Goal: Task Accomplishment & Management: Complete application form

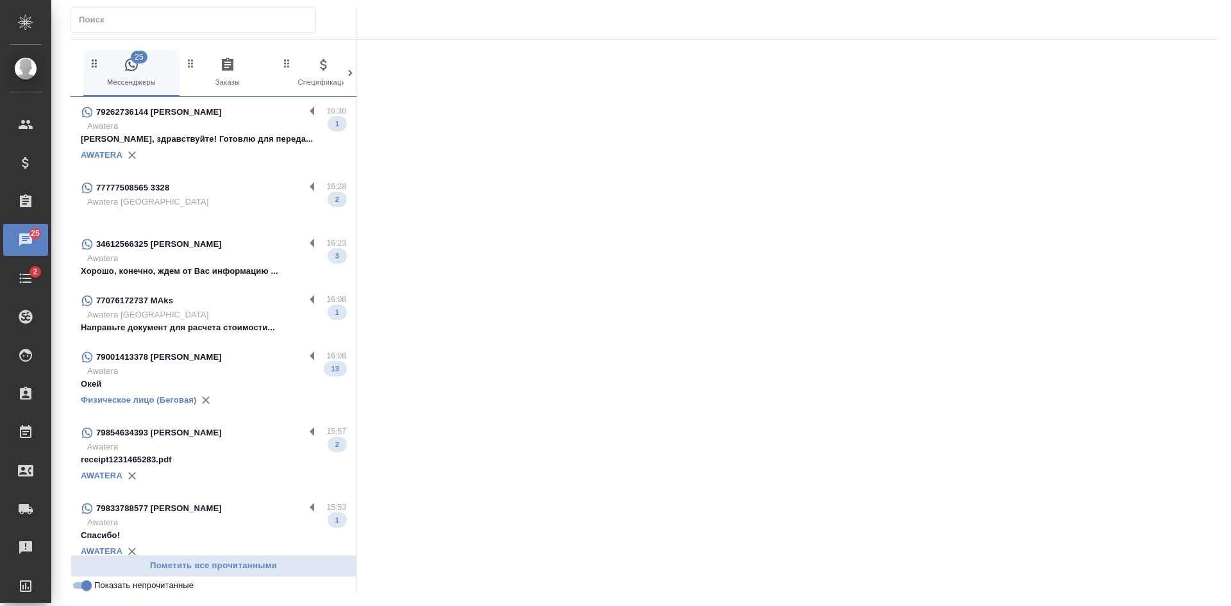
click at [86, 587] on input "Показать непрочитанные" at bounding box center [86, 585] width 46 height 15
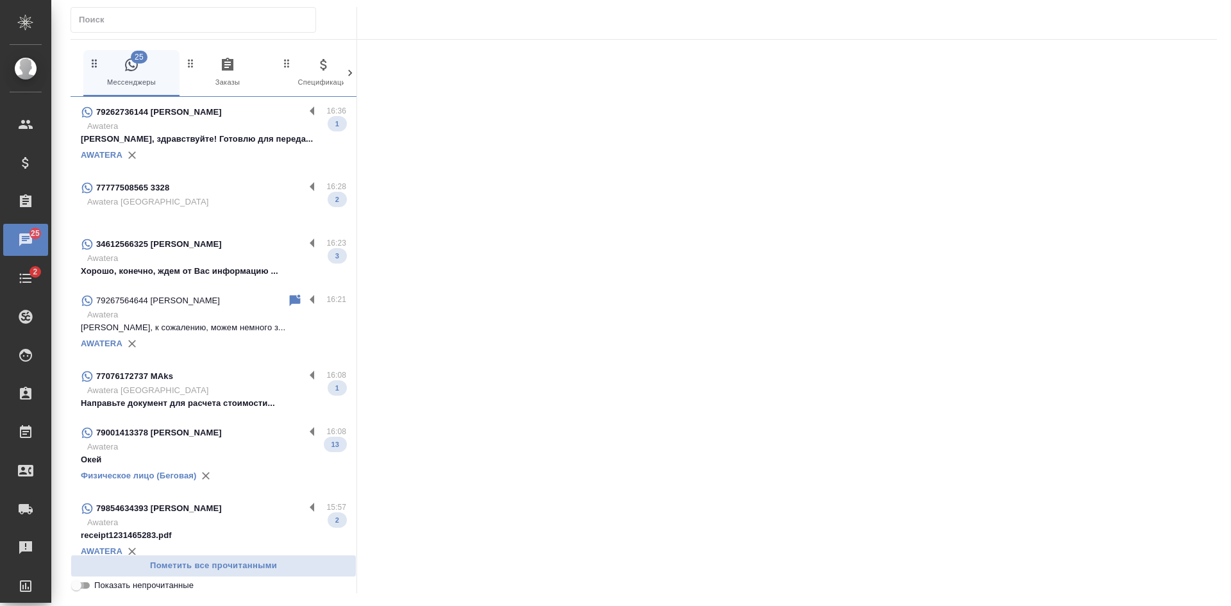
click at [86, 587] on input "Показать непрочитанные" at bounding box center [76, 585] width 46 height 15
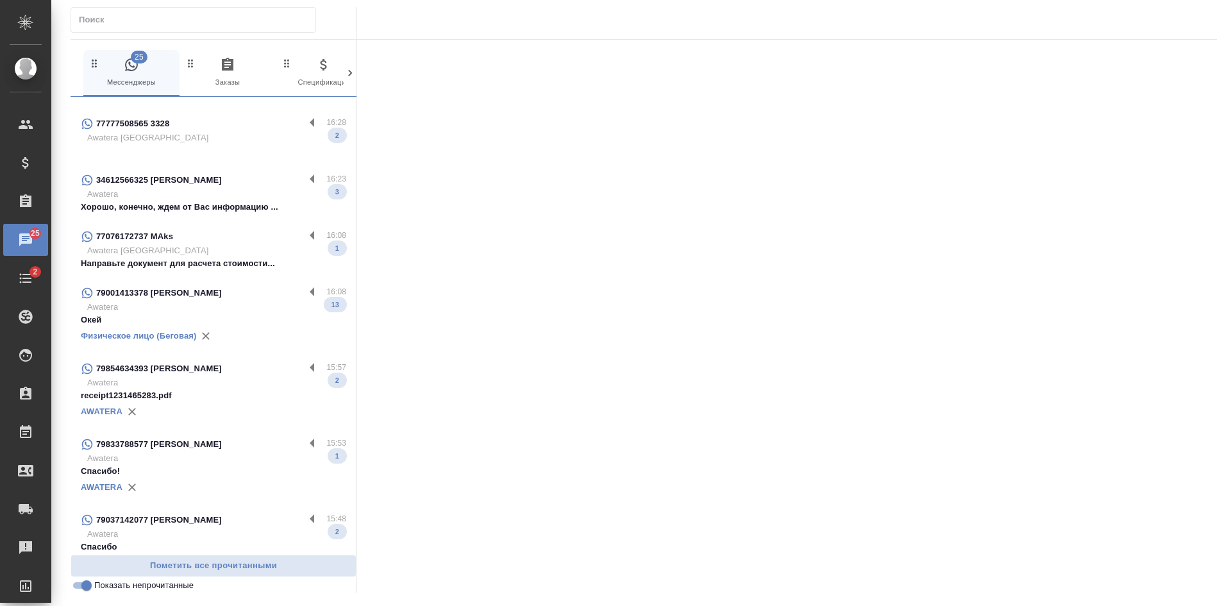
scroll to position [71, 0]
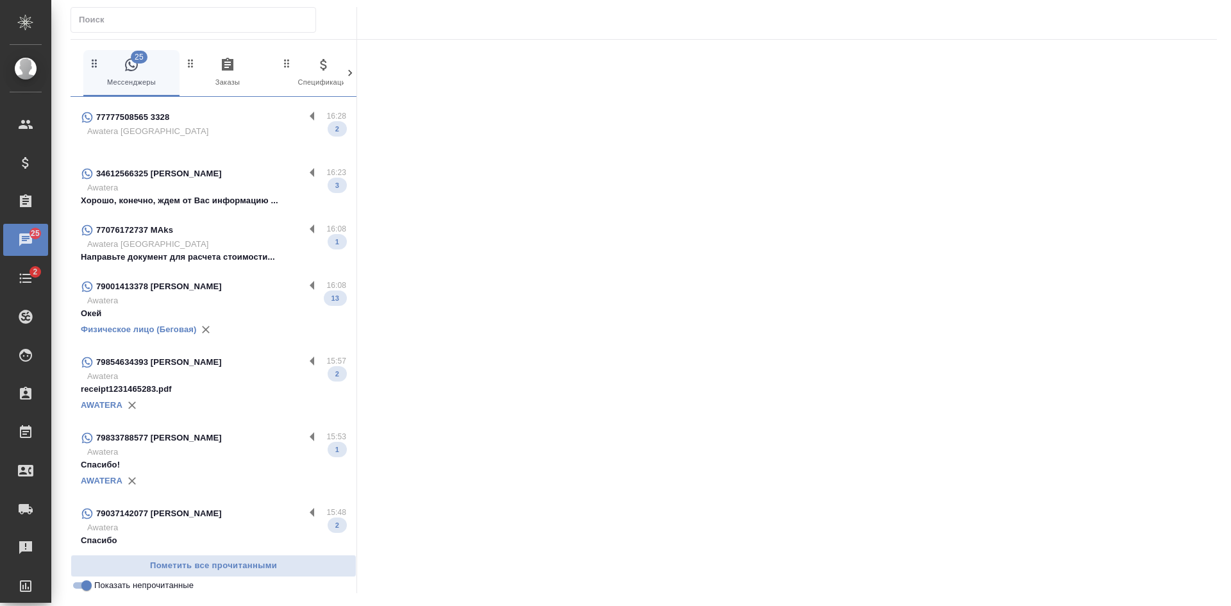
click at [185, 513] on p "79037142077 [PERSON_NAME]" at bounding box center [159, 513] width 126 height 13
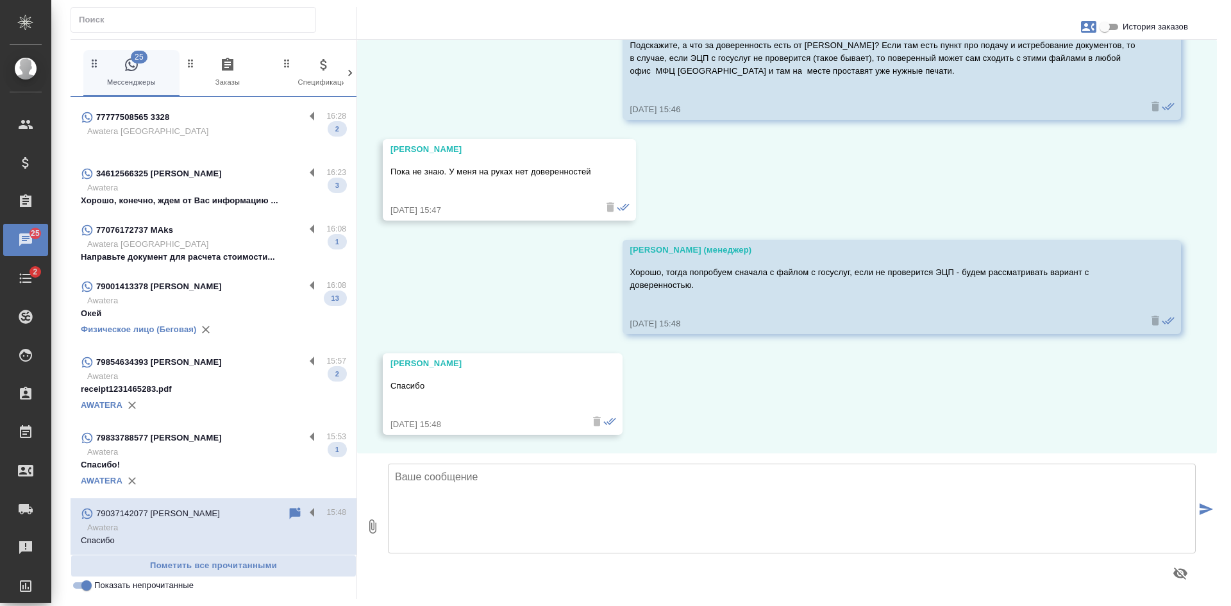
scroll to position [2218, 0]
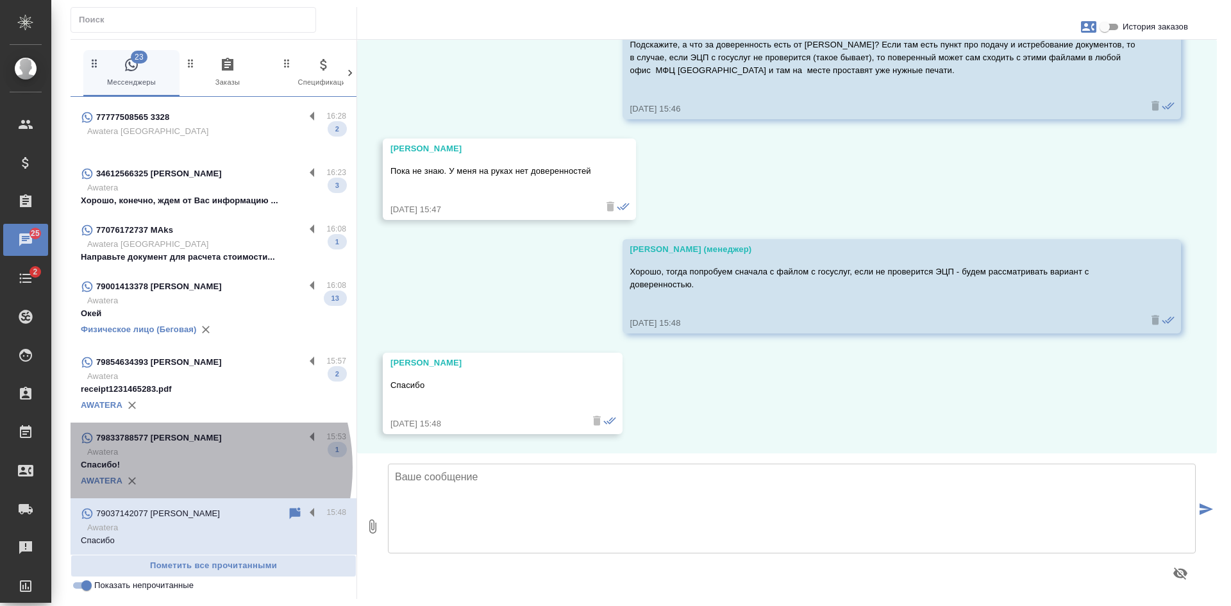
click at [154, 467] on p "Спасибо!" at bounding box center [213, 464] width 265 height 13
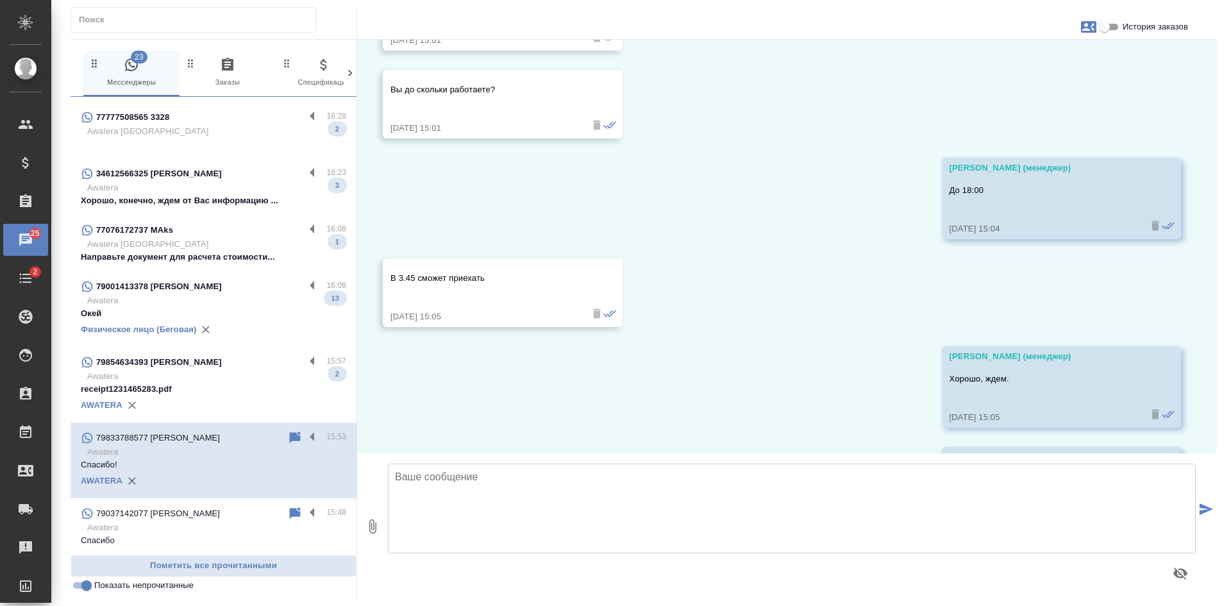
scroll to position [13250, 0]
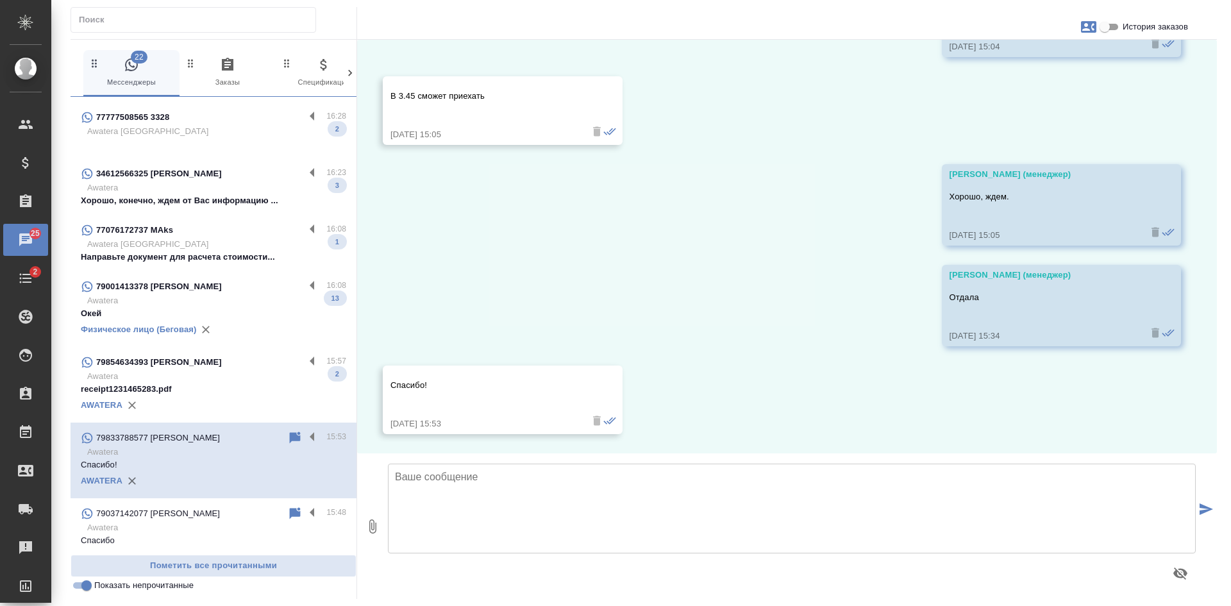
click at [202, 384] on p "receipt1231465283.pdf" at bounding box center [213, 389] width 265 height 13
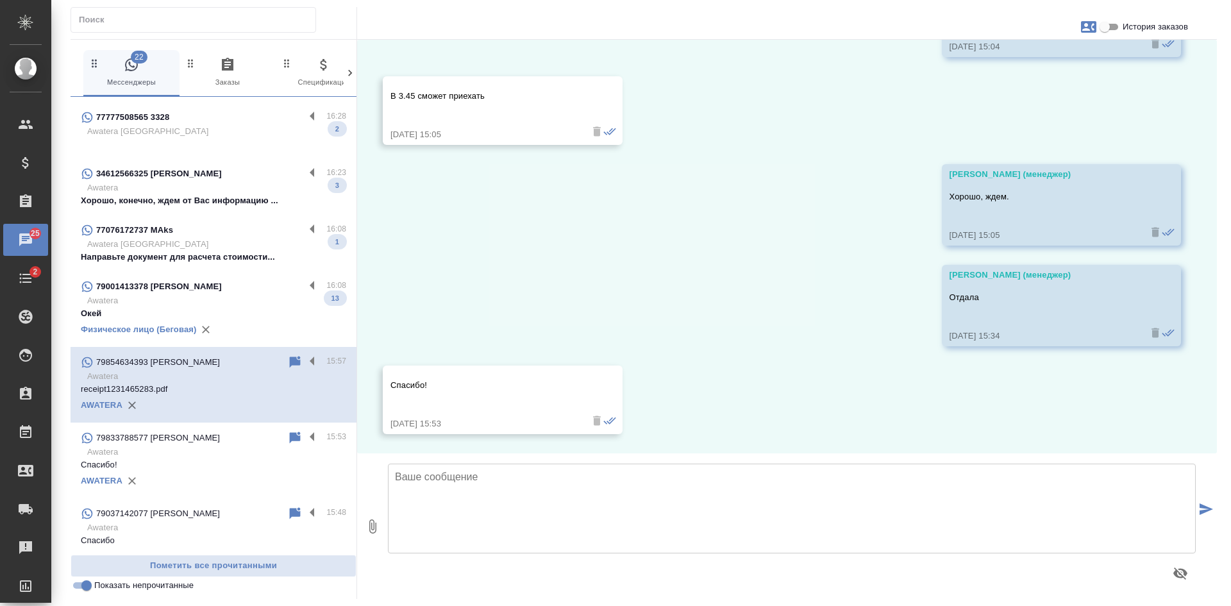
scroll to position [351, 0]
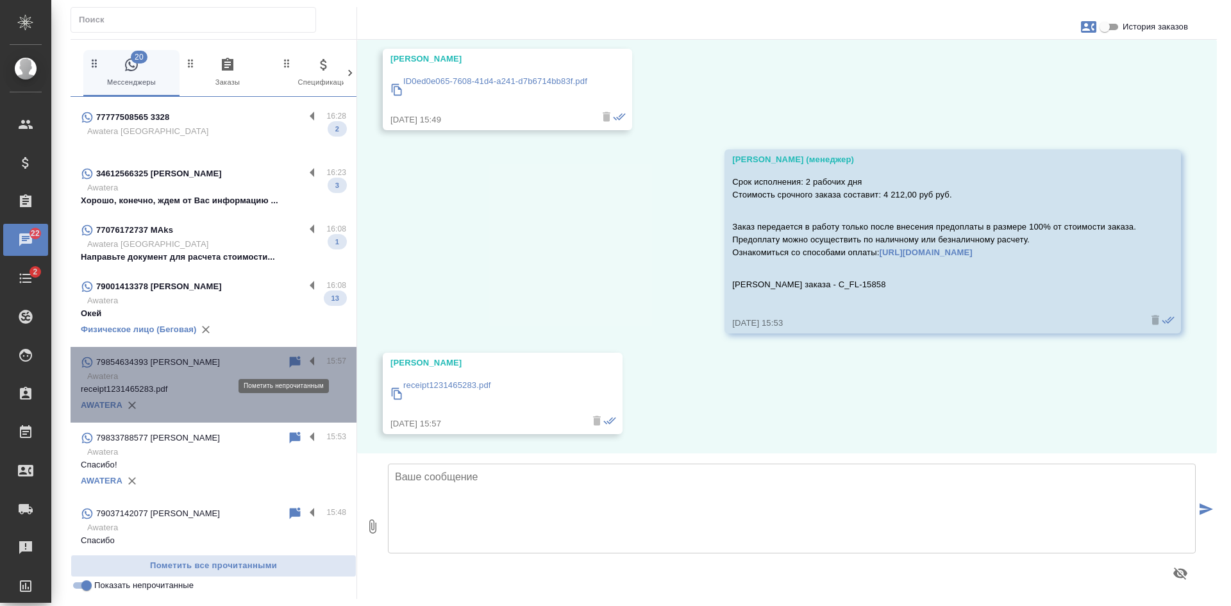
click at [290, 362] on icon at bounding box center [295, 362] width 11 height 12
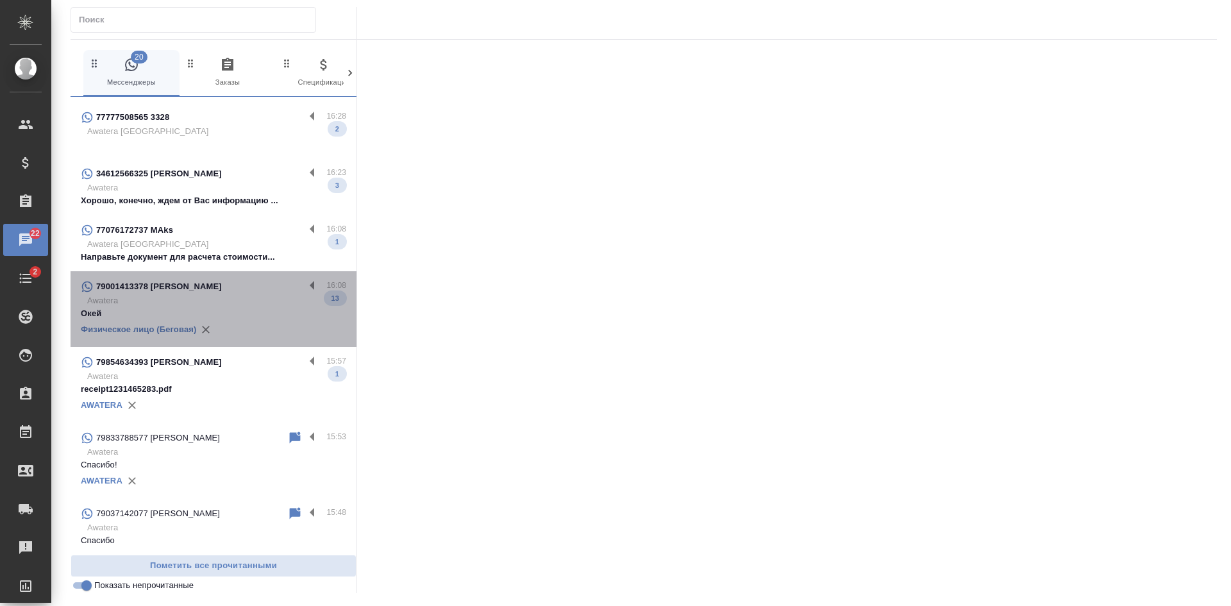
click at [226, 296] on p "Awatera" at bounding box center [216, 300] width 259 height 13
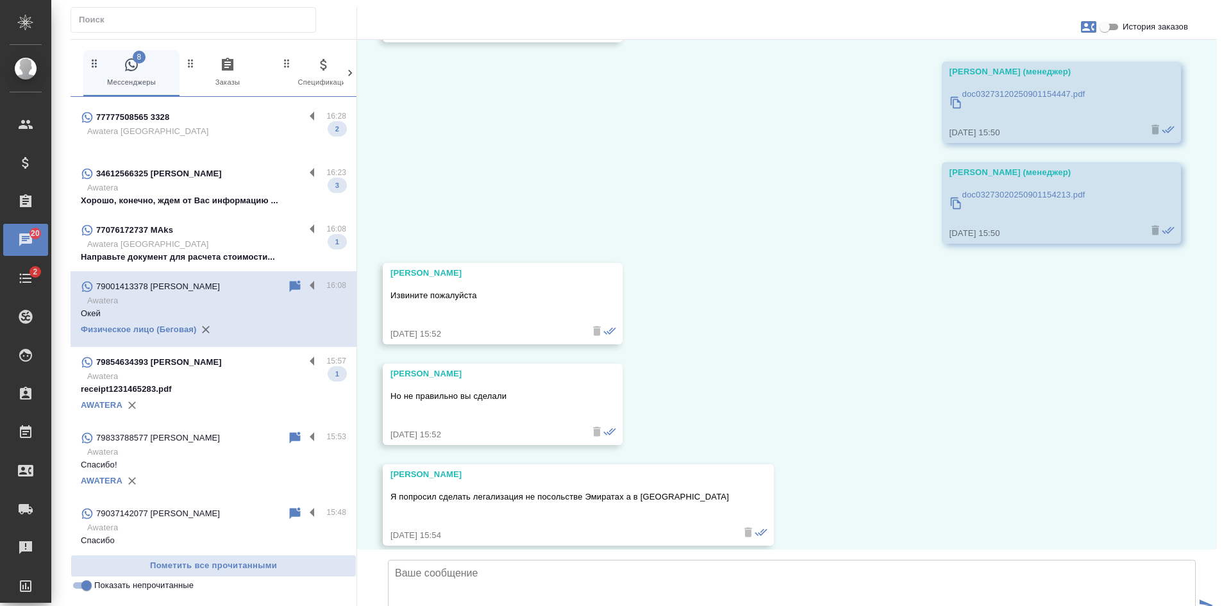
scroll to position [70367, 0]
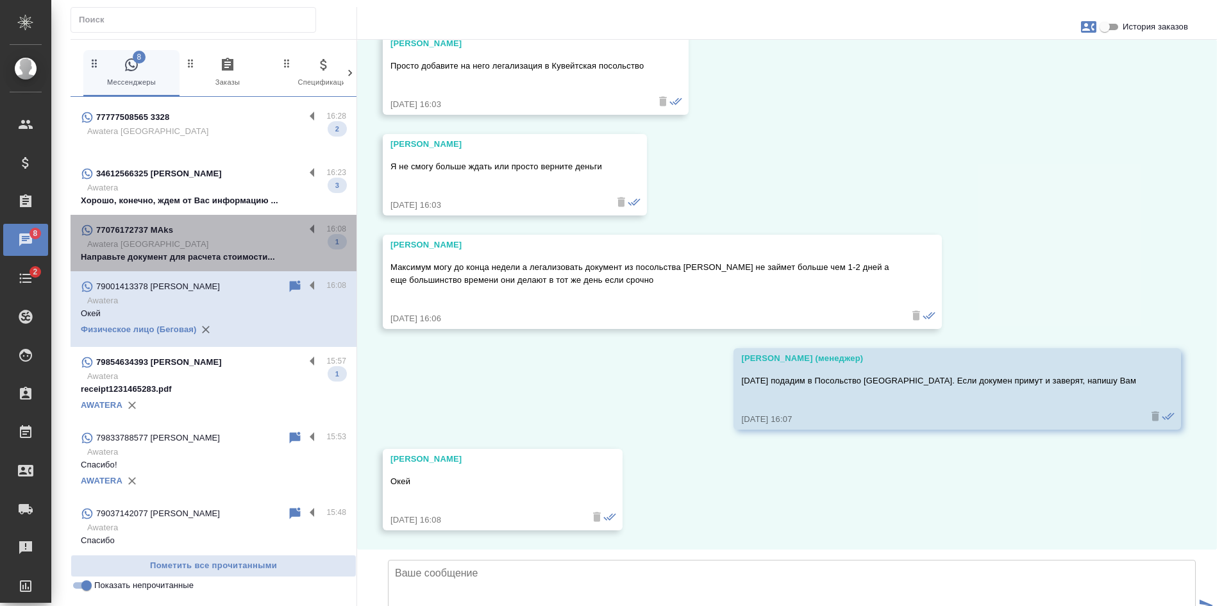
click at [228, 235] on div "77076172737 MAks" at bounding box center [193, 229] width 224 height 15
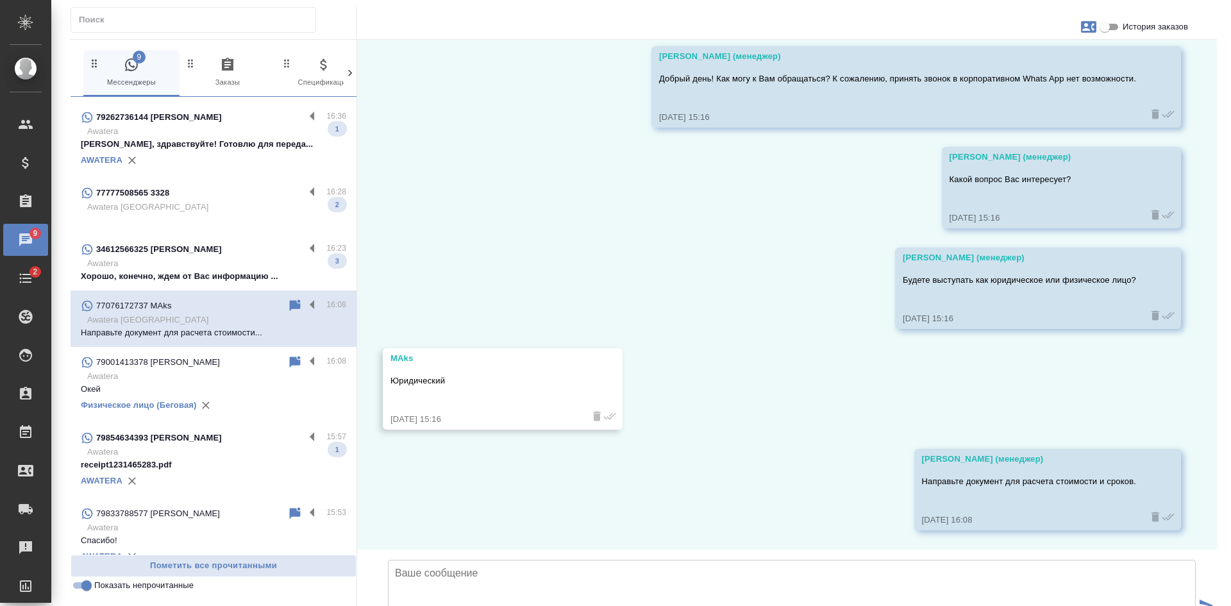
scroll to position [146, 0]
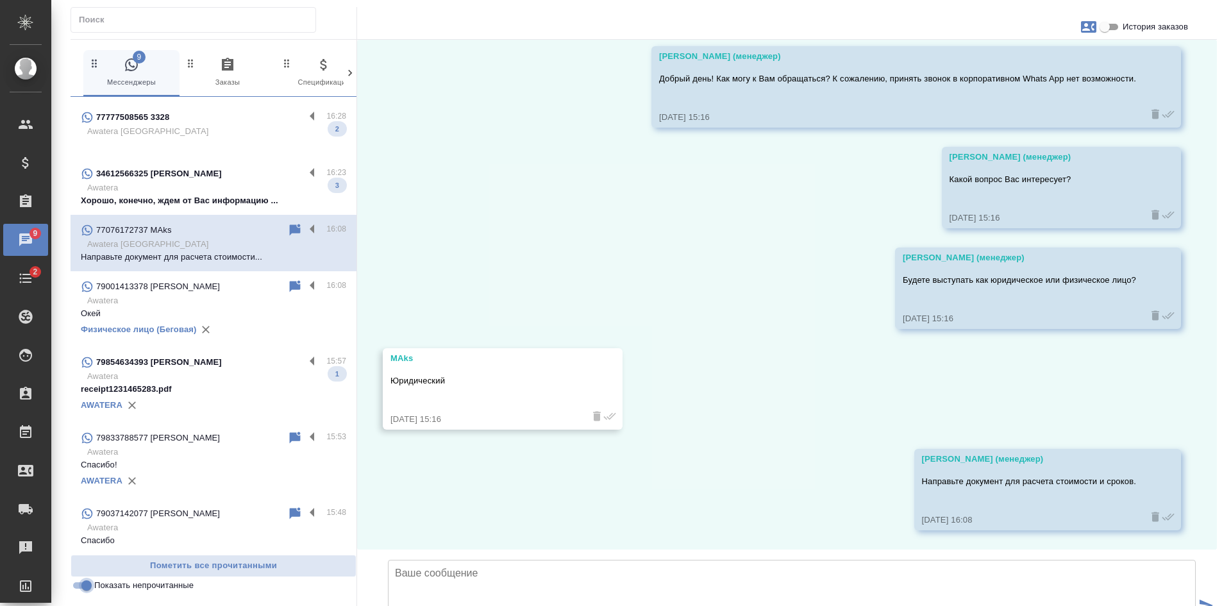
click at [83, 590] on input "Показать непрочитанные" at bounding box center [86, 585] width 46 height 15
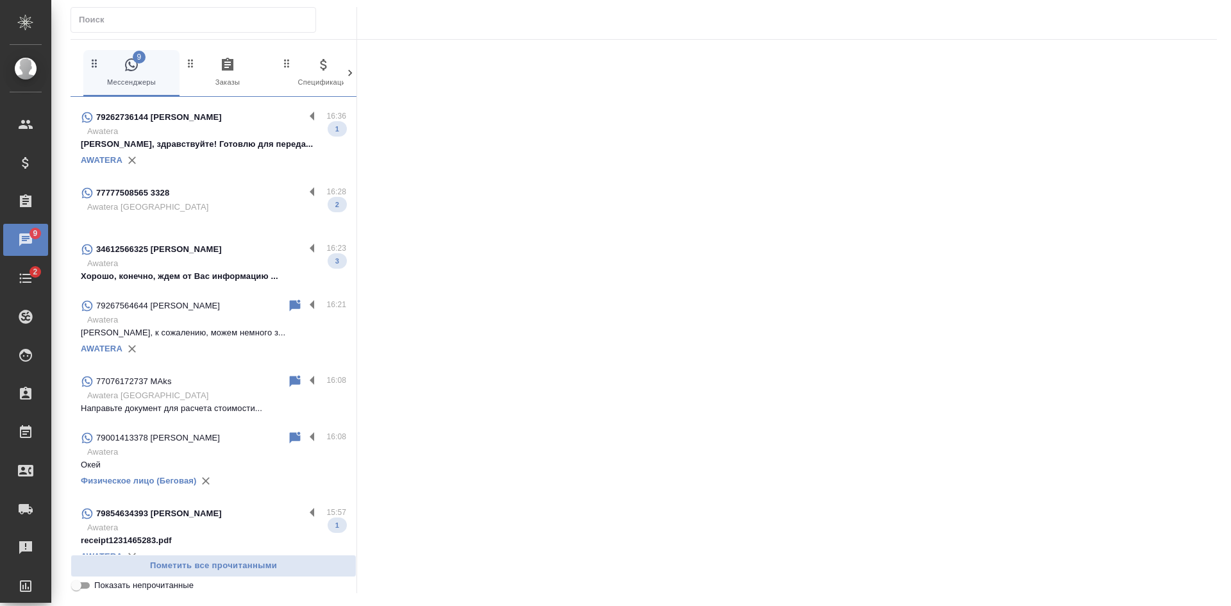
scroll to position [222, 0]
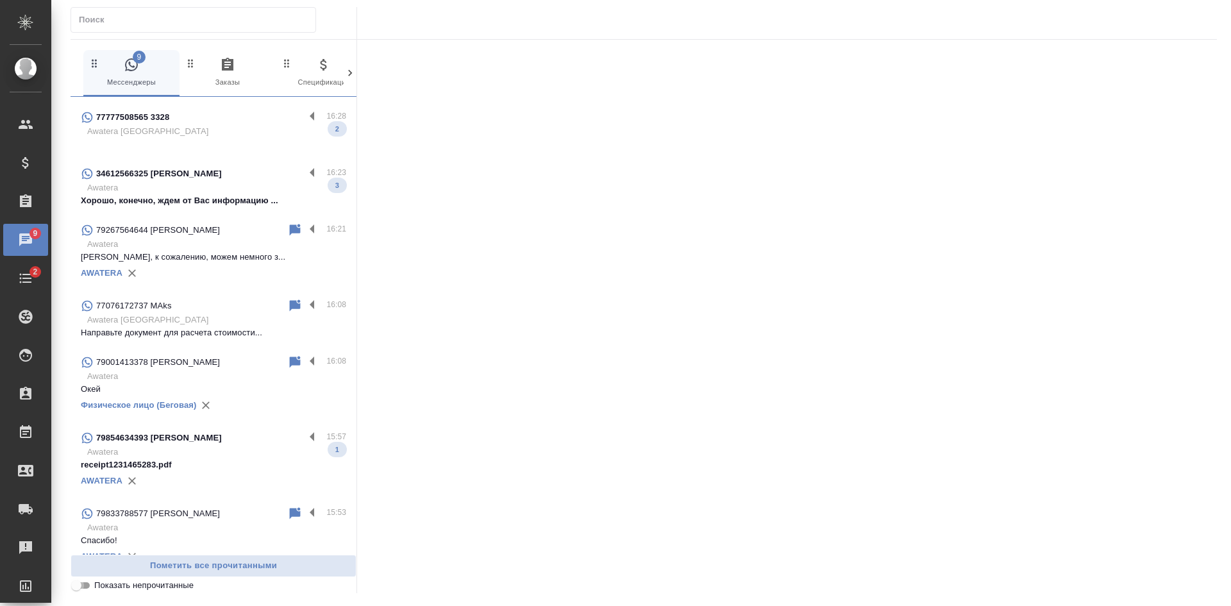
click at [83, 590] on input "Показать непрочитанные" at bounding box center [76, 585] width 46 height 15
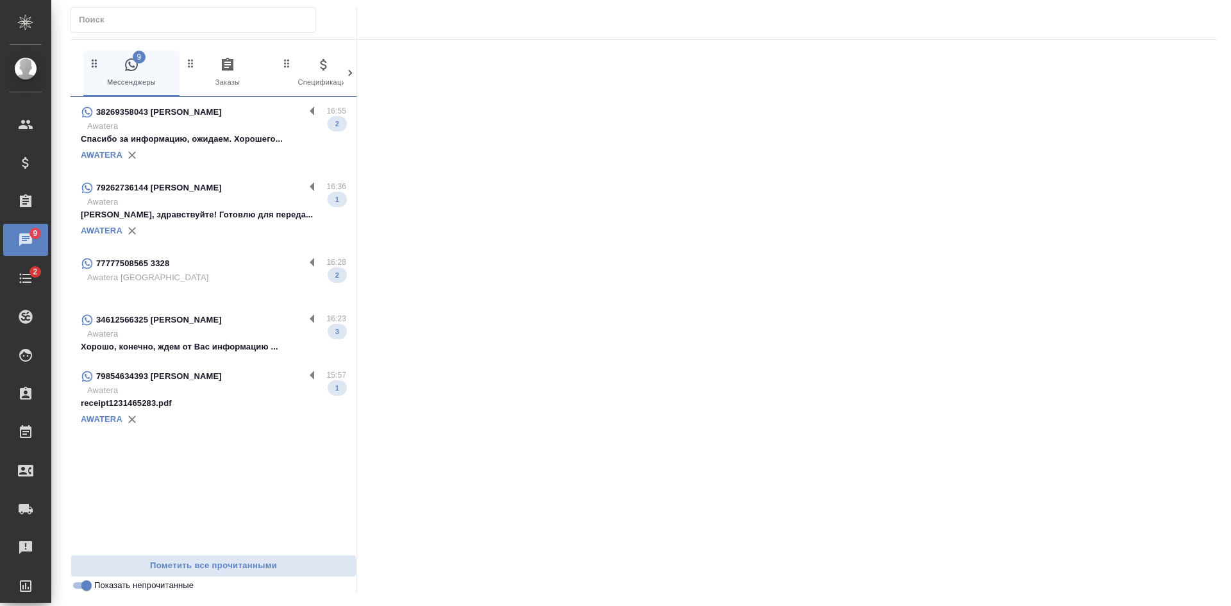
scroll to position [0, 0]
click at [161, 337] on p "Awatera" at bounding box center [216, 334] width 259 height 13
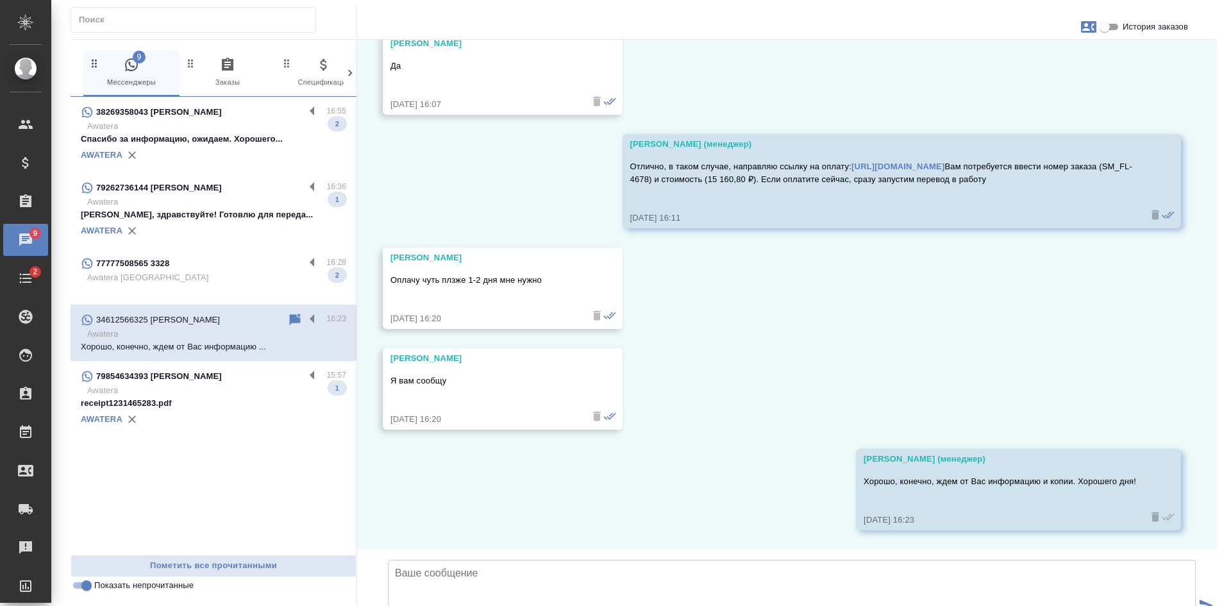
scroll to position [6444, 0]
click at [193, 276] on p "Awatera Kazakhstan" at bounding box center [216, 277] width 259 height 13
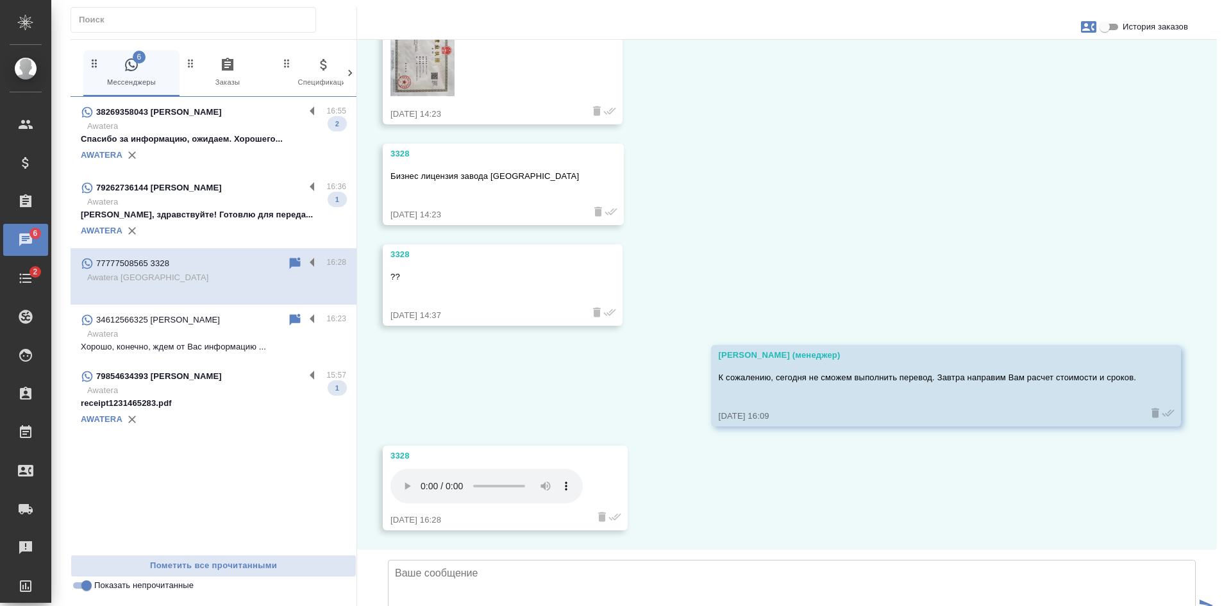
scroll to position [1018, 0]
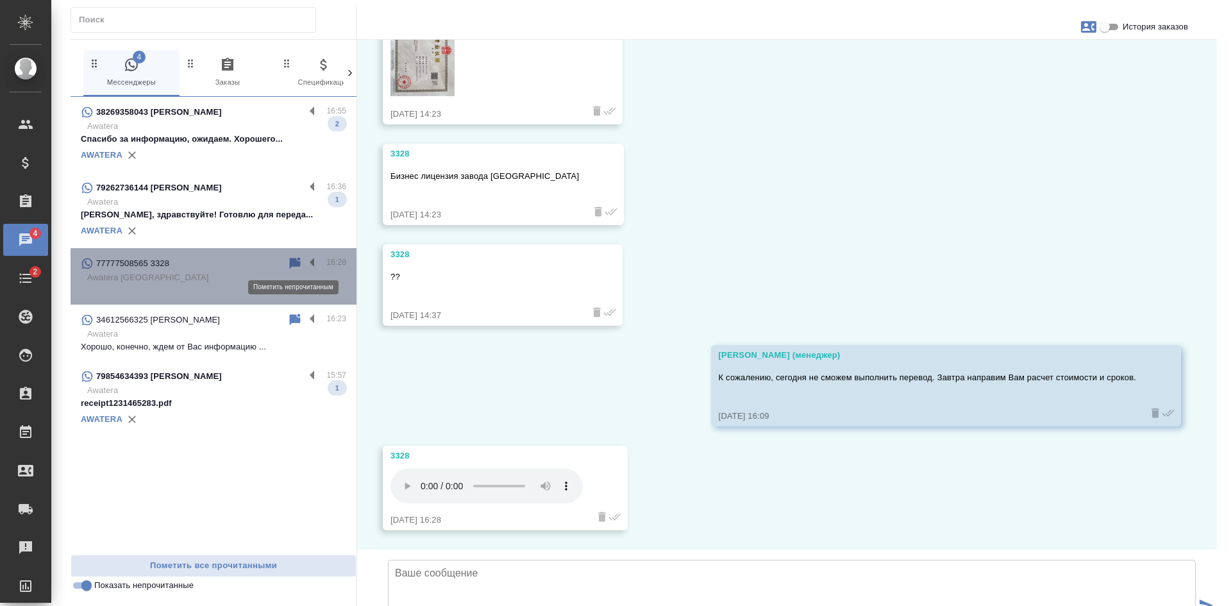
click at [292, 262] on icon at bounding box center [295, 263] width 11 height 12
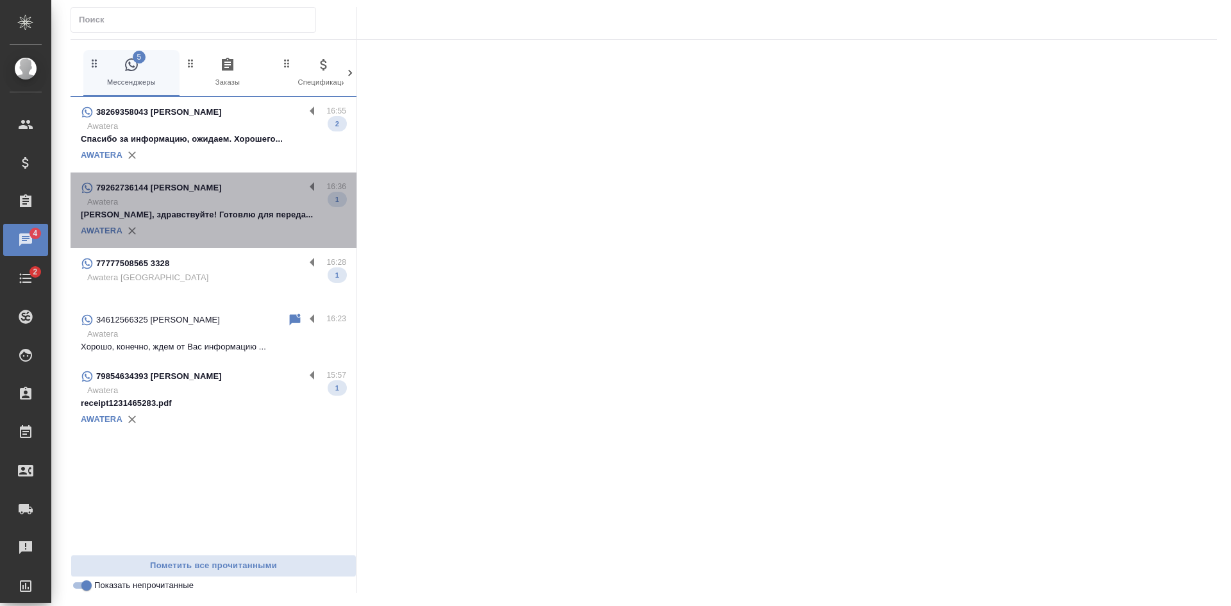
click at [242, 204] on p "Awatera" at bounding box center [216, 202] width 259 height 13
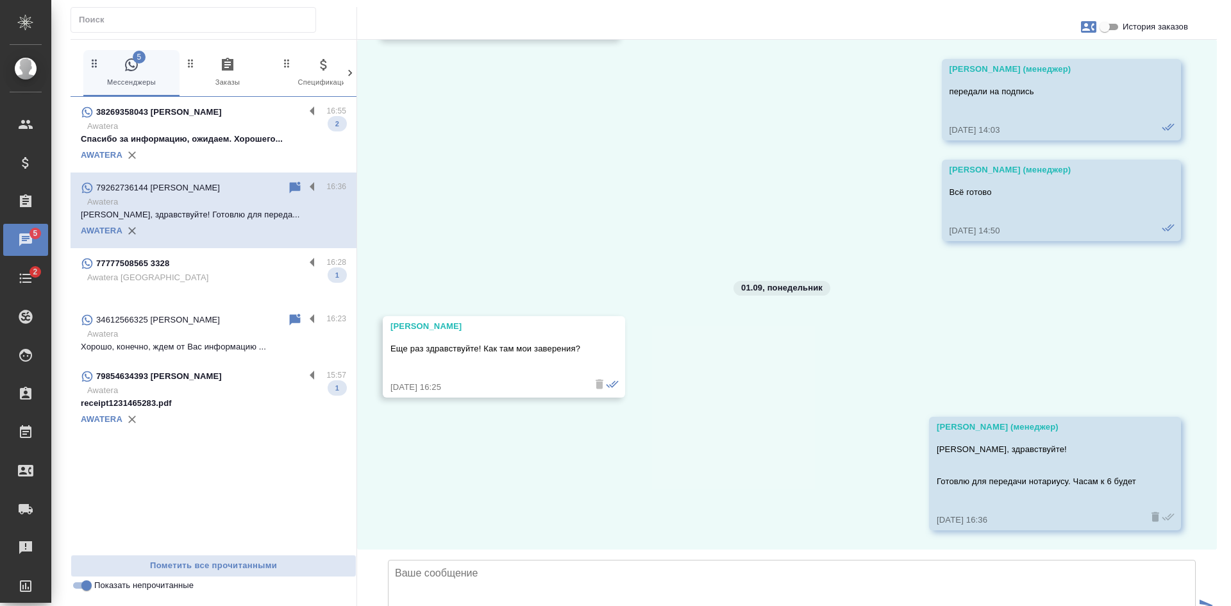
scroll to position [1655, 0]
click at [221, 146] on div "AWATERA" at bounding box center [213, 155] width 265 height 19
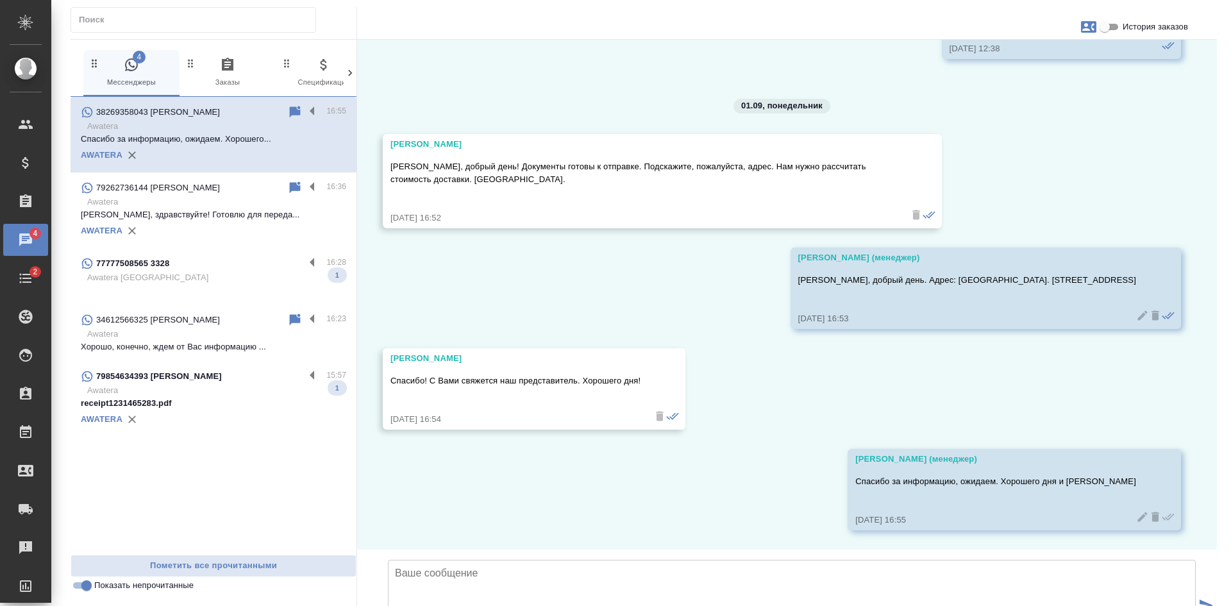
scroll to position [9132, 0]
click at [85, 588] on input "Показать непрочитанные" at bounding box center [86, 585] width 46 height 15
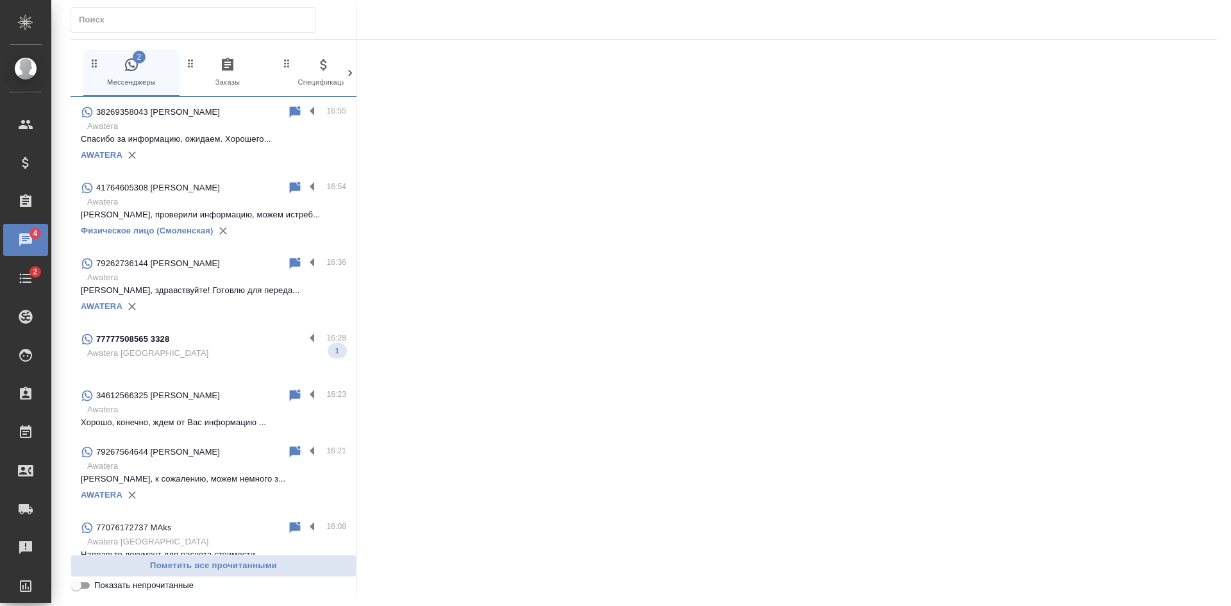
click at [85, 588] on input "Показать непрочитанные" at bounding box center [76, 585] width 46 height 15
checkbox input "true"
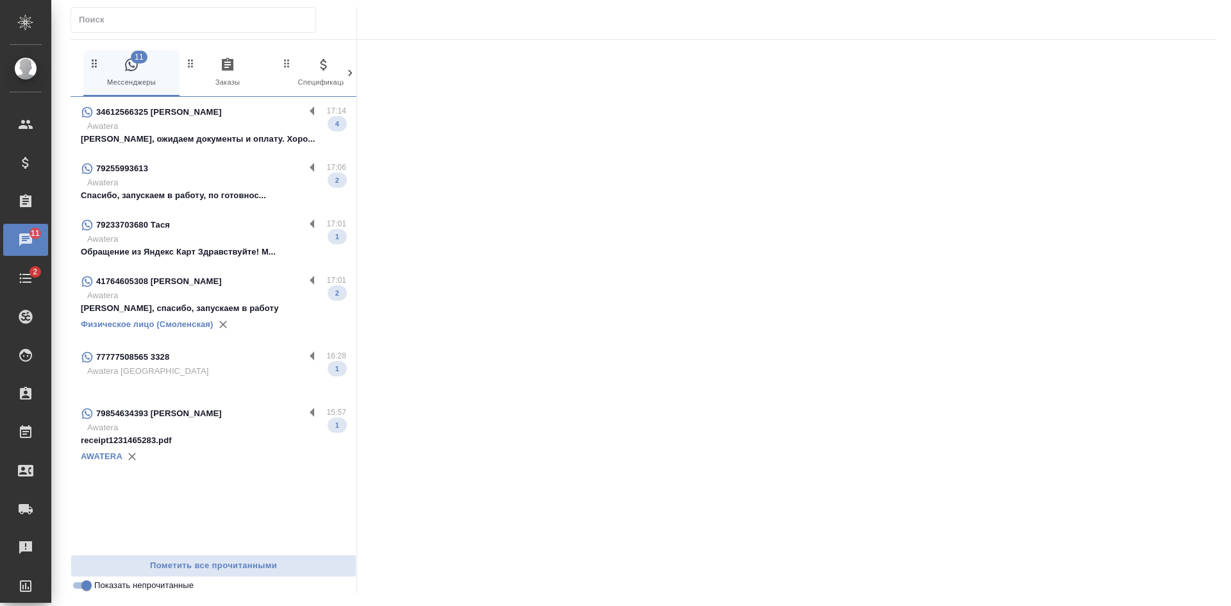
click at [215, 158] on div "79255993613 17:06 Awatera Спасибо, запускаем в работу, по готовнос... 2" at bounding box center [214, 181] width 286 height 56
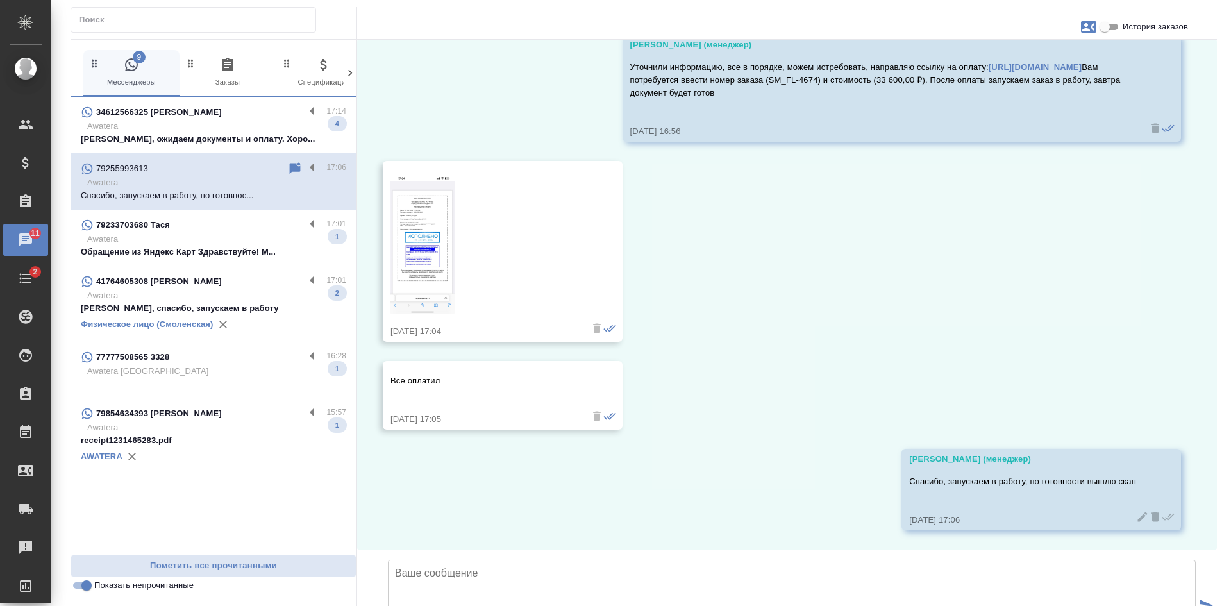
scroll to position [3996, 0]
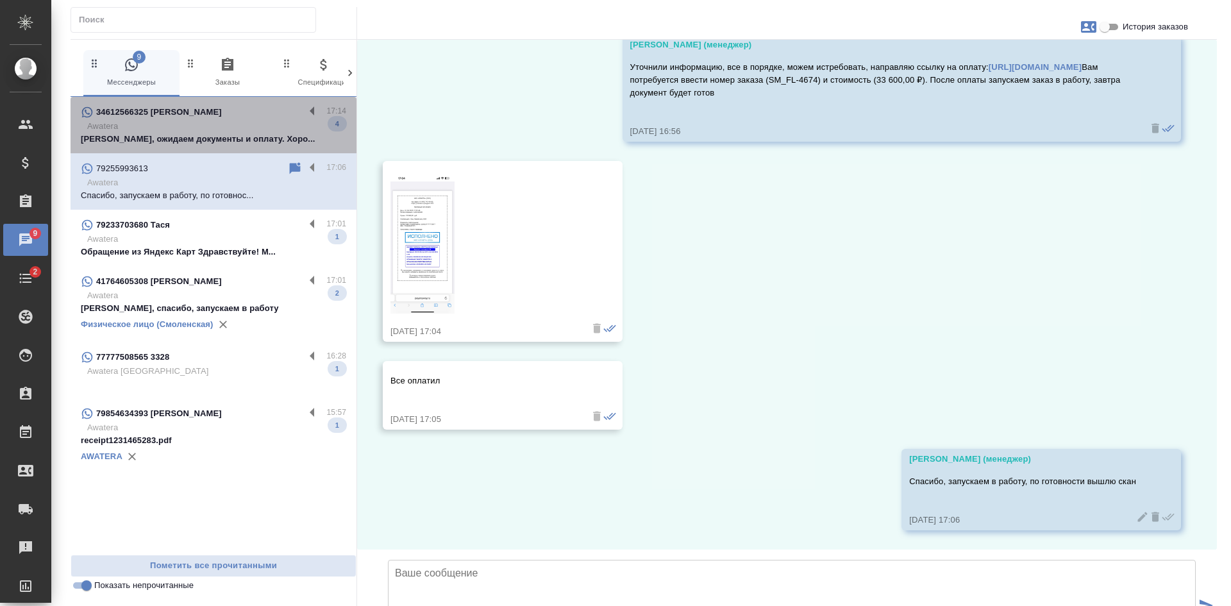
click at [222, 135] on p "Хорошо, ожидаем документы и оплату. Хоро..." at bounding box center [213, 139] width 265 height 13
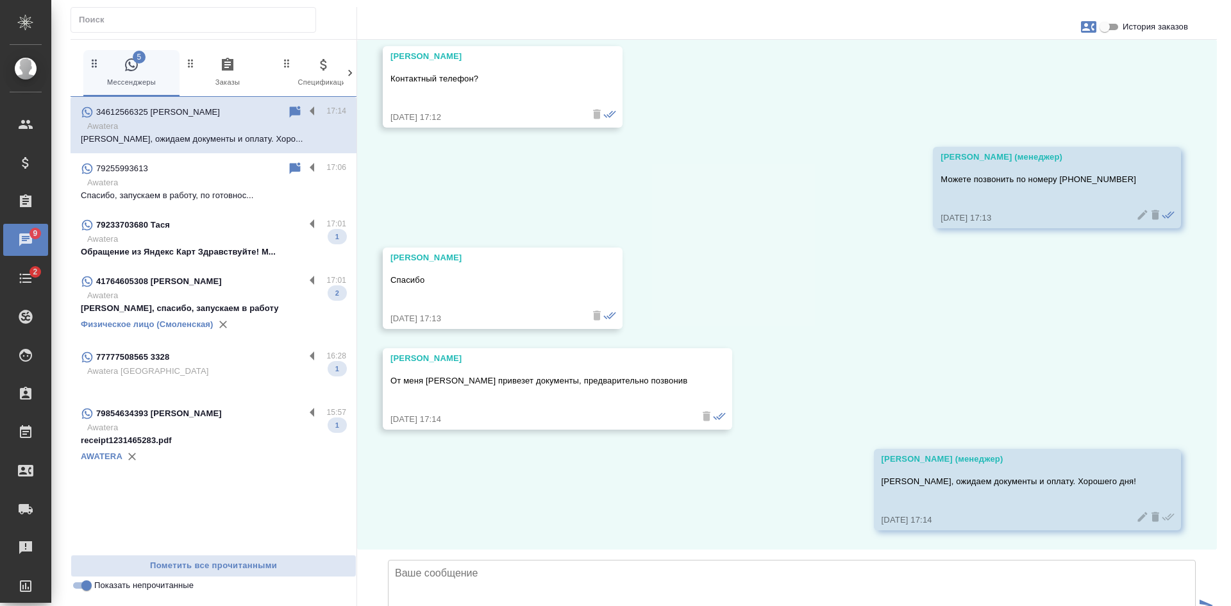
scroll to position [7148, 0]
click at [222, 295] on p "Awatera" at bounding box center [216, 295] width 259 height 13
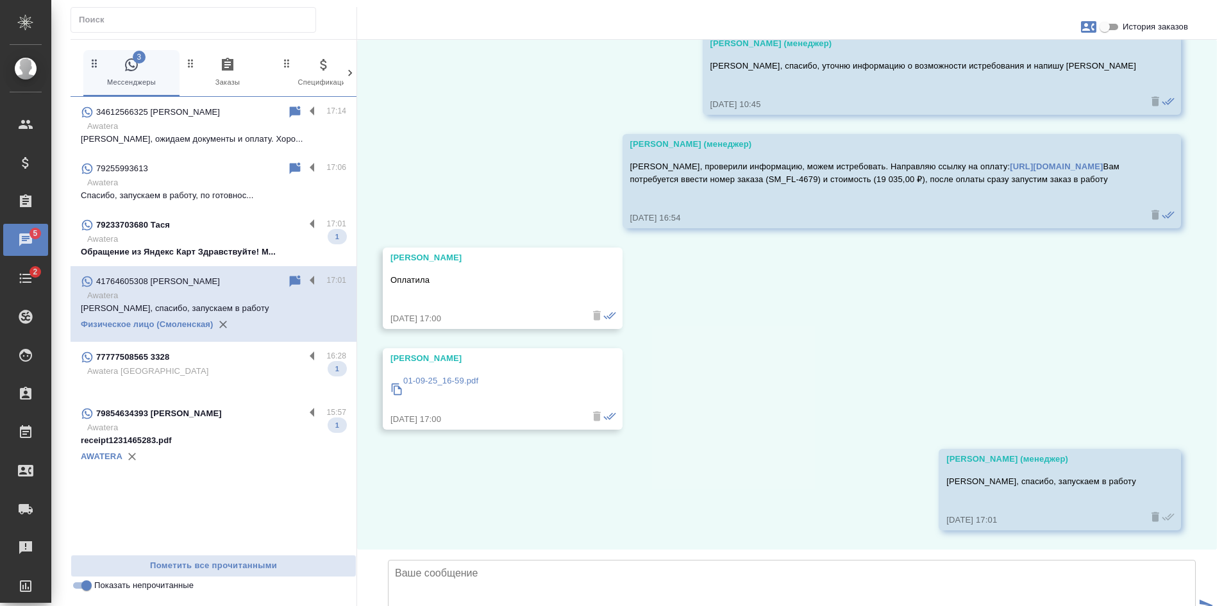
scroll to position [11242, 0]
click at [243, 237] on p "Awatera" at bounding box center [216, 239] width 259 height 13
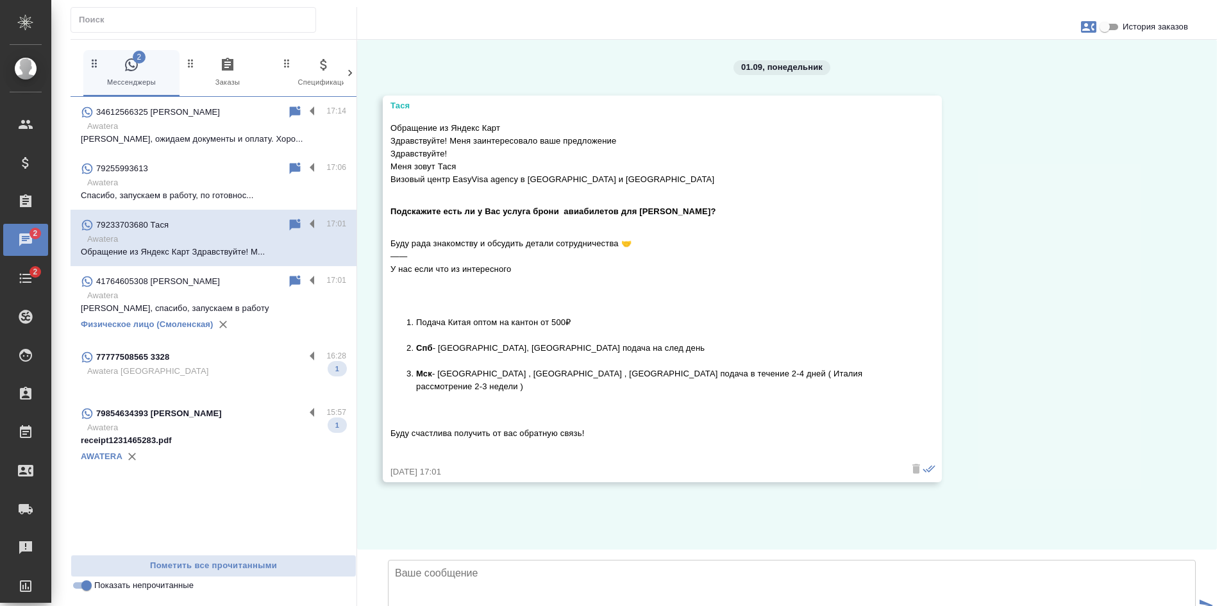
scroll to position [35, 0]
click at [1078, 36] on button "button" at bounding box center [1088, 27] width 31 height 31
click at [1049, 54] on div "Создать заявку" at bounding box center [1032, 61] width 81 height 28
select select "RU"
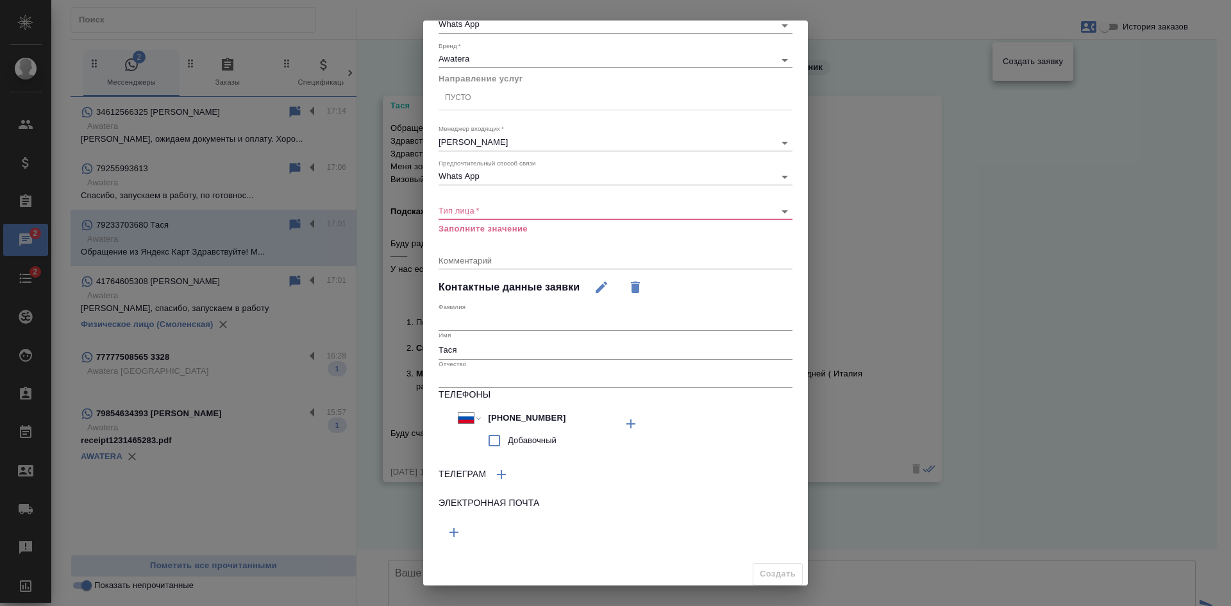
scroll to position [119, 0]
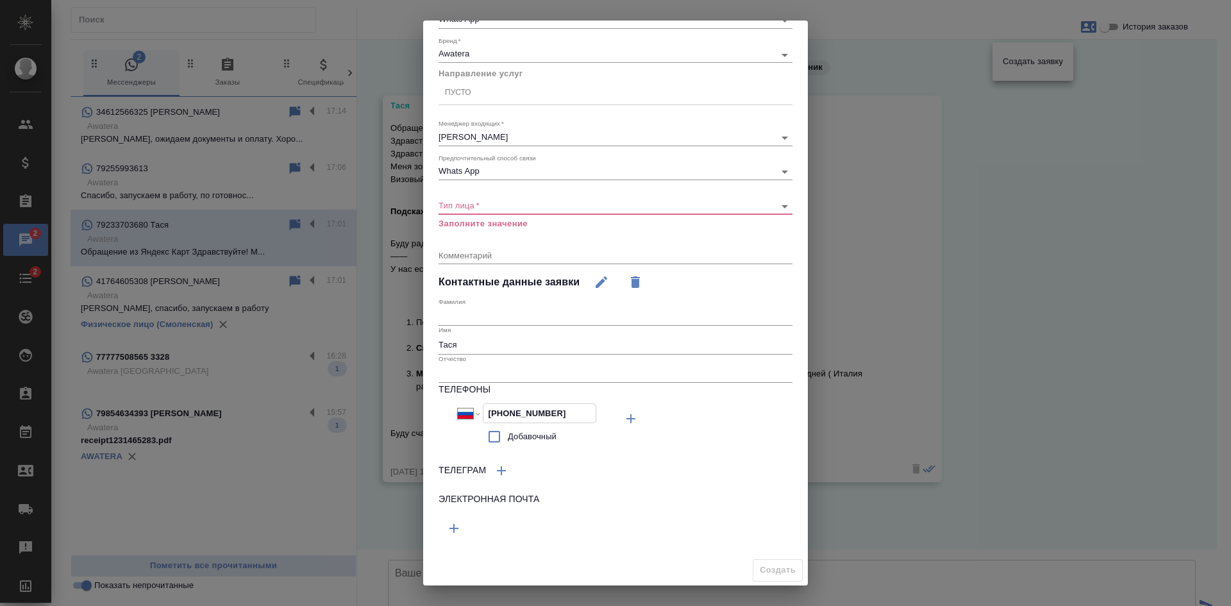
drag, startPoint x: 569, startPoint y: 410, endPoint x: 473, endPoint y: 418, distance: 95.8
click at [473, 418] on div "Международный Австралия Австрия Азербайджан Албания Алжир Американское Самоа Ан…" at bounding box center [527, 413] width 139 height 20
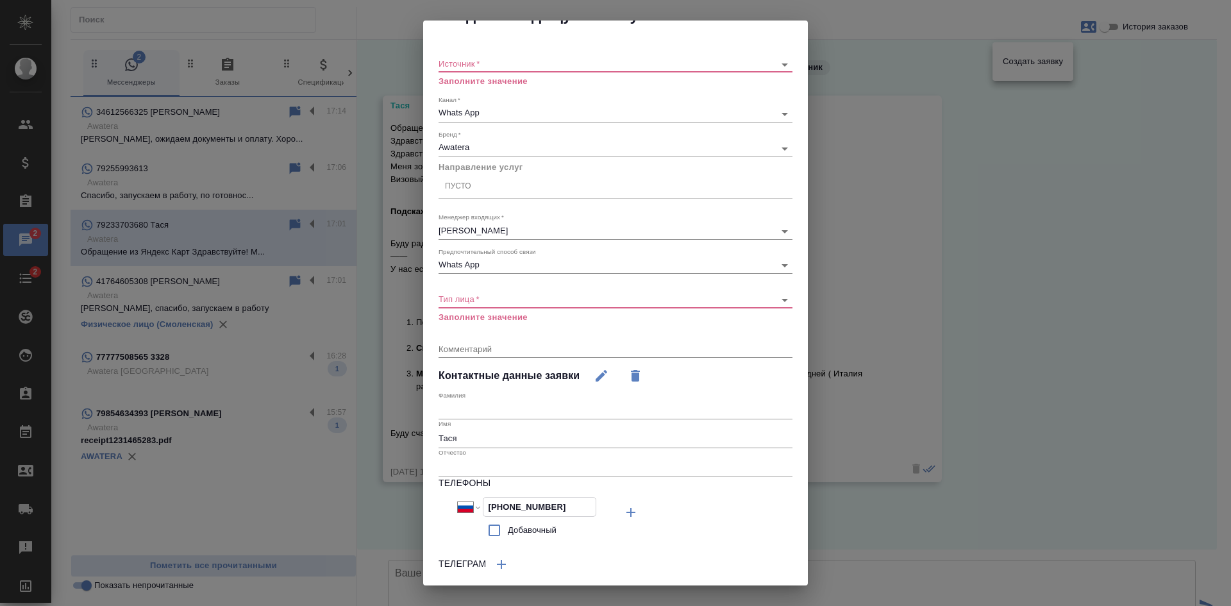
scroll to position [0, 0]
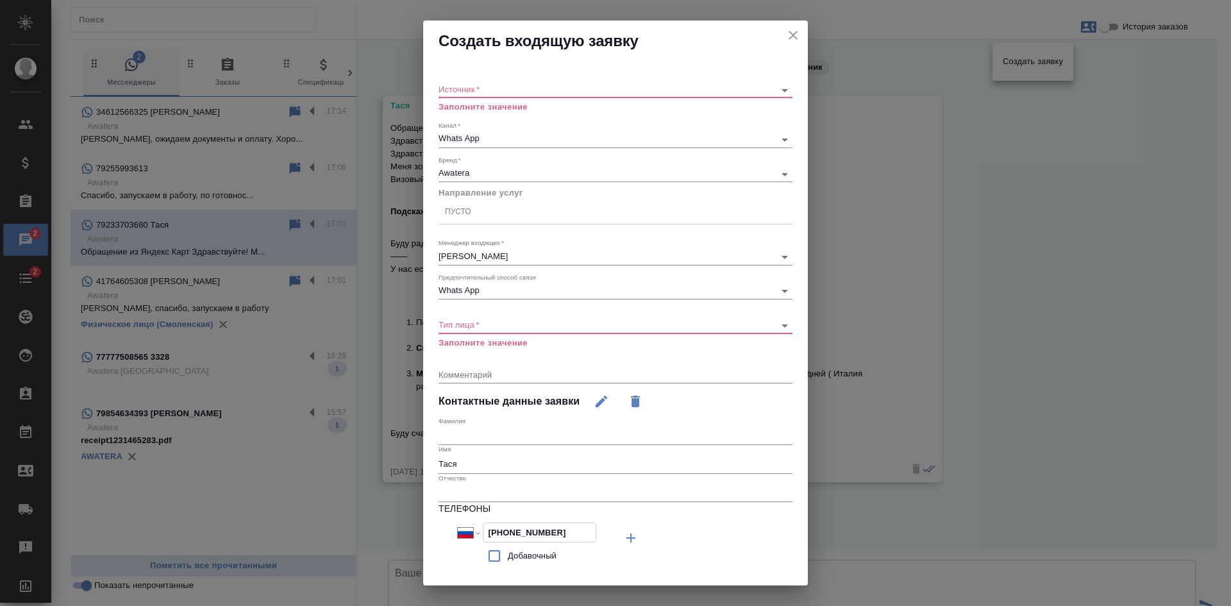
click at [785, 37] on icon "close" at bounding box center [792, 35] width 15 height 15
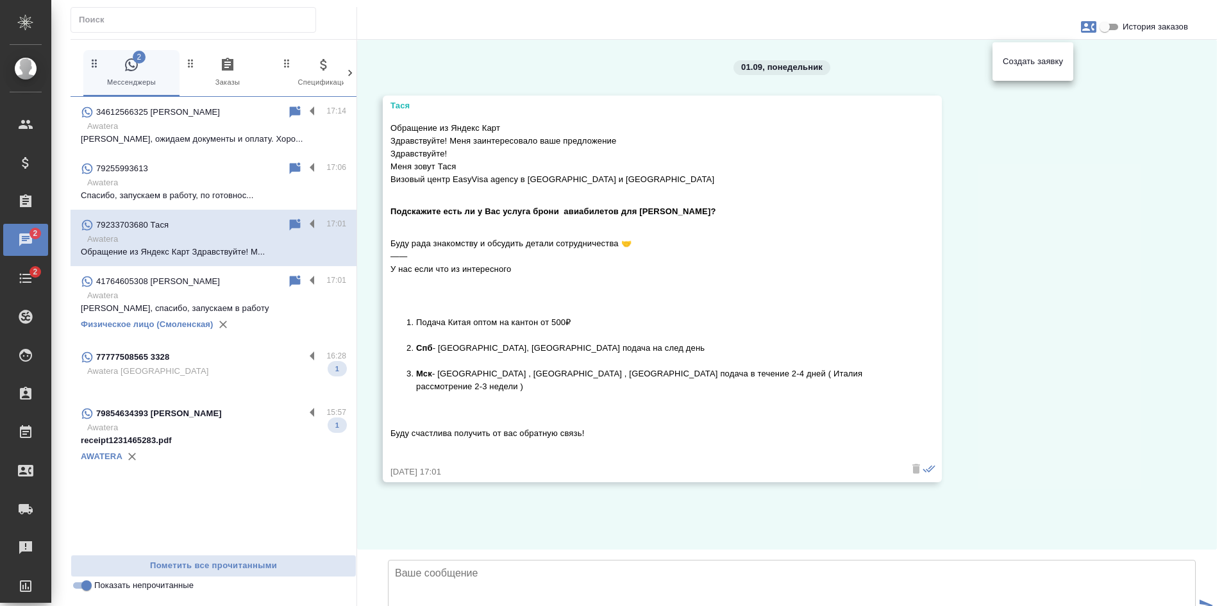
click at [81, 586] on div at bounding box center [615, 303] width 1231 height 606
click at [81, 586] on input "Показать непрочитанные" at bounding box center [86, 585] width 46 height 15
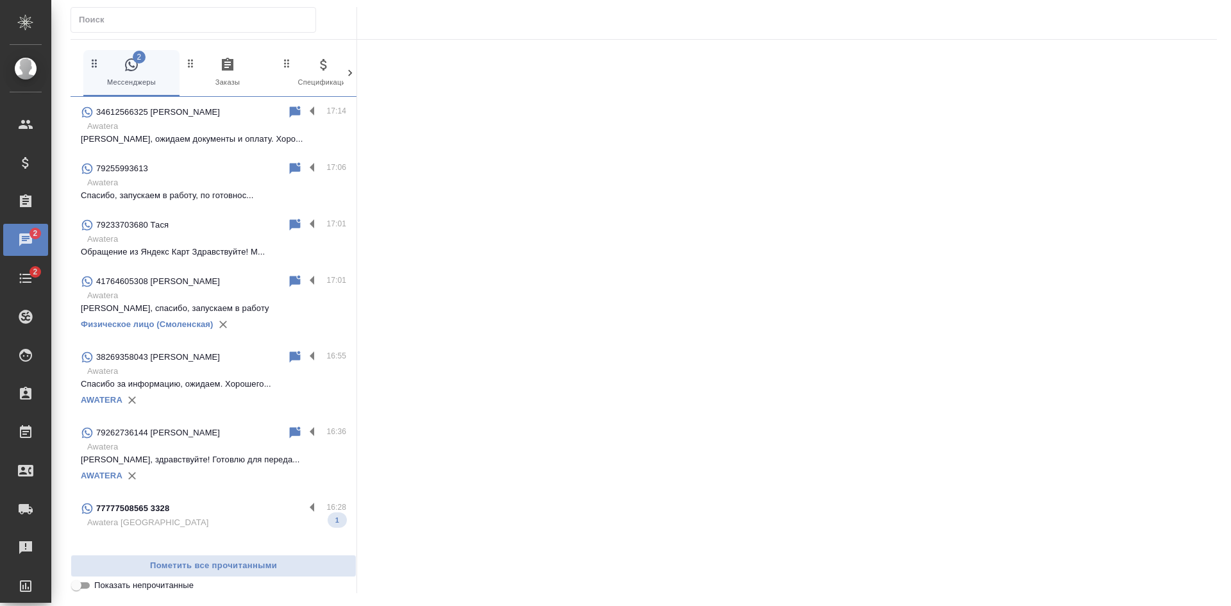
click at [81, 586] on input "Показать непрочитанные" at bounding box center [76, 585] width 46 height 15
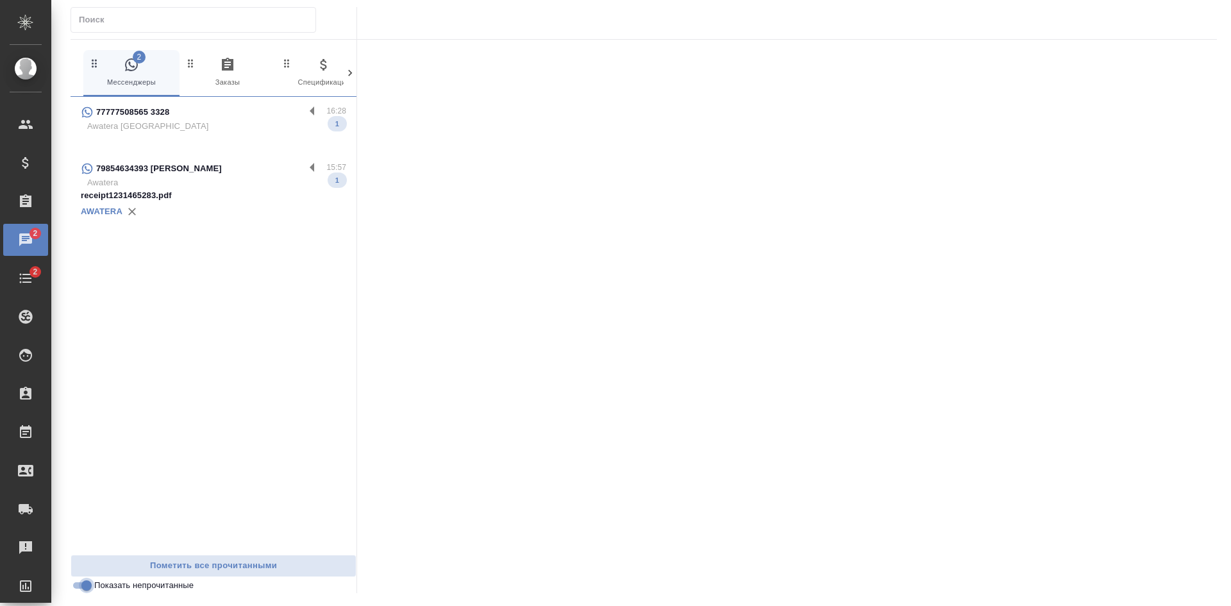
drag, startPoint x: 78, startPoint y: 585, endPoint x: 79, endPoint y: 544, distance: 41.7
click at [78, 586] on input "Показать непрочитанные" at bounding box center [86, 585] width 46 height 15
checkbox input "false"
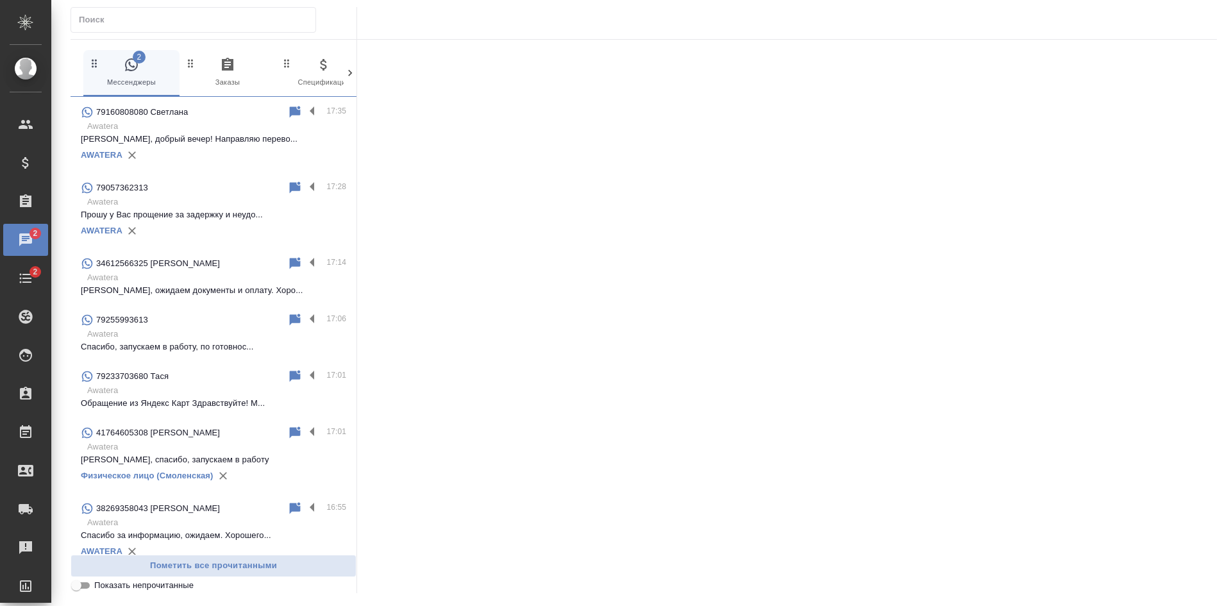
click at [136, 13] on input "text" at bounding box center [197, 20] width 237 height 18
paste input "+79015776088"
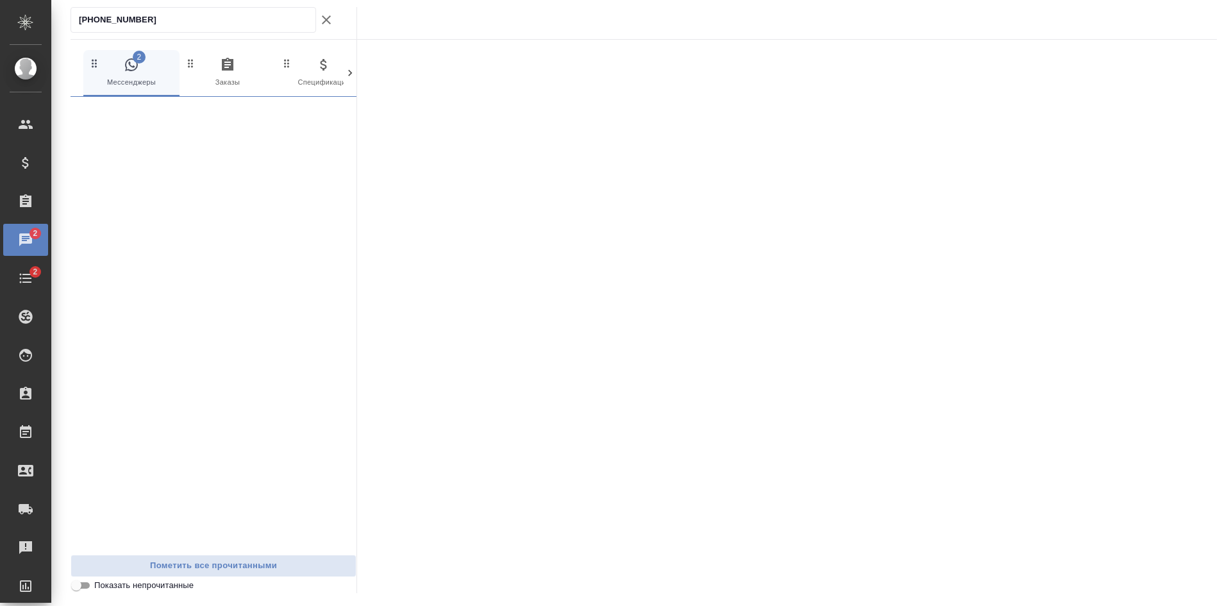
click at [87, 20] on input "+79015776088" at bounding box center [197, 20] width 237 height 18
type input "79015776088"
click at [172, 114] on div "79015776088" at bounding box center [184, 111] width 206 height 15
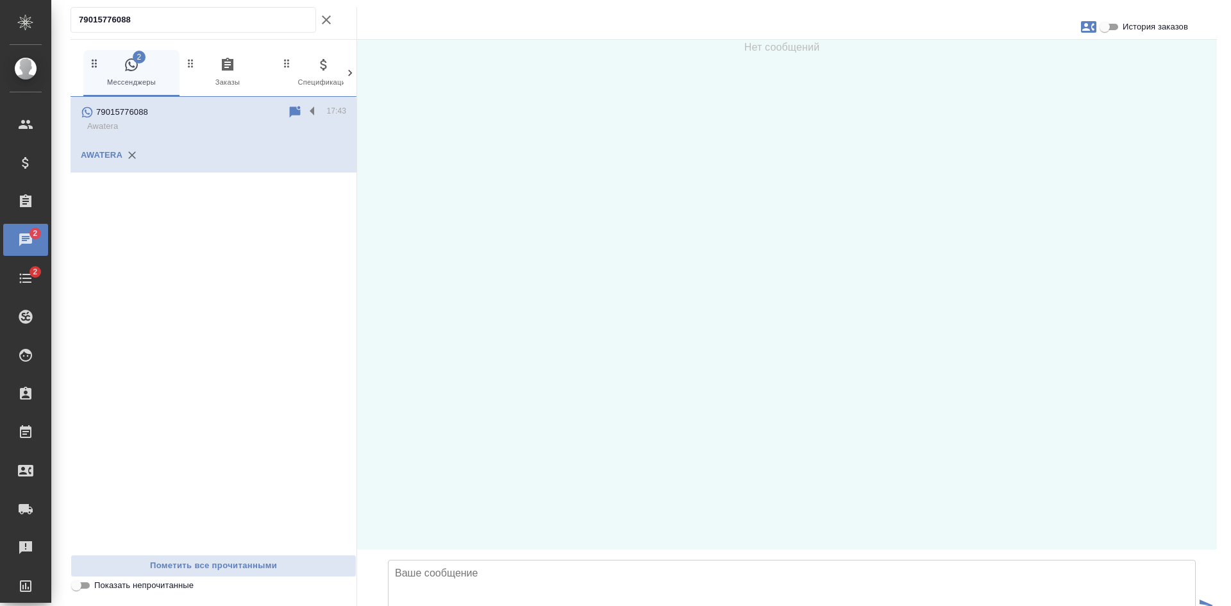
click at [656, 560] on textarea at bounding box center [792, 605] width 808 height 90
click at [638, 560] on textarea at bounding box center [792, 605] width 808 height 90
click at [1082, 24] on icon "button" at bounding box center [1088, 27] width 15 height 12
click at [1032, 57] on span "Создать заявку" at bounding box center [1033, 61] width 60 height 13
select select "RU"
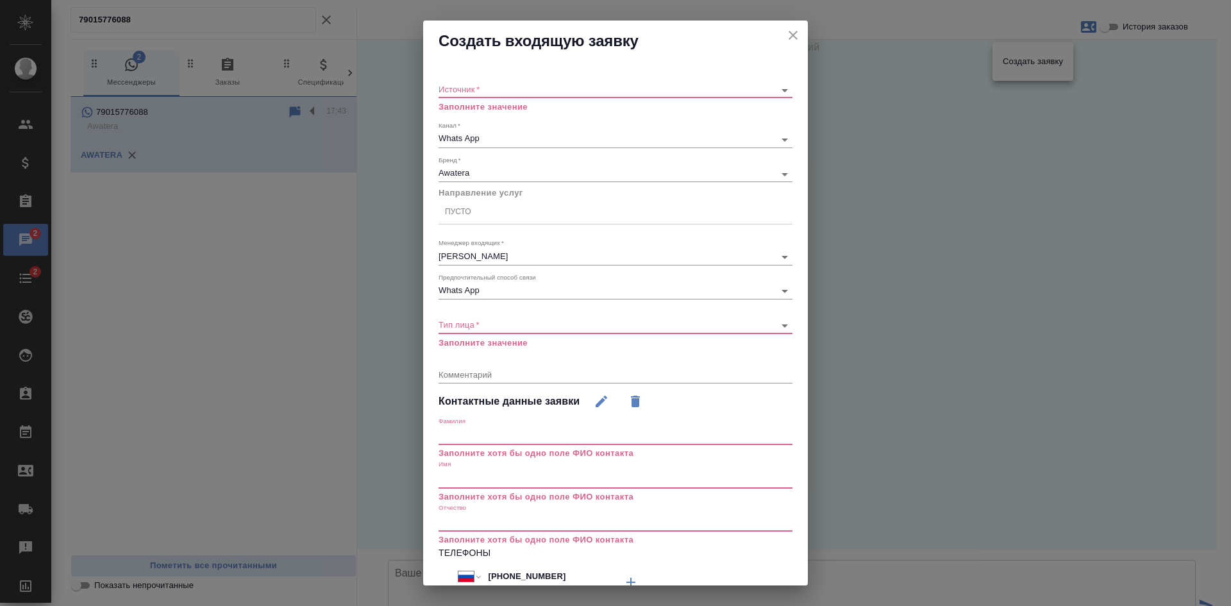
click at [463, 85] on body ".cls-1 fill:#fff; AWATERA Kasatkina Aleksandra Клиенты Спецификации Заказы 2 Ча…" at bounding box center [615, 303] width 1231 height 606
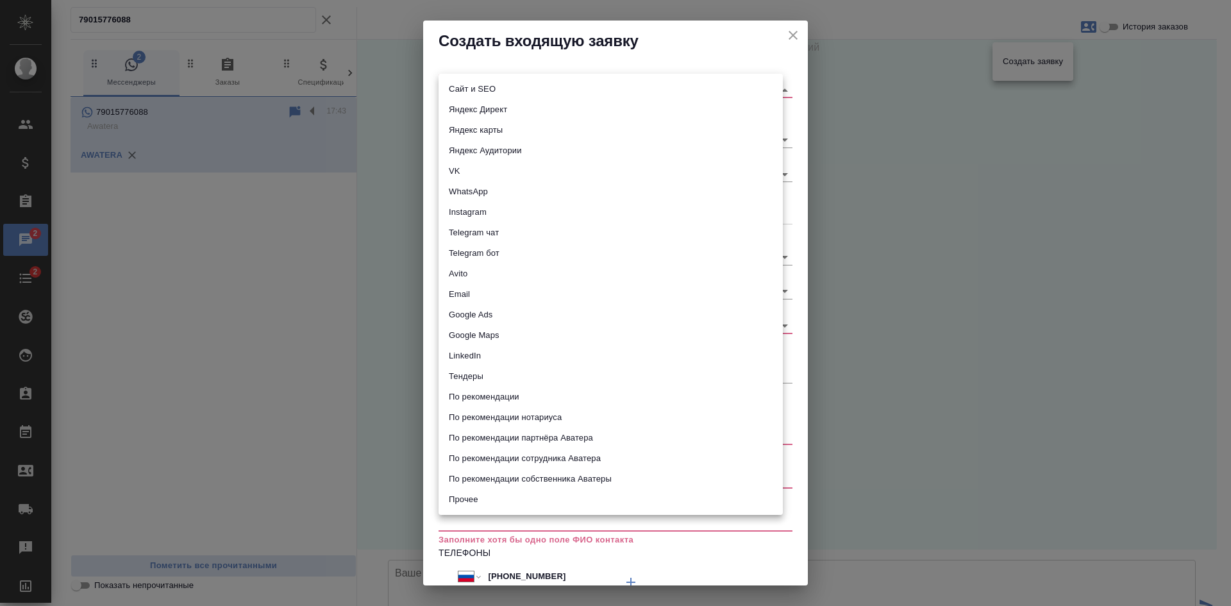
click at [463, 85] on li "Сайт и SEO" at bounding box center [610, 89] width 344 height 21
type input "seo"
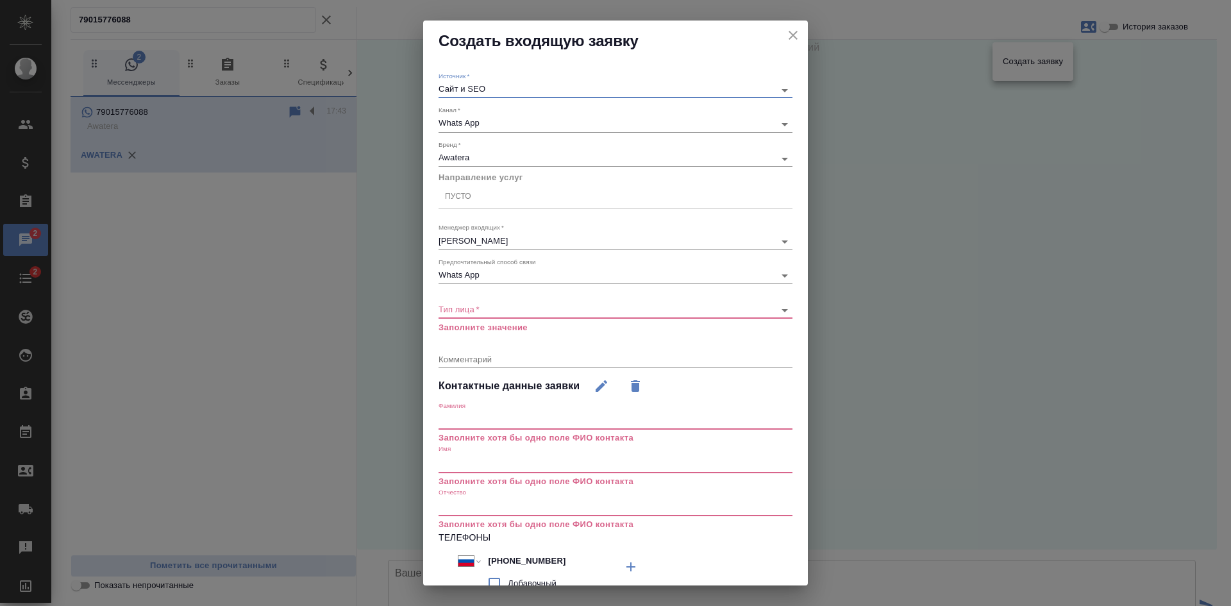
click at [488, 306] on body ".cls-1 fill:#fff; AWATERA Kasatkina Aleksandra Клиенты Спецификации Заказы 2 Ча…" at bounding box center [615, 303] width 1231 height 606
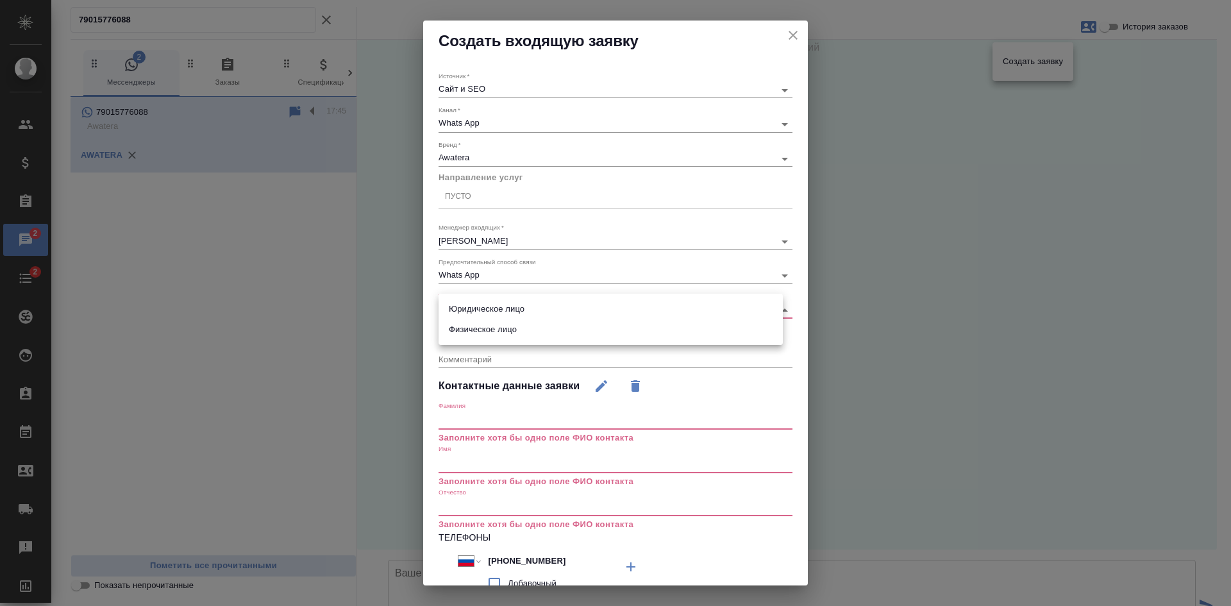
click at [778, 38] on div at bounding box center [615, 303] width 1231 height 606
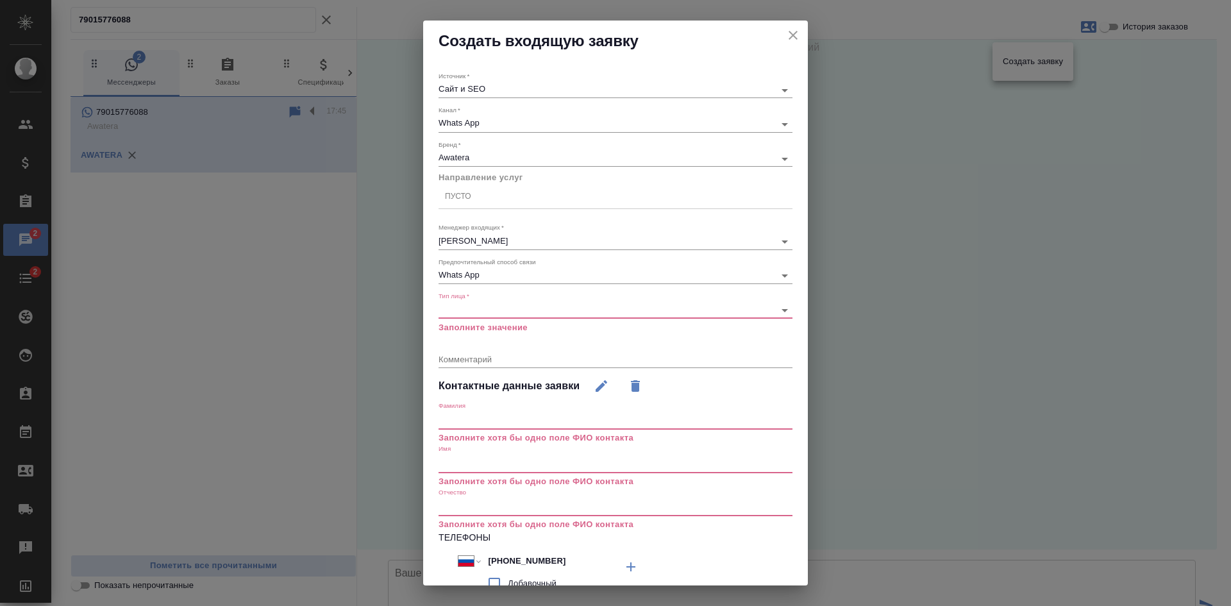
click at [785, 37] on icon "close" at bounding box center [792, 35] width 15 height 15
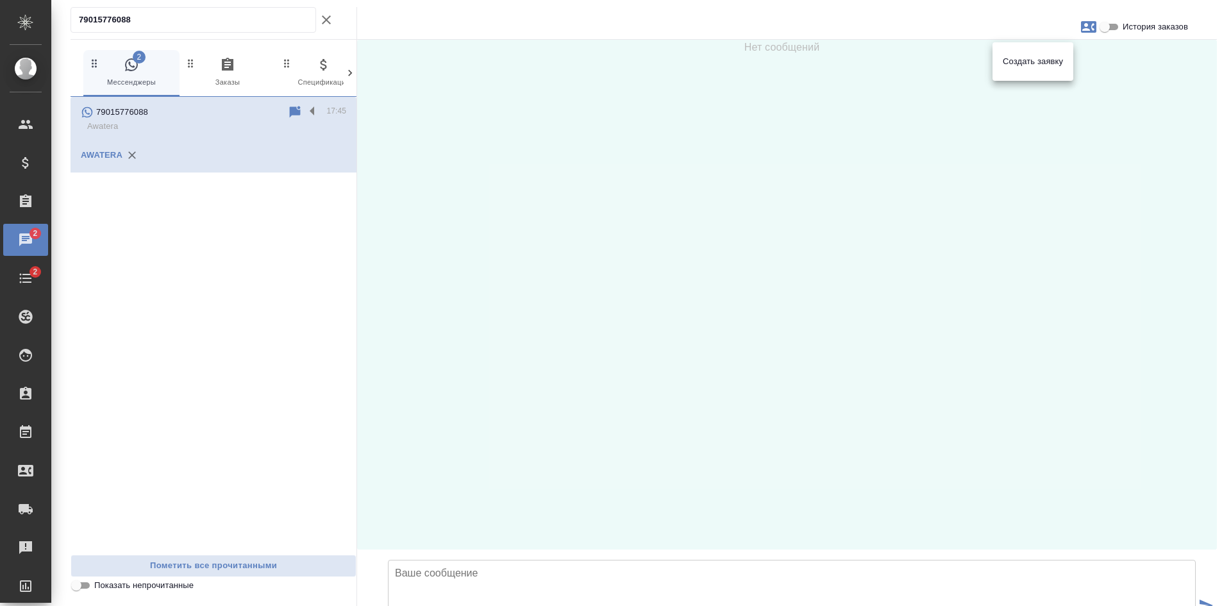
click at [523, 524] on div at bounding box center [615, 303] width 1231 height 606
click at [517, 560] on textarea at bounding box center [792, 605] width 808 height 90
type textarea "Добрый день!"
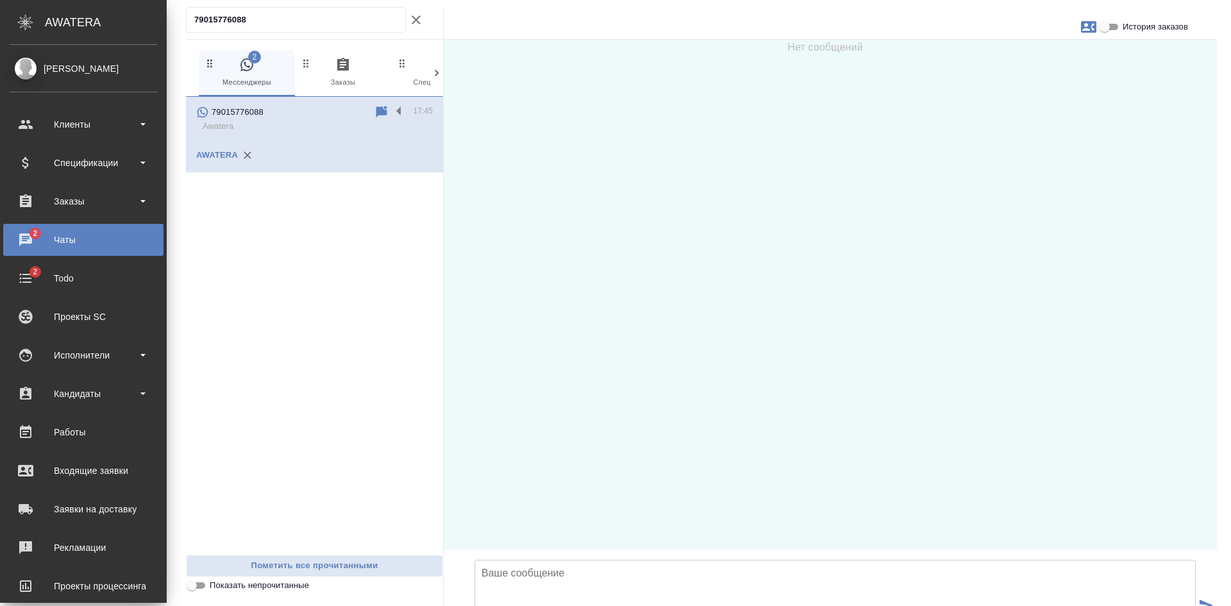
drag, startPoint x: 976, startPoint y: 293, endPoint x: 997, endPoint y: 235, distance: 62.1
click at [976, 293] on div "Нет сообщений" at bounding box center [830, 295] width 773 height 510
drag, startPoint x: 614, startPoint y: 539, endPoint x: 614, endPoint y: 530, distance: 9.0
click at [614, 560] on textarea at bounding box center [834, 605] width 721 height 90
drag, startPoint x: 614, startPoint y: 530, endPoint x: 639, endPoint y: 487, distance: 49.7
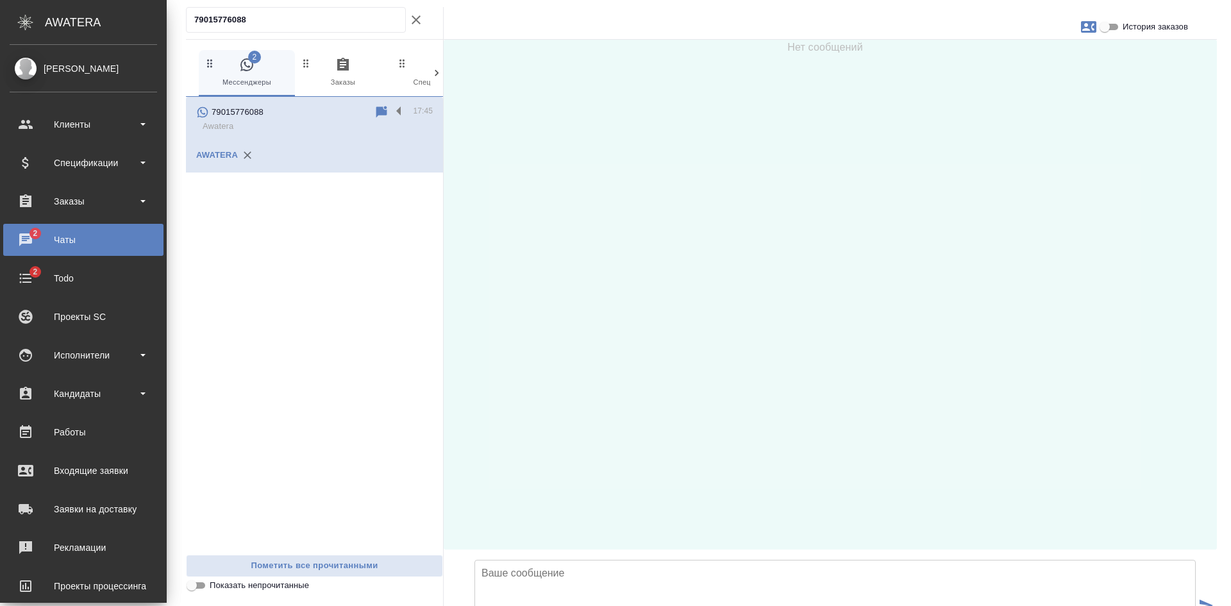
click at [615, 560] on textarea at bounding box center [834, 605] width 721 height 90
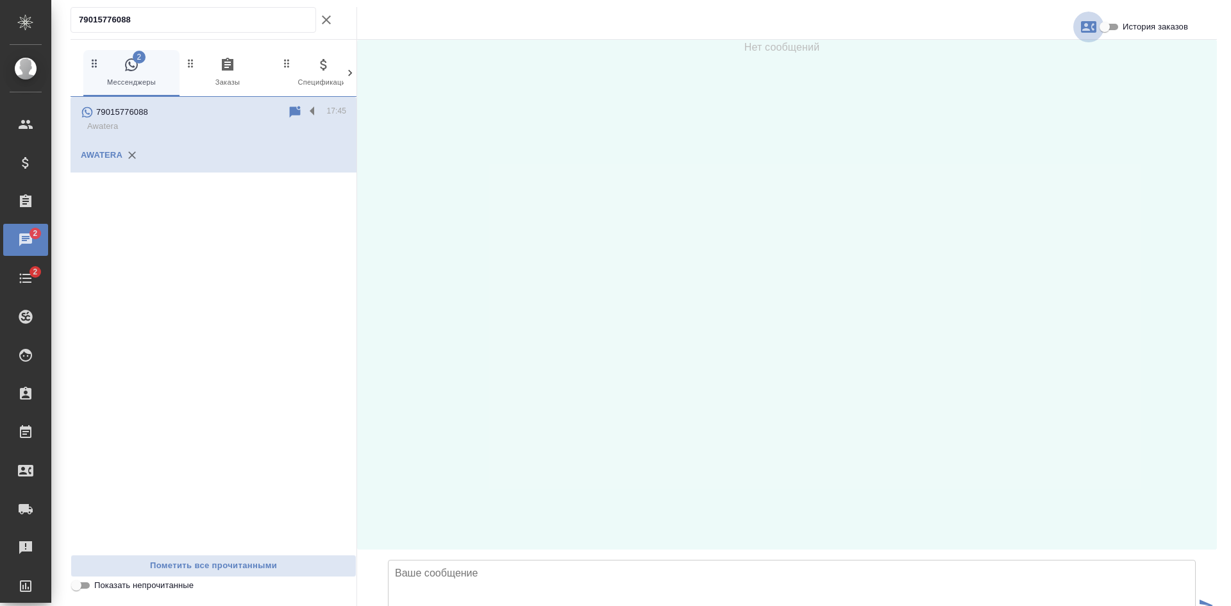
click at [1088, 22] on icon "button" at bounding box center [1088, 27] width 15 height 12
click at [1038, 56] on span "Создать заявку" at bounding box center [1033, 61] width 60 height 13
select select "RU"
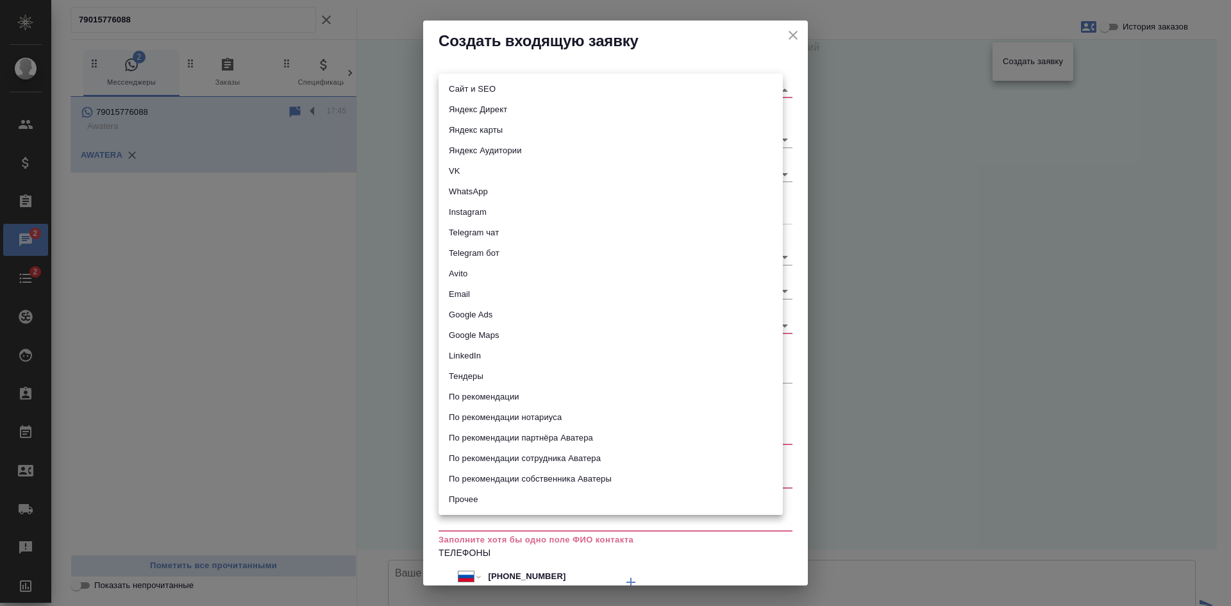
click at [507, 89] on body ".cls-1 fill:#fff; AWATERA Kasatkina Aleksandra Клиенты Спецификации Заказы 2 Ча…" at bounding box center [615, 303] width 1231 height 606
click at [497, 87] on li "Сайт и SEO" at bounding box center [610, 89] width 344 height 21
type input "seo"
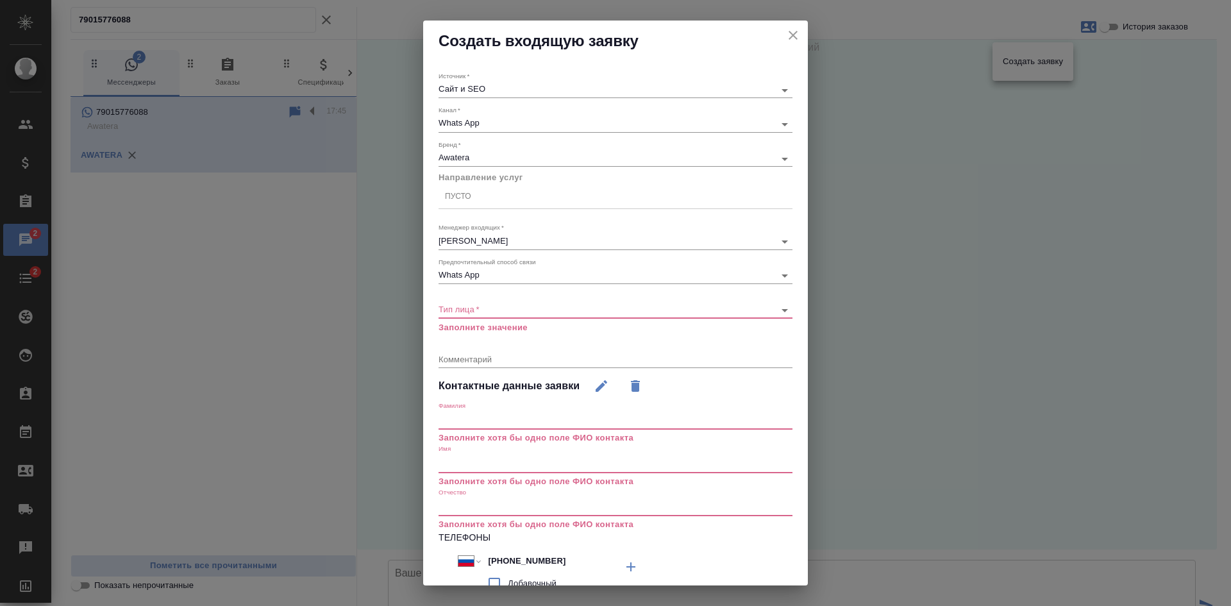
click at [474, 319] on div "Тип лица   * ​ Заполните значение" at bounding box center [615, 313] width 354 height 42
click at [474, 308] on body ".cls-1 fill:#fff; AWATERA Kasatkina Aleksandra Клиенты Спецификации Заказы 2 Ча…" at bounding box center [615, 303] width 1231 height 606
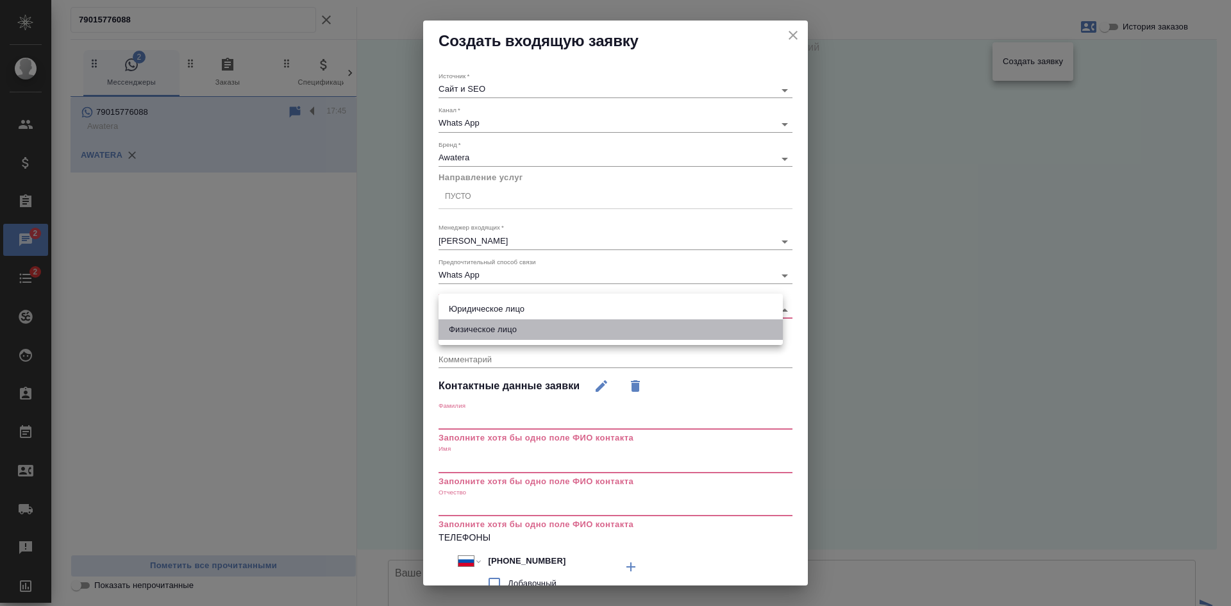
click at [474, 328] on li "Физическое лицо" at bounding box center [610, 329] width 344 height 21
type input "private"
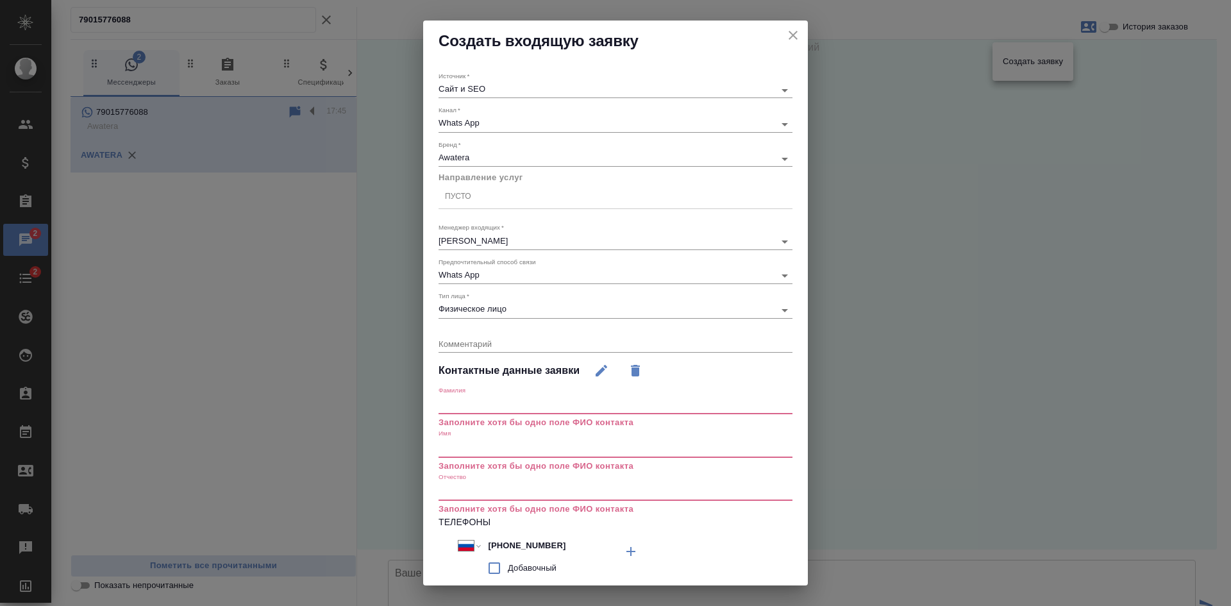
click at [460, 437] on div "Имя Заполните хотя бы одно поле ФИО контакта" at bounding box center [615, 450] width 354 height 43
click at [460, 447] on input "text" at bounding box center [615, 448] width 354 height 18
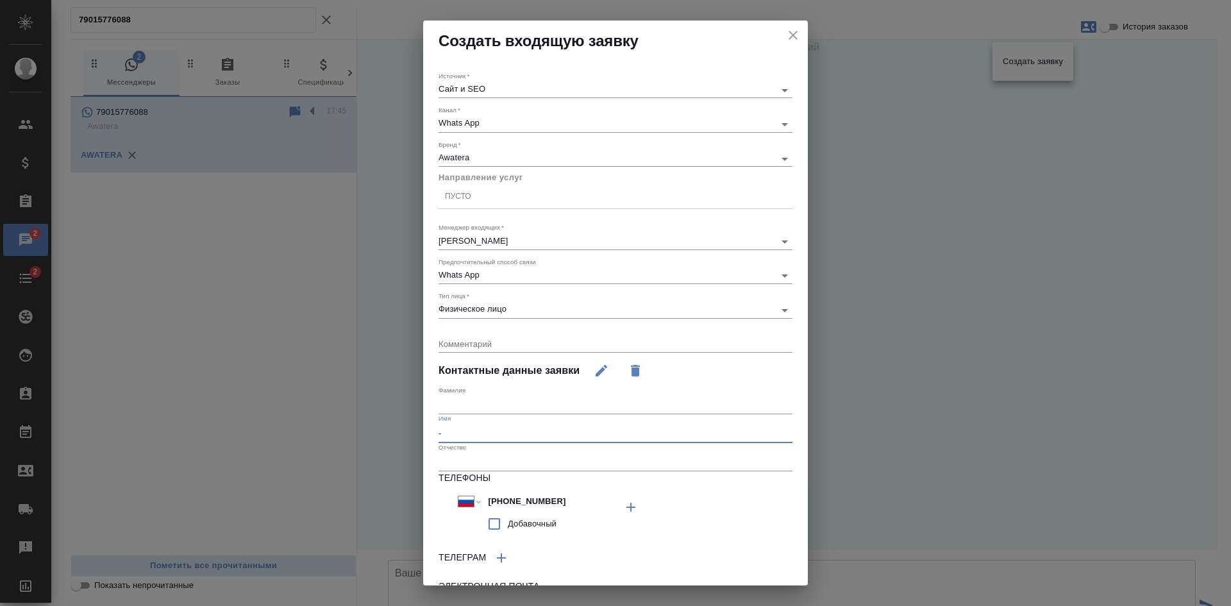
type input "-"
click at [548, 186] on div "Пусто" at bounding box center [615, 197] width 354 height 24
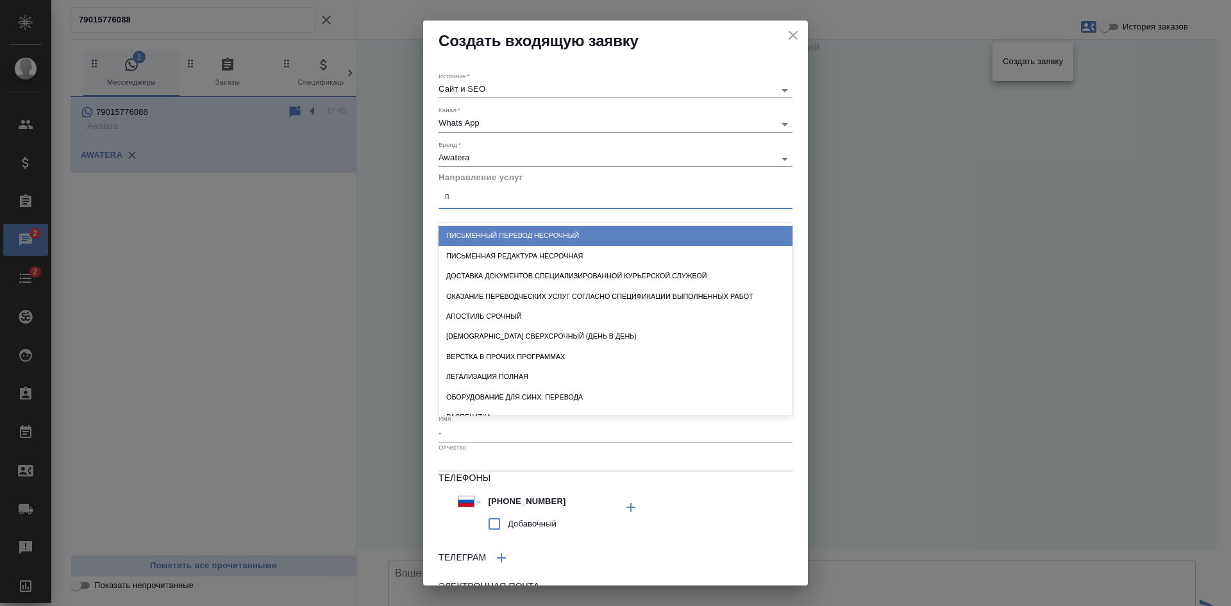
type input "пу"
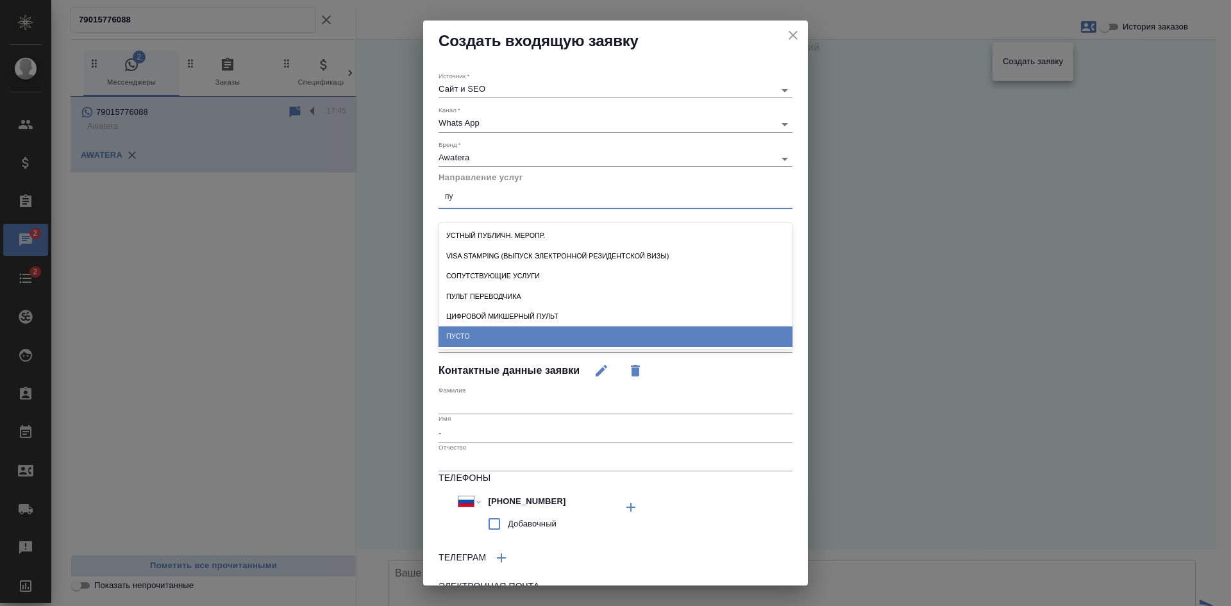
click at [467, 340] on div "ПУСТО" at bounding box center [615, 336] width 354 height 20
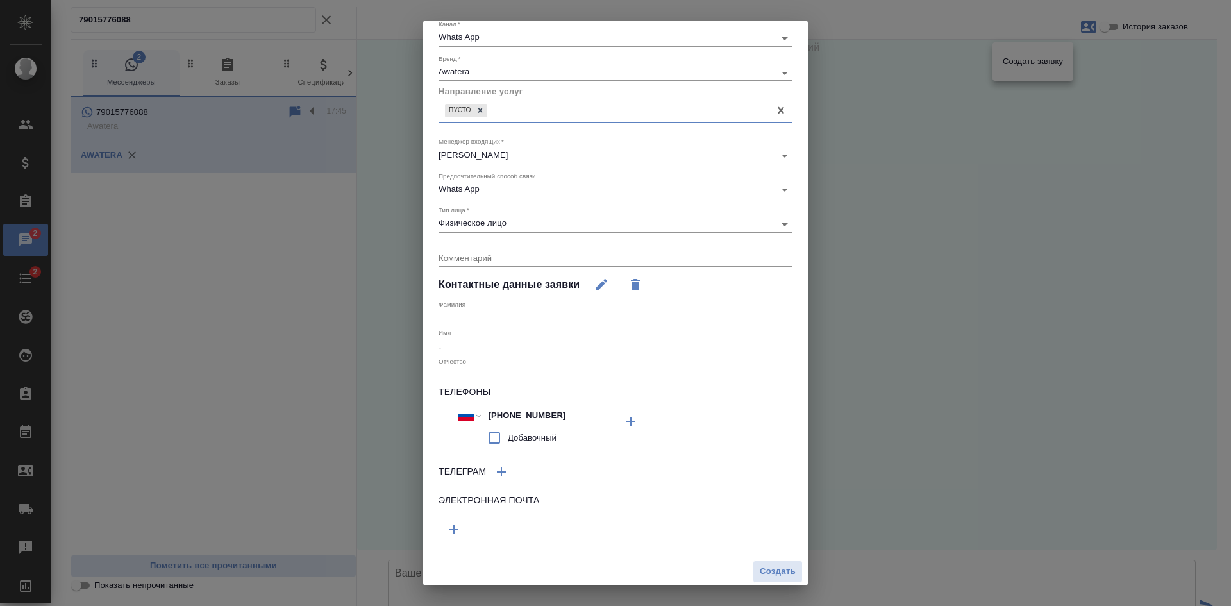
scroll to position [88, 0]
click at [760, 564] on span "Создать" at bounding box center [778, 569] width 36 height 15
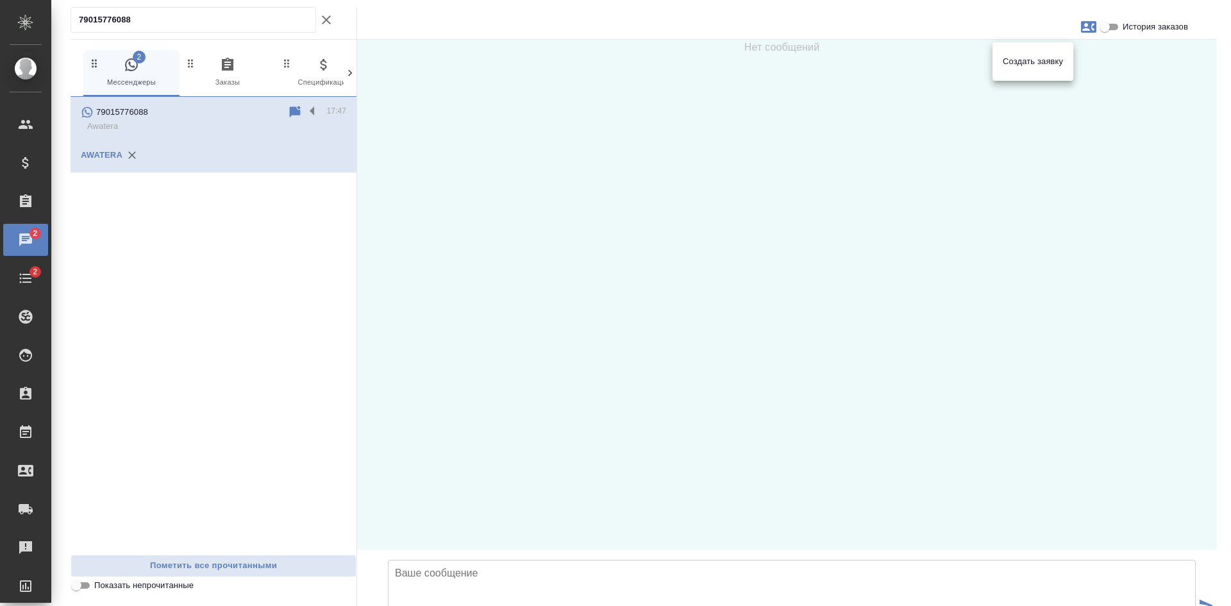
click at [328, 19] on div at bounding box center [615, 303] width 1231 height 606
click at [333, 19] on icon "button" at bounding box center [326, 19] width 15 height 15
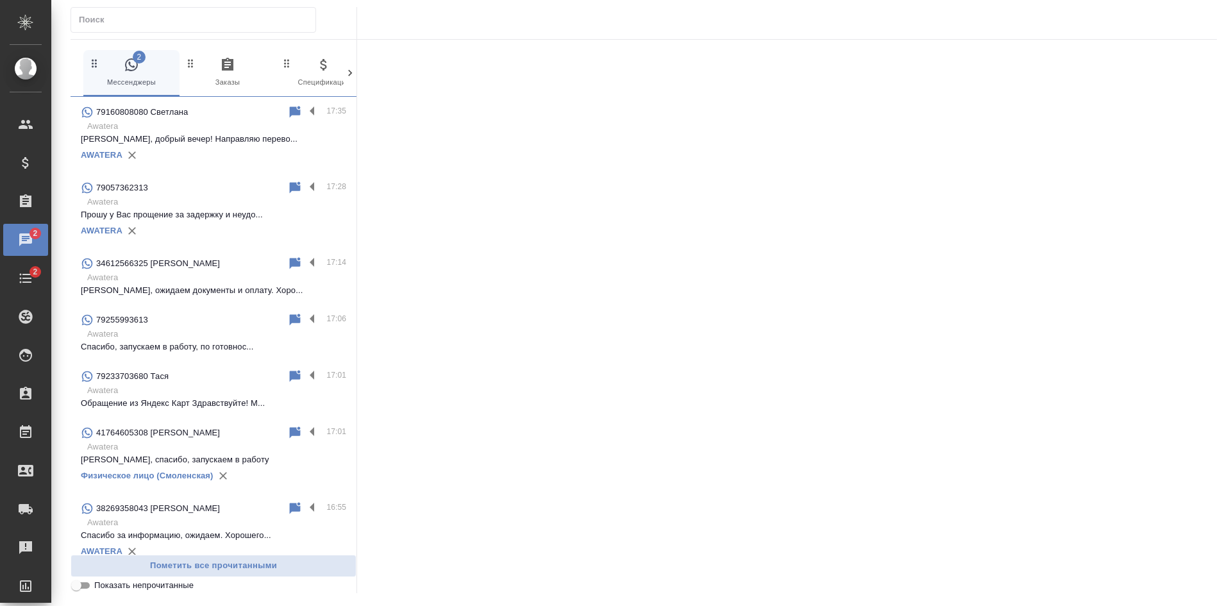
click at [79, 588] on input "Показать непрочитанные" at bounding box center [76, 585] width 46 height 15
checkbox input "true"
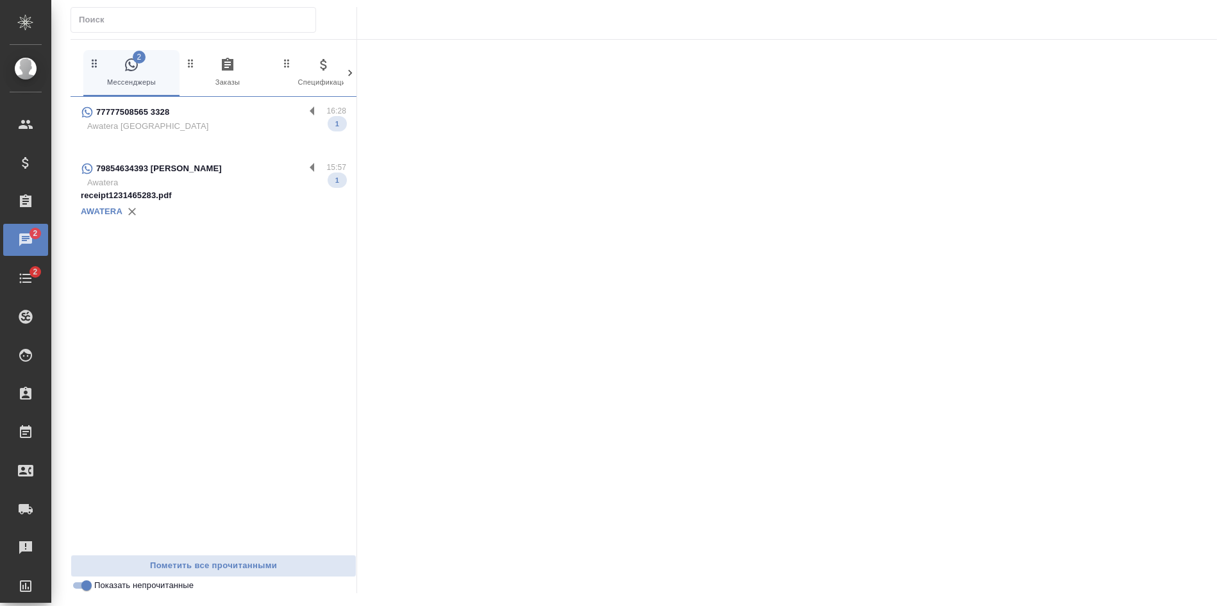
click at [200, 197] on p "receipt1231465283.pdf" at bounding box center [213, 195] width 265 height 13
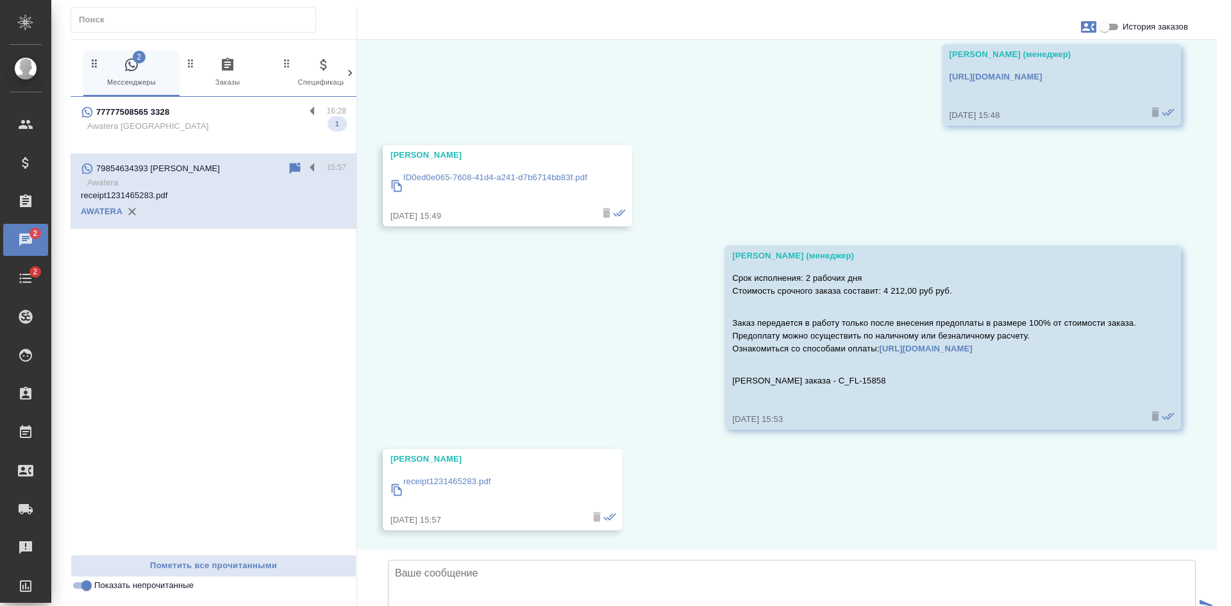
scroll to position [351, 0]
click at [1108, 29] on input "История заказов" at bounding box center [1104, 26] width 46 height 15
checkbox input "true"
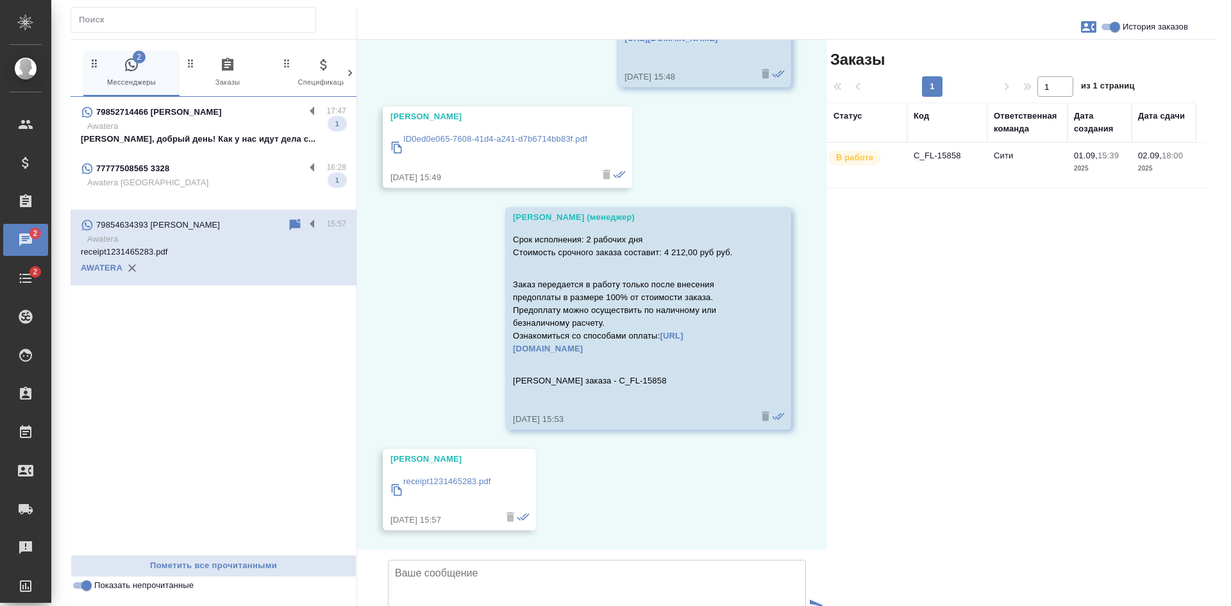
click at [84, 587] on input "Показать непрочитанные" at bounding box center [86, 585] width 46 height 15
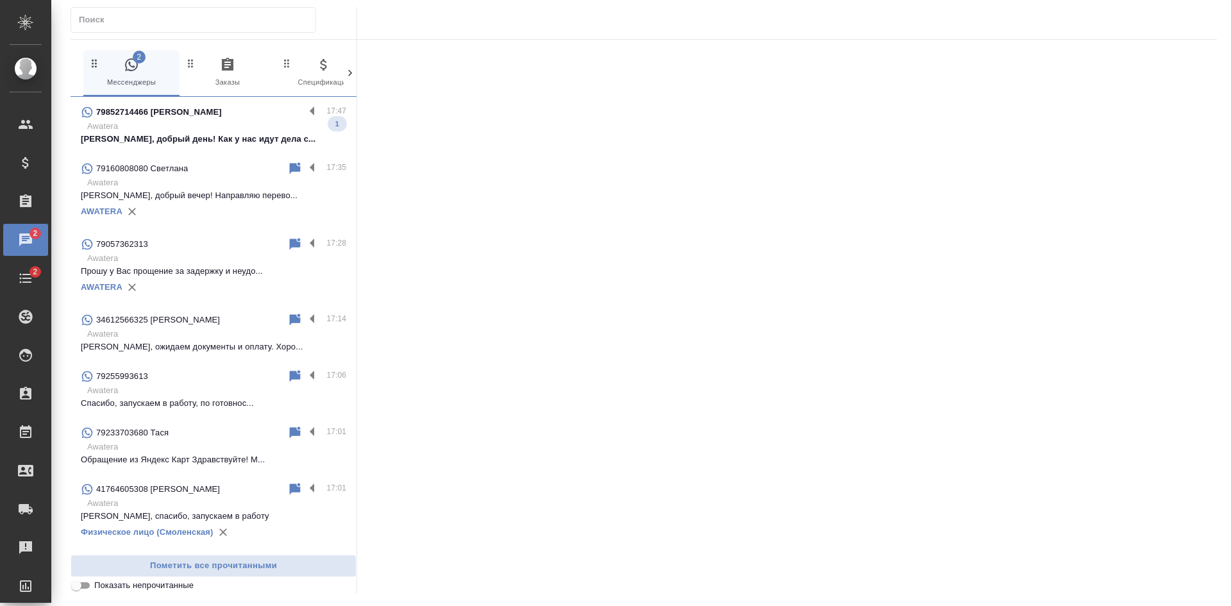
click at [84, 587] on input "Показать непрочитанные" at bounding box center [76, 585] width 46 height 15
checkbox input "true"
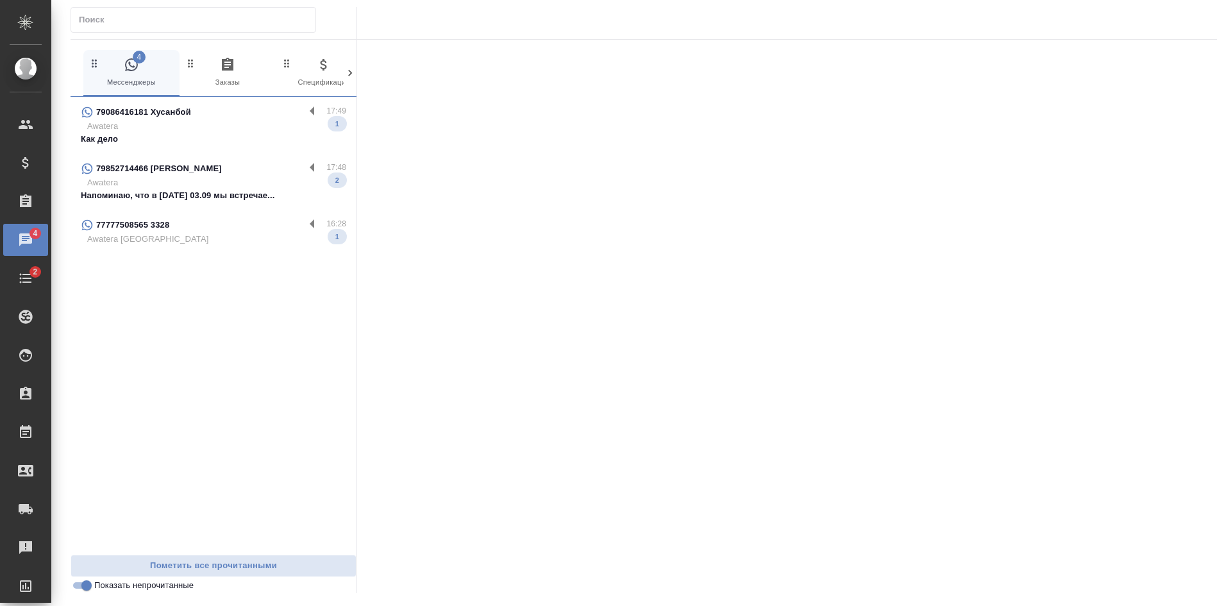
click at [169, 138] on p "Как дело" at bounding box center [213, 139] width 265 height 13
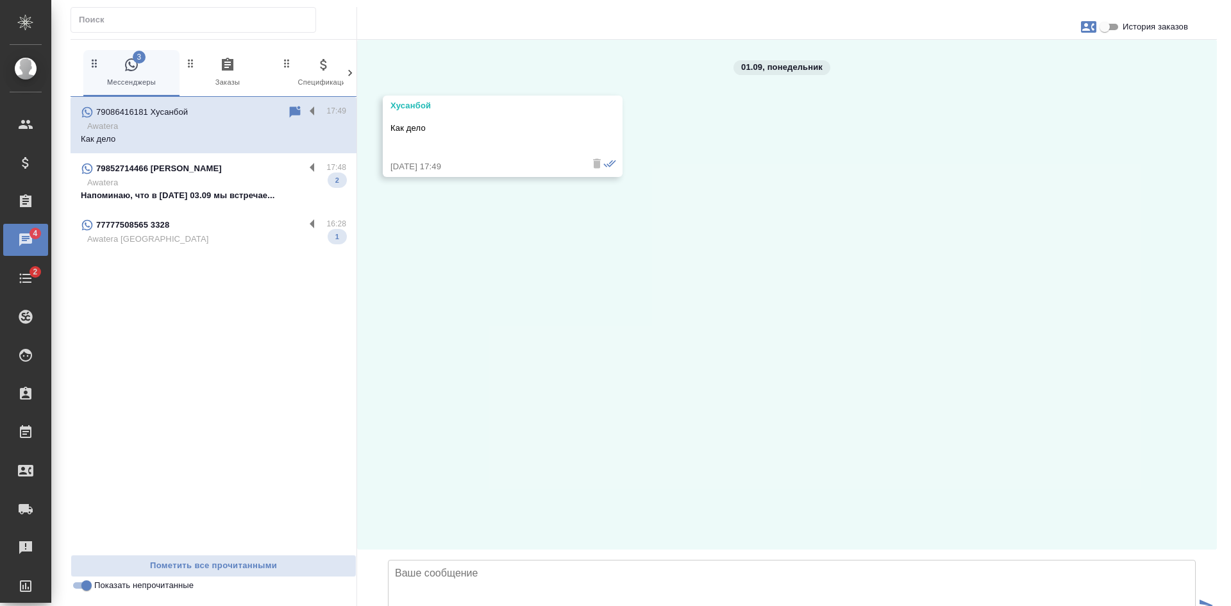
click at [1104, 22] on input "История заказов" at bounding box center [1104, 26] width 46 height 15
checkbox input "true"
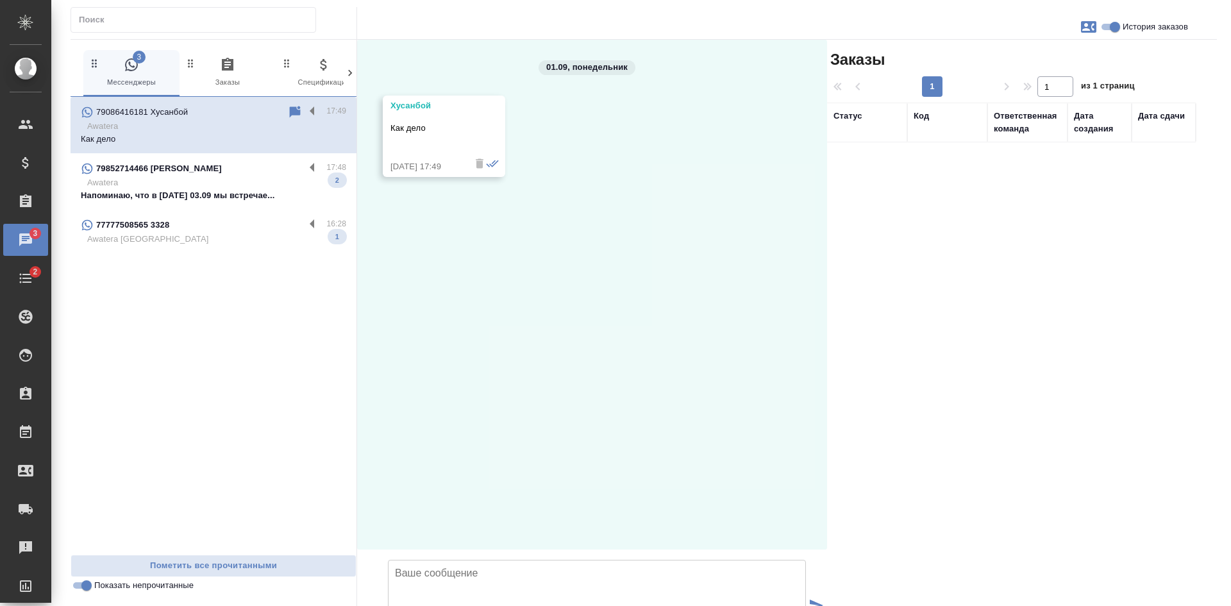
click at [1087, 36] on button "button" at bounding box center [1088, 27] width 31 height 31
click at [1026, 58] on span "Создать заявку" at bounding box center [1033, 61] width 60 height 13
select select "RU"
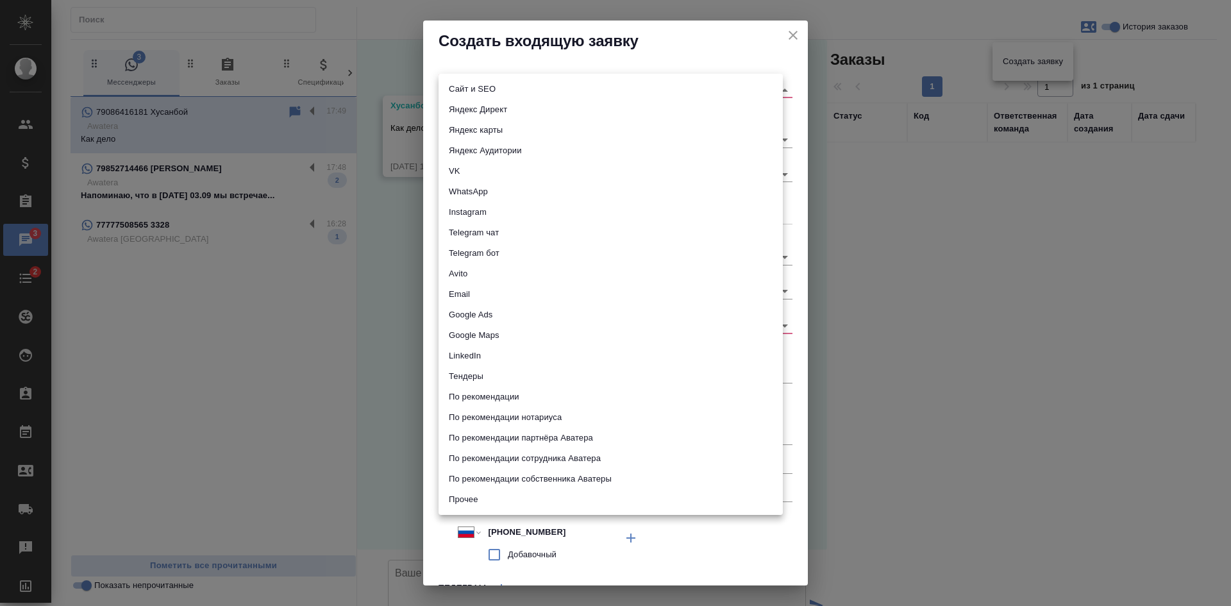
click at [557, 88] on body ".cls-1 fill:#fff; AWATERA Kasatkina Aleksandra Клиенты Спецификации Заказы 3 Ча…" at bounding box center [615, 303] width 1231 height 606
click at [506, 85] on li "Сайт и SEO" at bounding box center [610, 89] width 344 height 21
type input "seo"
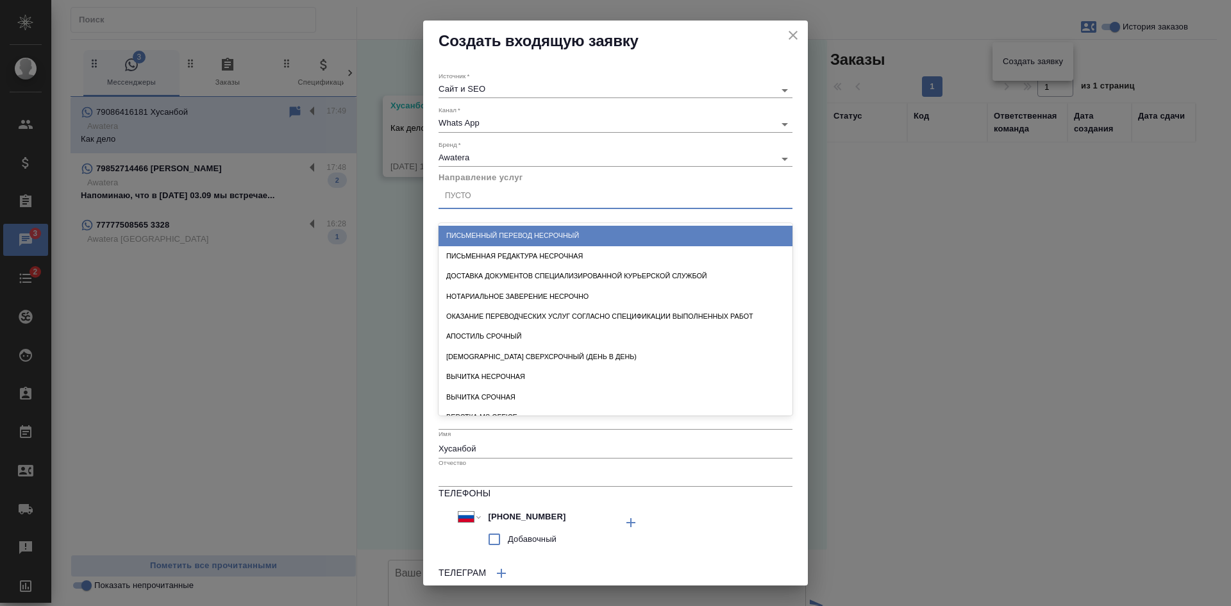
click at [478, 189] on div "Пусто" at bounding box center [615, 196] width 354 height 19
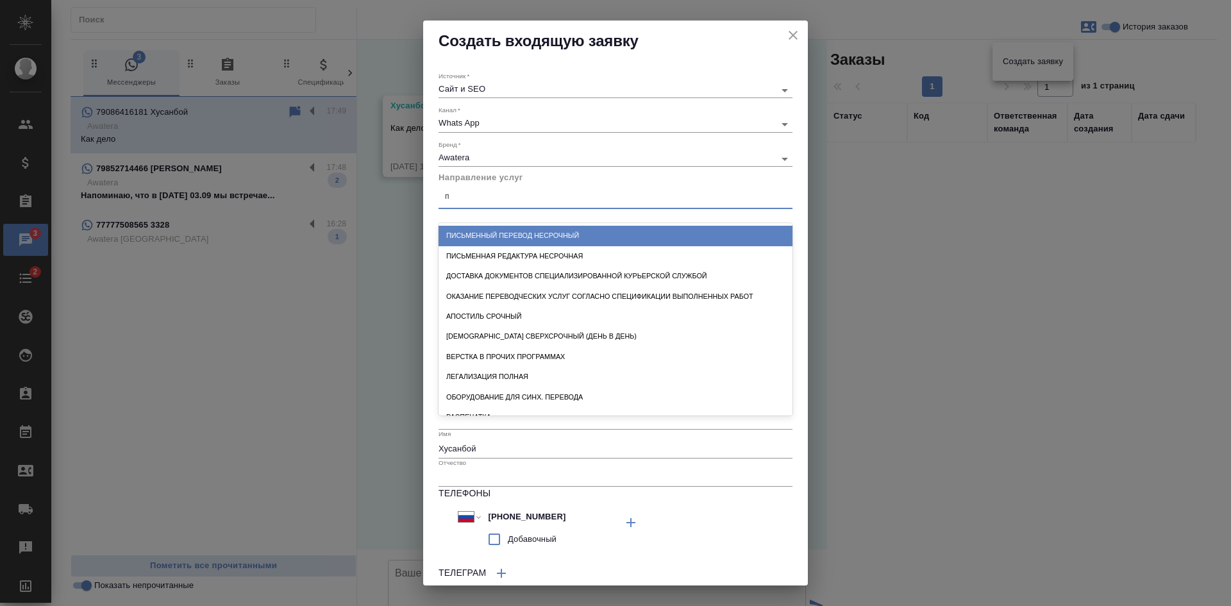
type input "пу"
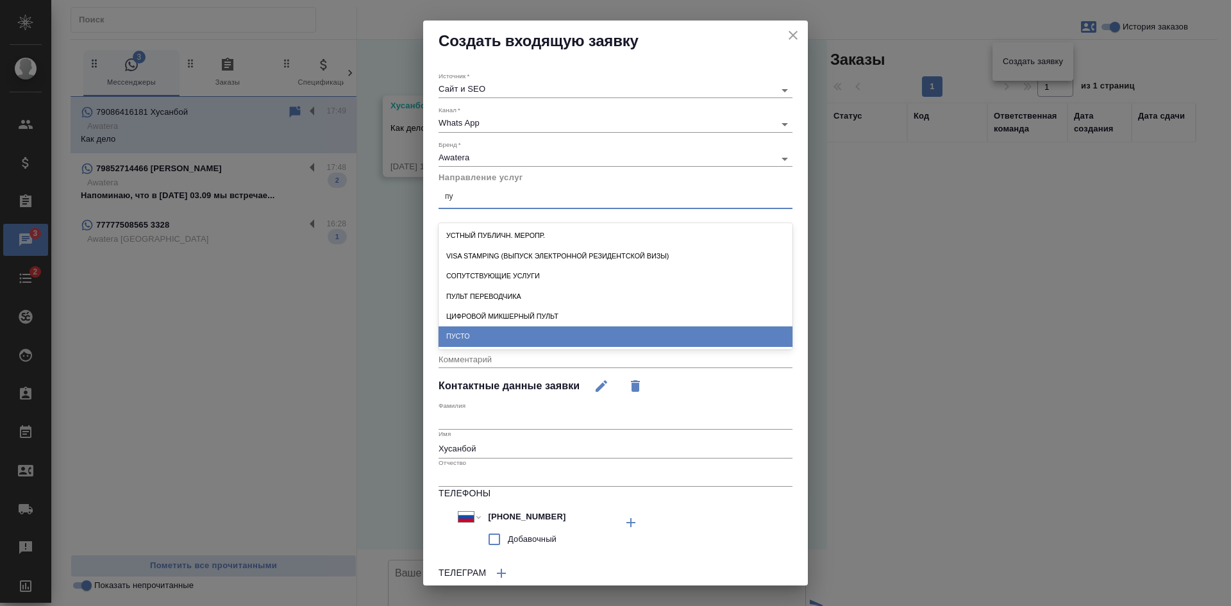
click at [460, 335] on div "ПУСТО" at bounding box center [615, 336] width 354 height 20
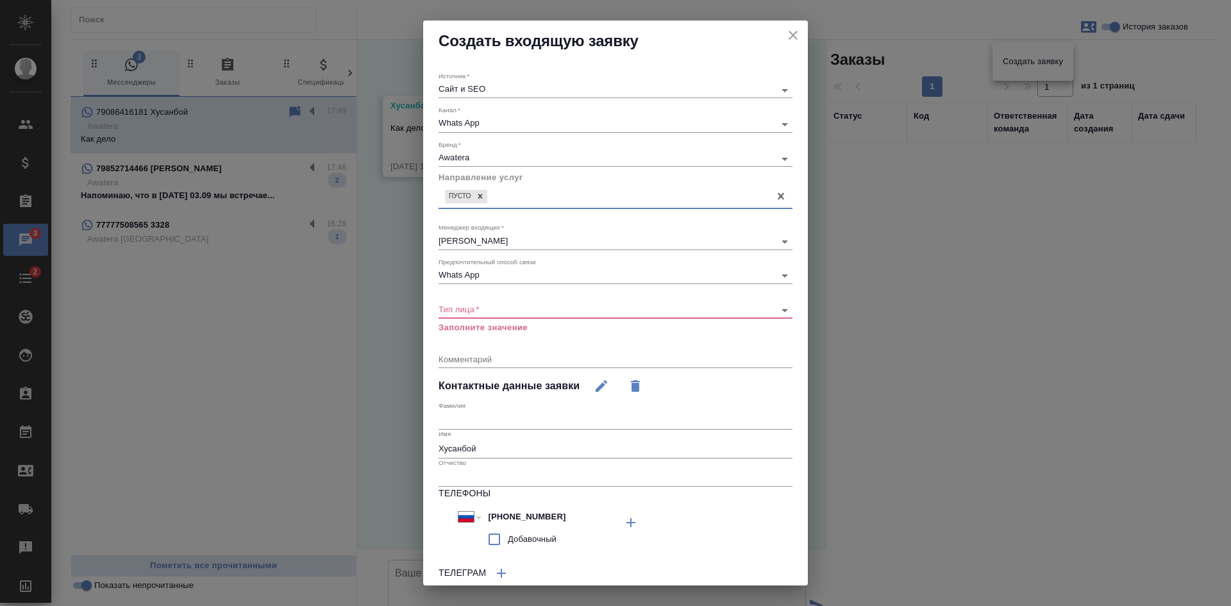
click at [480, 306] on body ".cls-1 fill:#fff; AWATERA Kasatkina Aleksandra Клиенты Спецификации Заказы 3 Ча…" at bounding box center [615, 303] width 1231 height 606
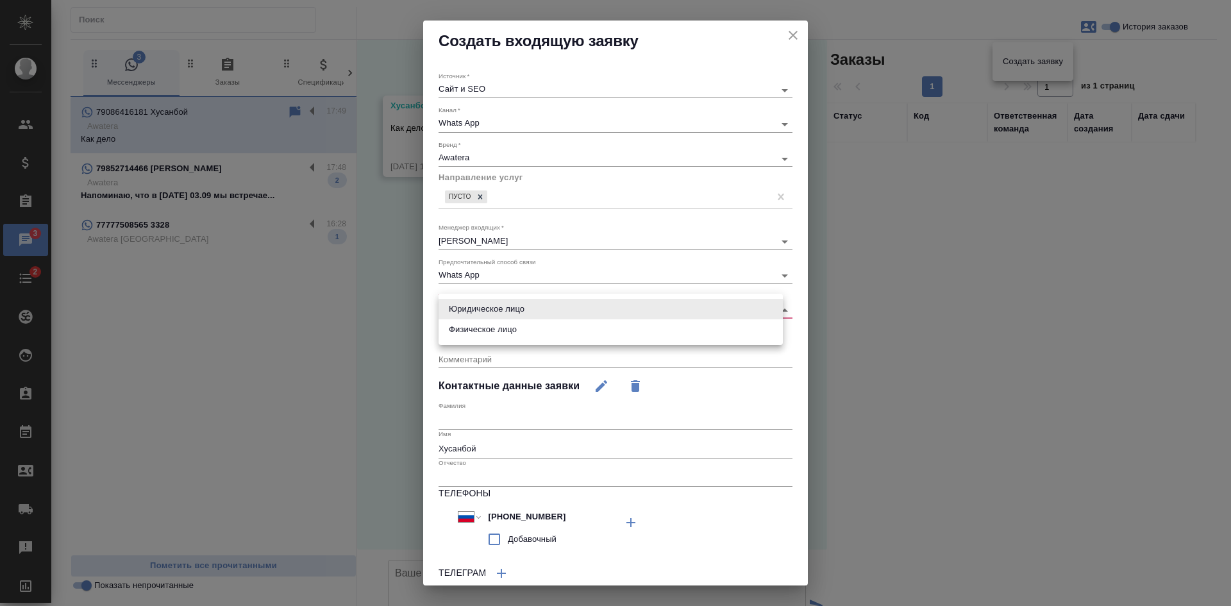
click at [487, 330] on li "Физическое лицо" at bounding box center [610, 329] width 344 height 21
type input "private"
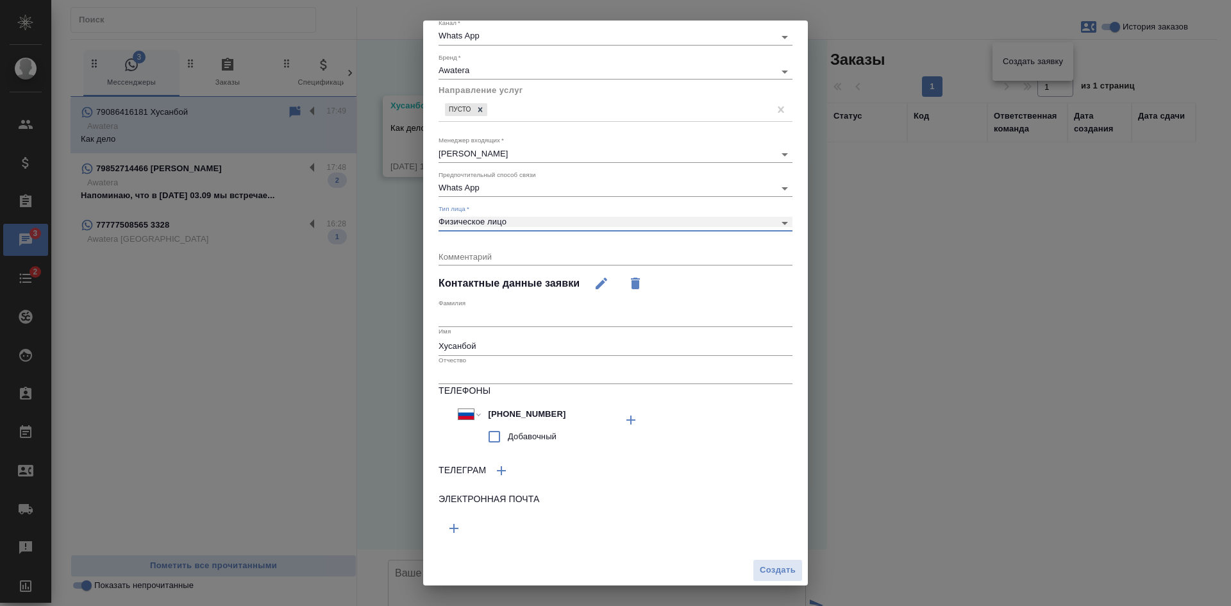
scroll to position [88, 0]
click at [760, 574] on span "Создать" at bounding box center [778, 569] width 36 height 15
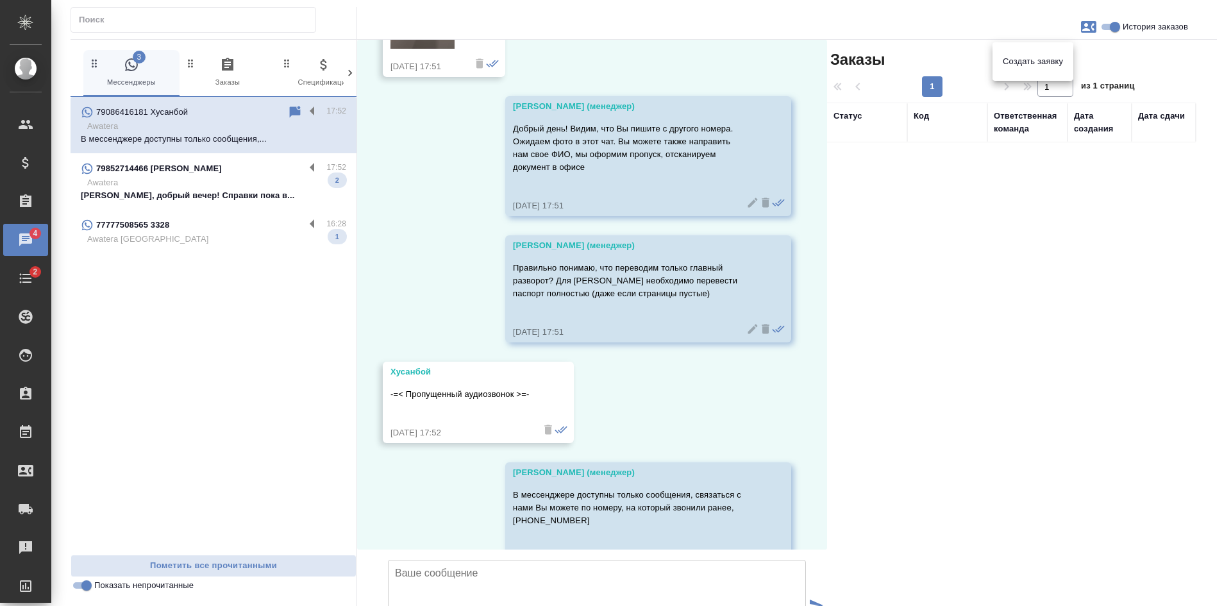
scroll to position [317, 0]
click at [208, 181] on div at bounding box center [615, 303] width 1231 height 606
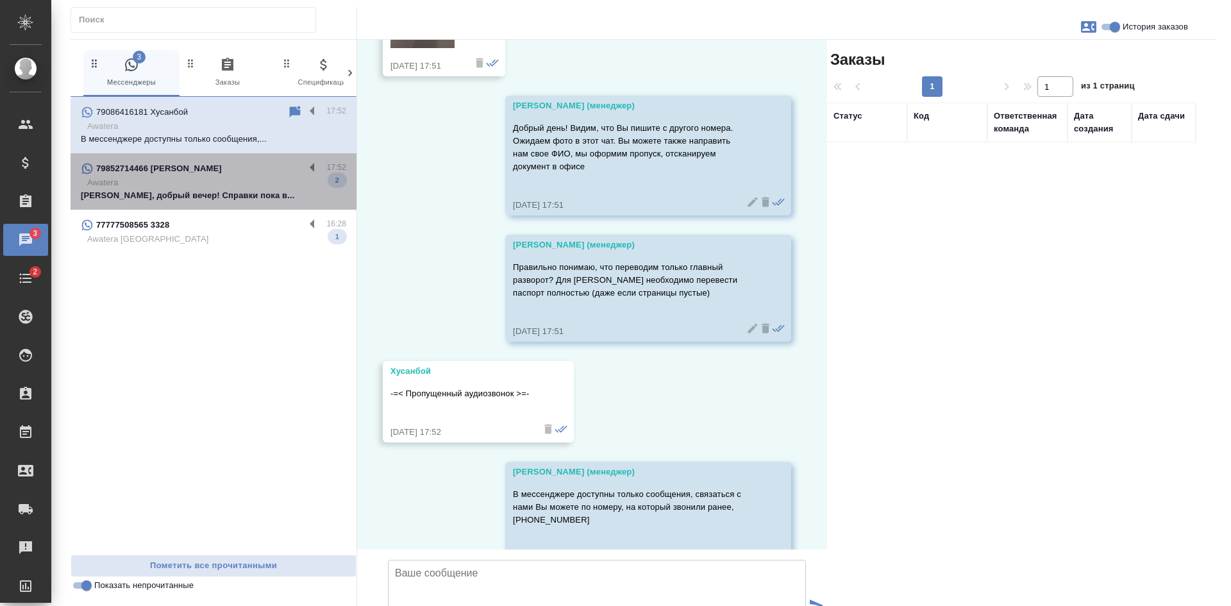
click at [223, 188] on p "Awatera" at bounding box center [216, 182] width 259 height 13
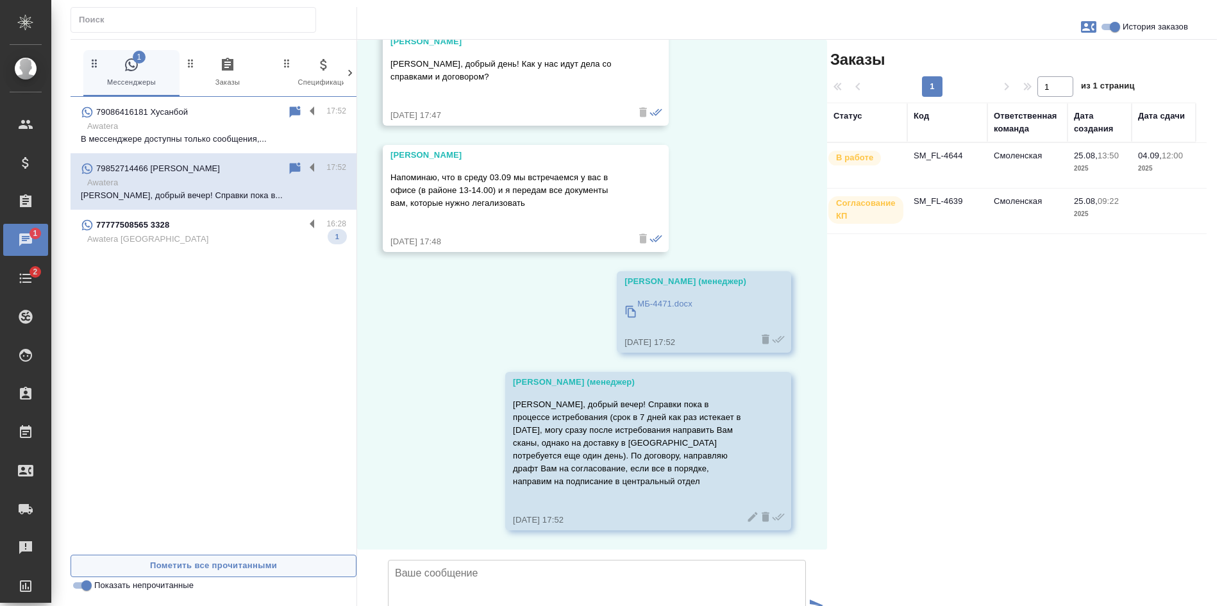
scroll to position [14492, 0]
click at [84, 585] on input "Показать непрочитанные" at bounding box center [86, 585] width 46 height 15
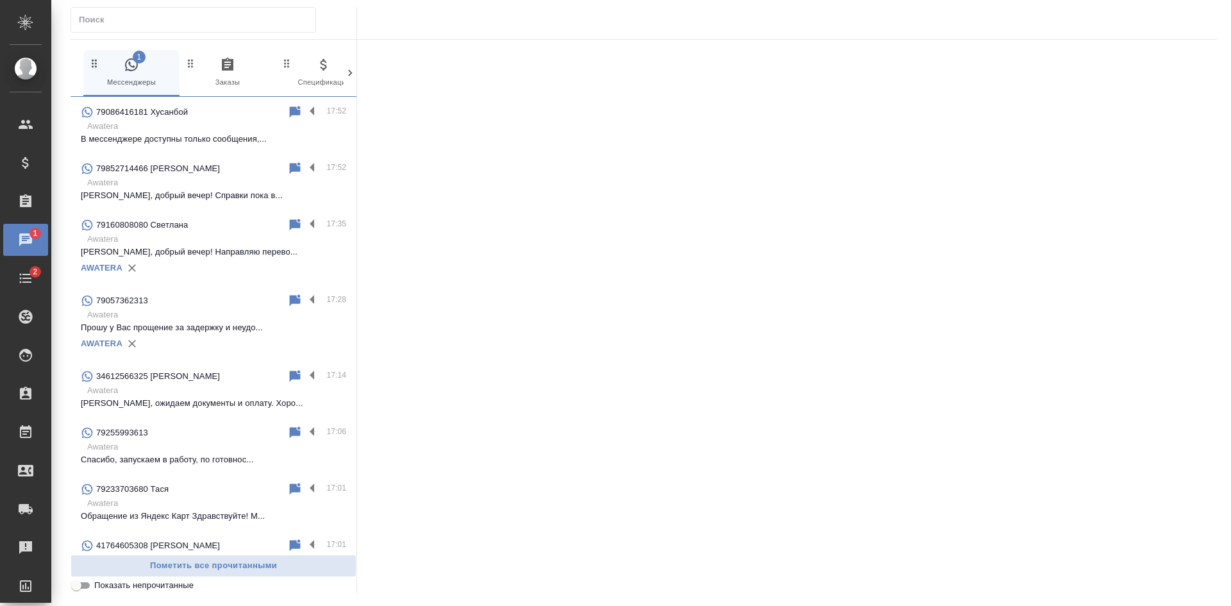
click at [81, 585] on input "Показать непрочитанные" at bounding box center [76, 585] width 46 height 15
checkbox input "true"
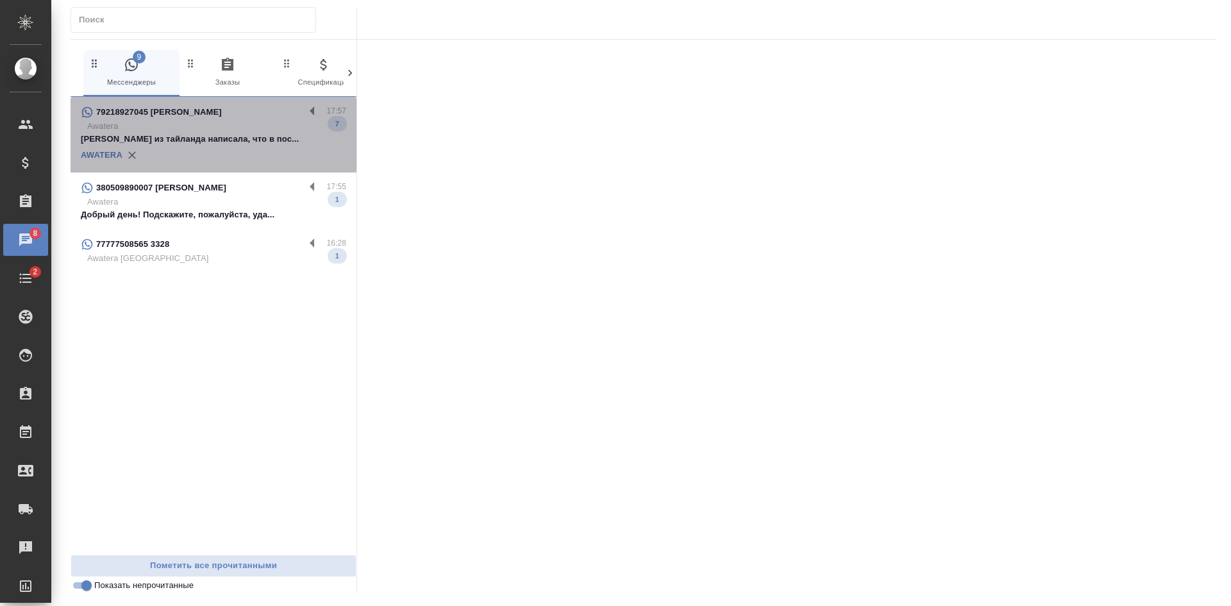
click at [262, 140] on p "Менеджер из тайланда написала, что в пос..." at bounding box center [213, 139] width 265 height 13
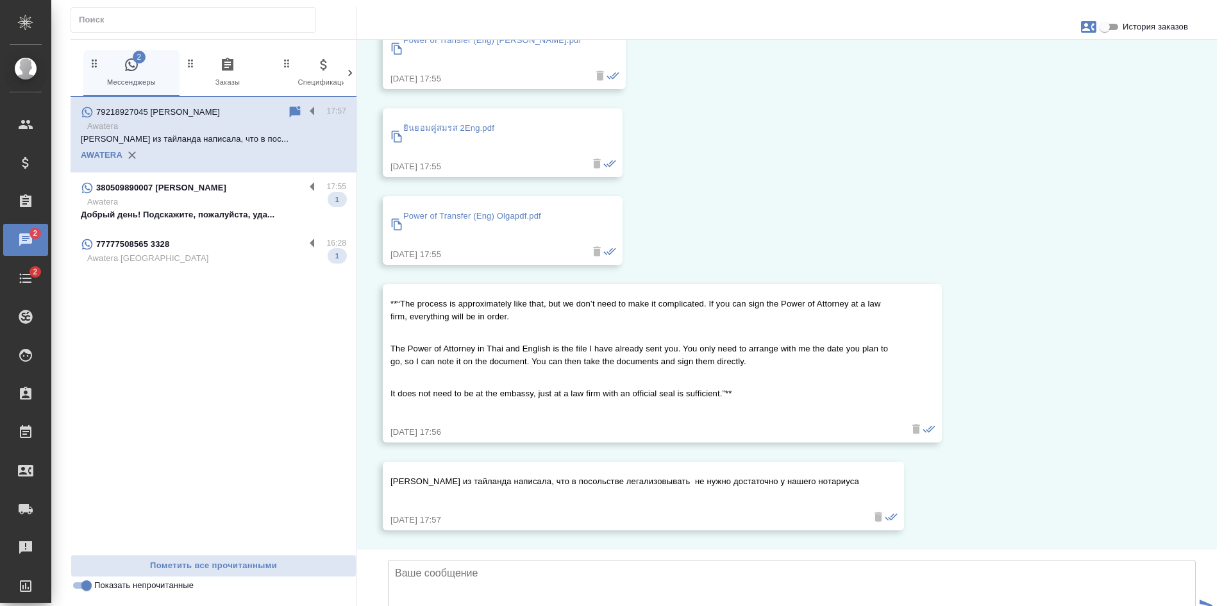
scroll to position [587, 0]
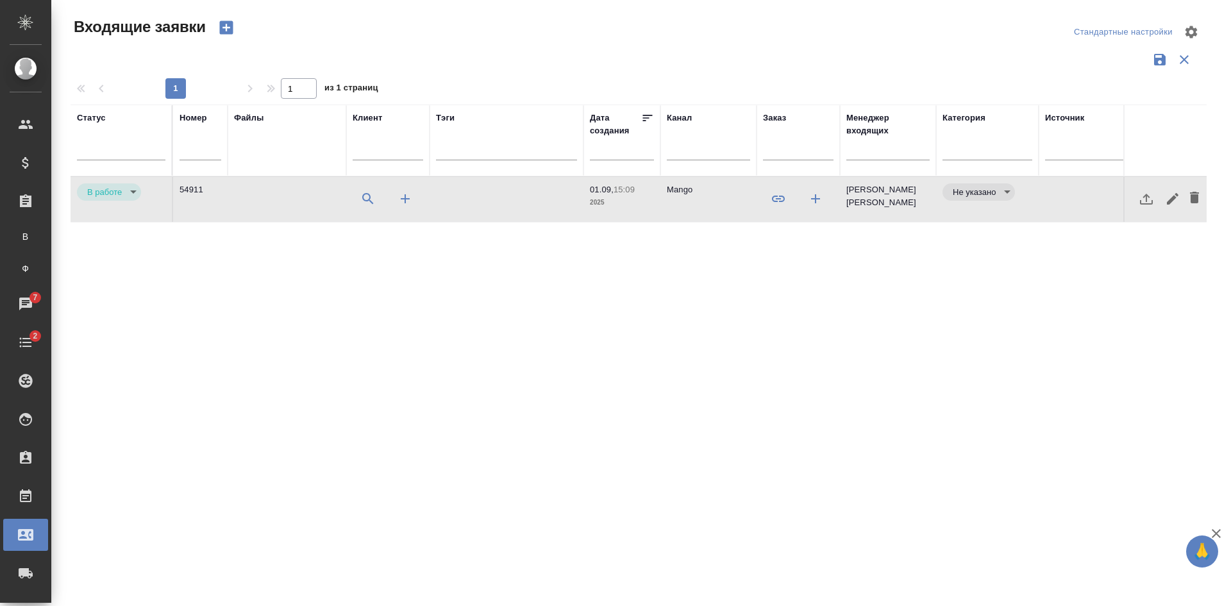
select select "RU"
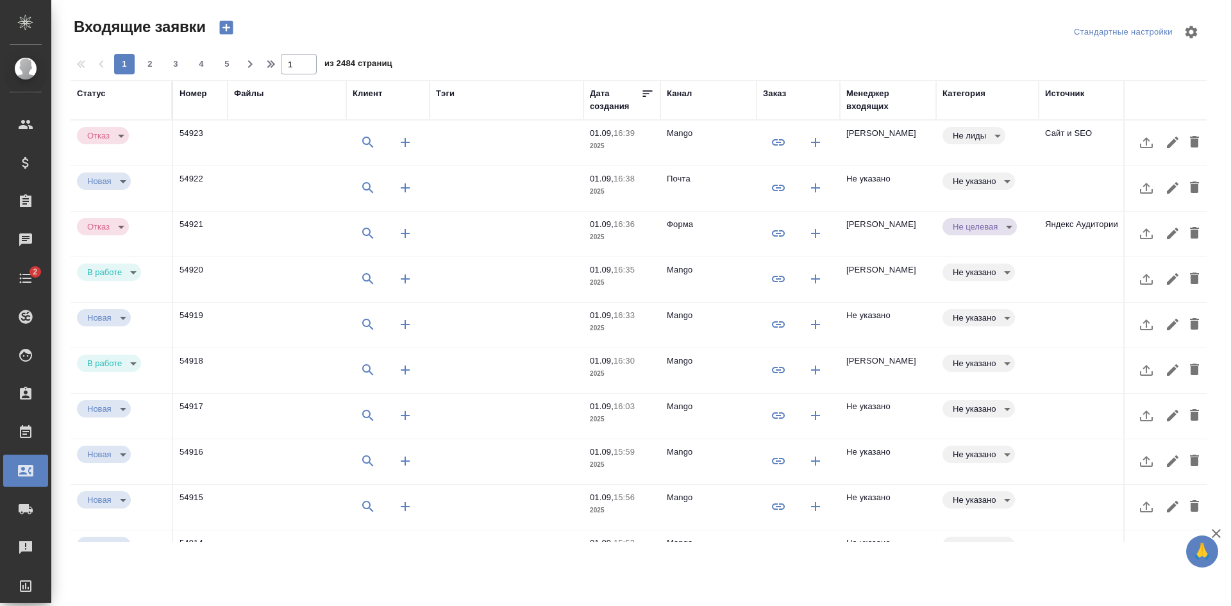
select select "RU"
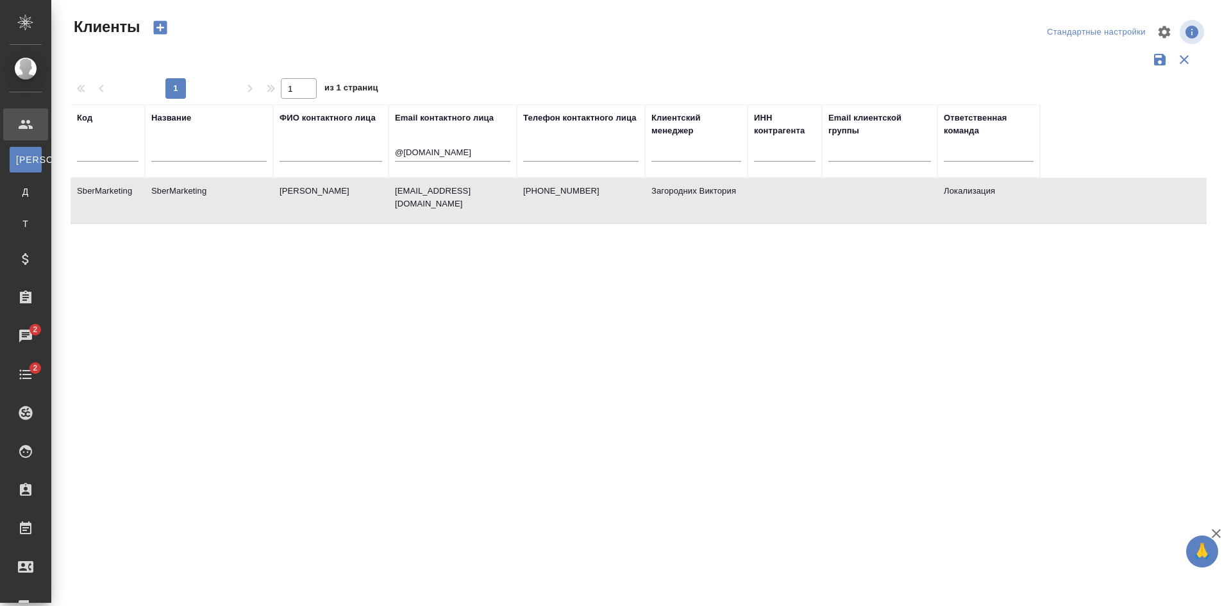
select select "RU"
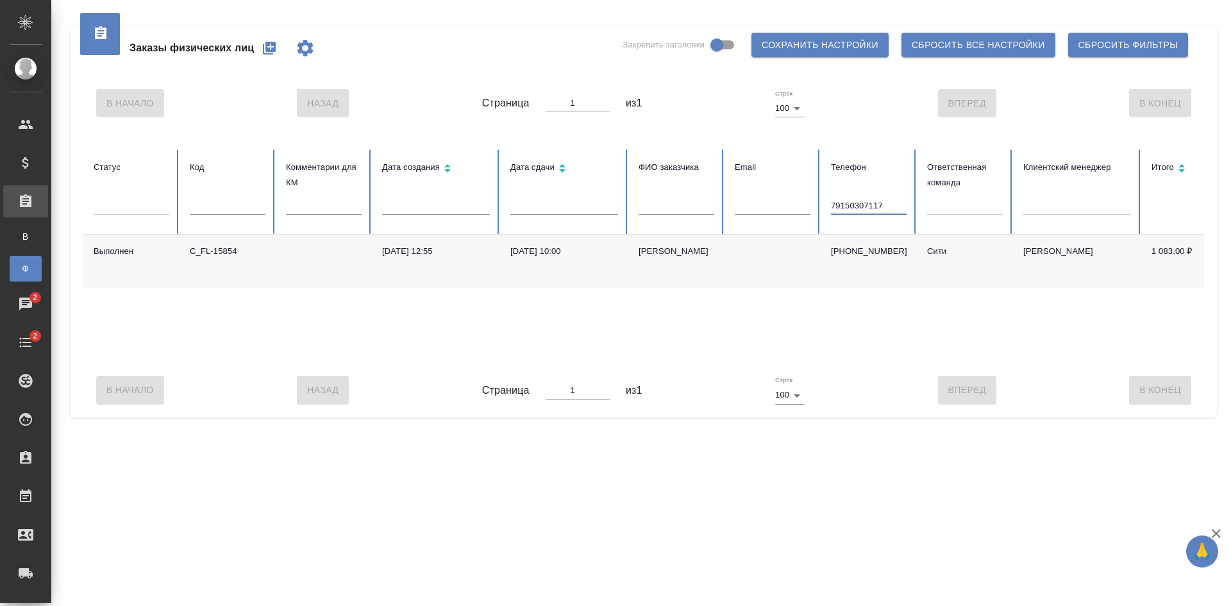
type input "79150307117"
click at [915, 475] on div ".cls-1 fill:#fff; AWATERA Kasatkina Aleksandra Клиенты Спецификации Заказы В Вс…" at bounding box center [615, 303] width 1231 height 606
drag, startPoint x: 894, startPoint y: 206, endPoint x: 771, endPoint y: 200, distance: 123.2
click at [780, 203] on tr "Статус Код Комментарии для КМ Дата создания Дата сдачи ФИО заказчика Email Теле…" at bounding box center [804, 191] width 1442 height 85
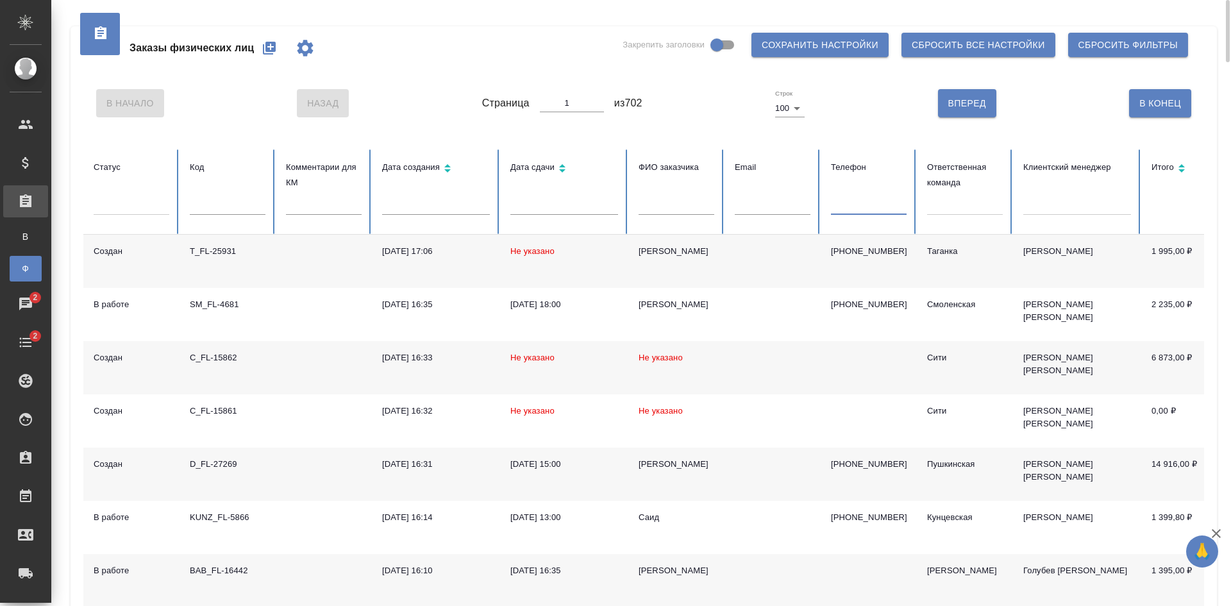
click at [954, 206] on div at bounding box center [965, 202] width 76 height 19
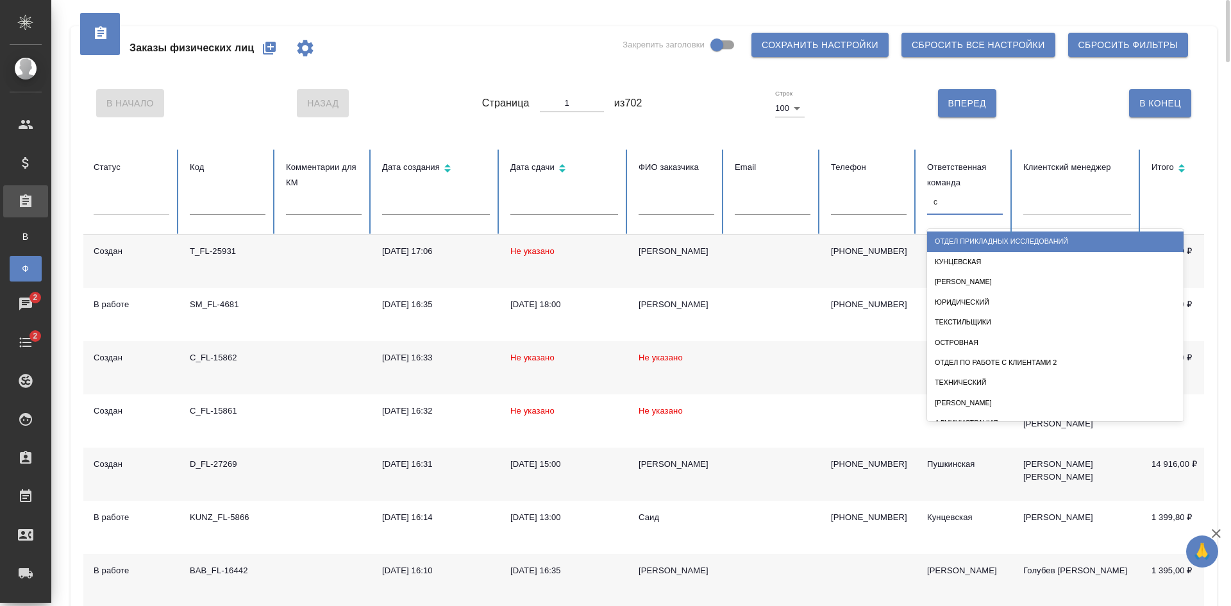
type input "см"
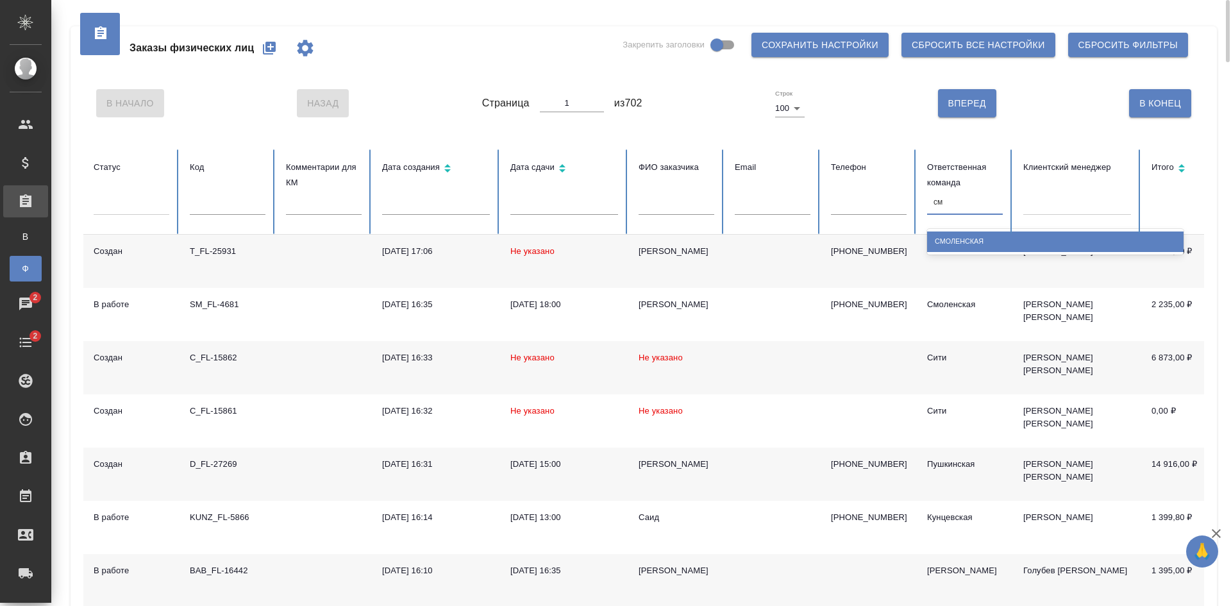
click at [963, 245] on div "Смоленская" at bounding box center [1055, 241] width 256 height 20
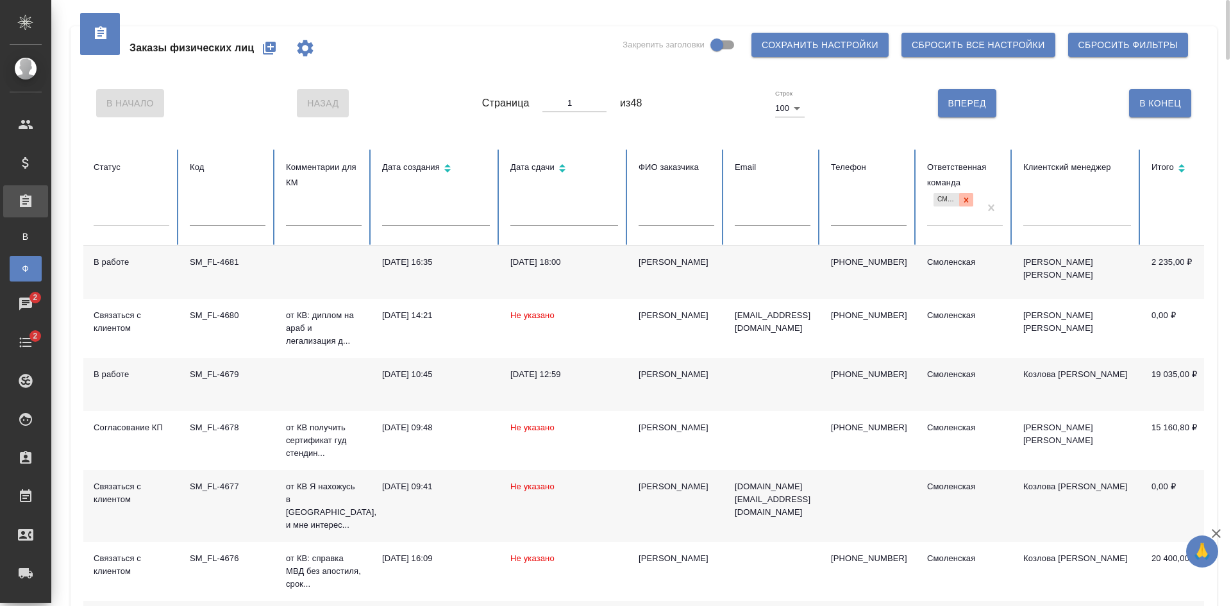
click at [970, 197] on icon at bounding box center [966, 200] width 9 height 9
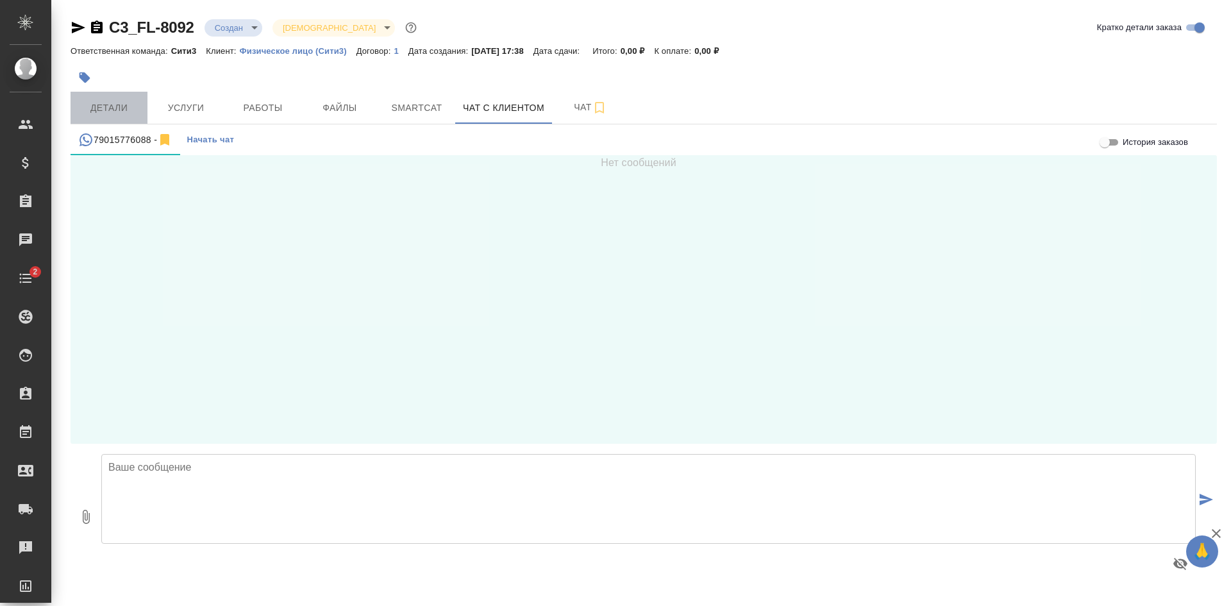
click at [117, 103] on span "Детали" at bounding box center [109, 108] width 62 height 16
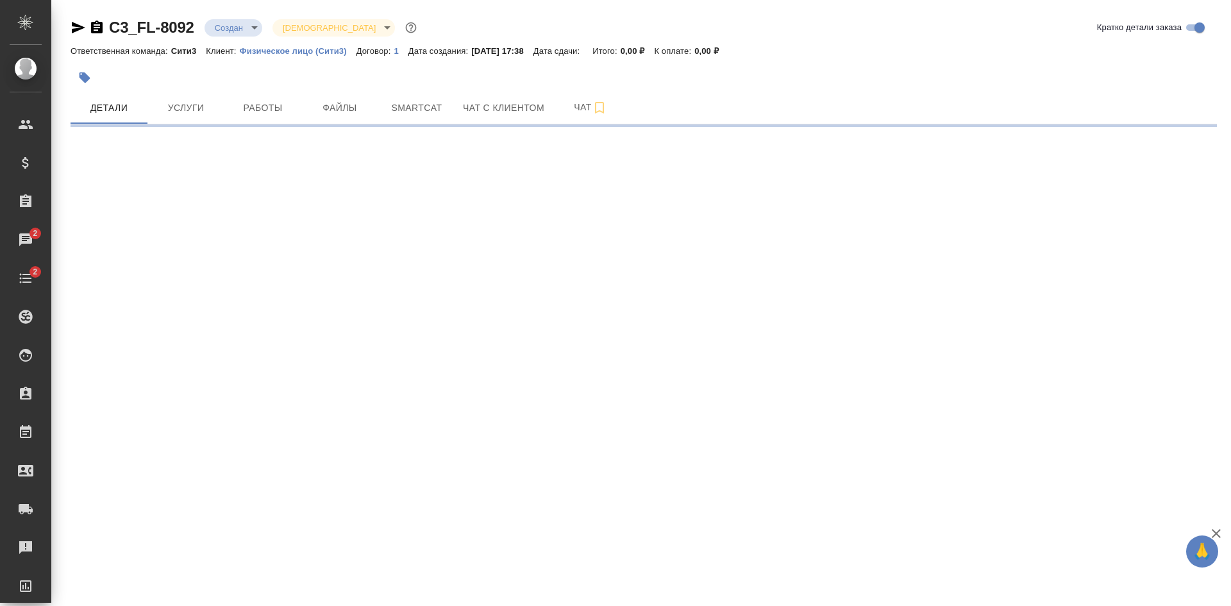
select select "RU"
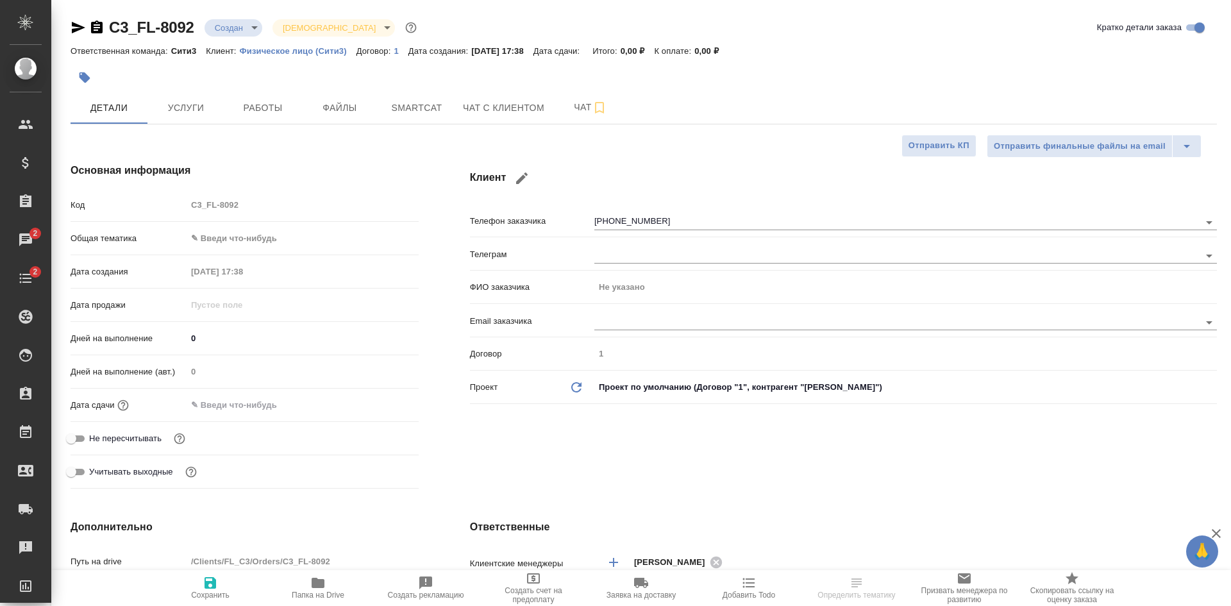
type textarea "x"
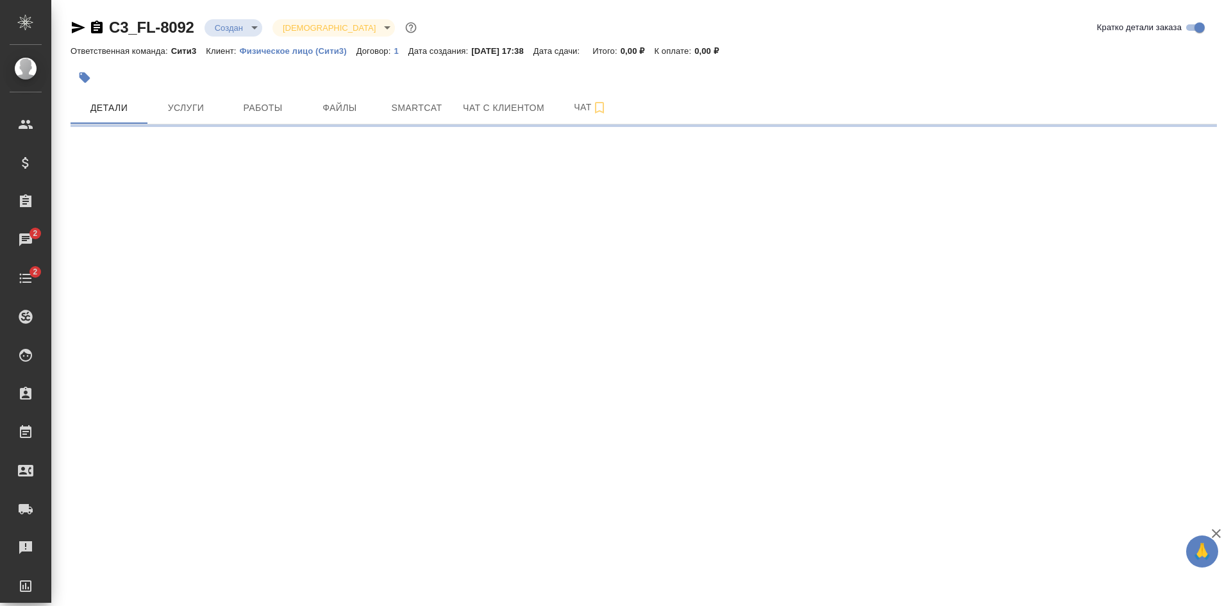
select select "RU"
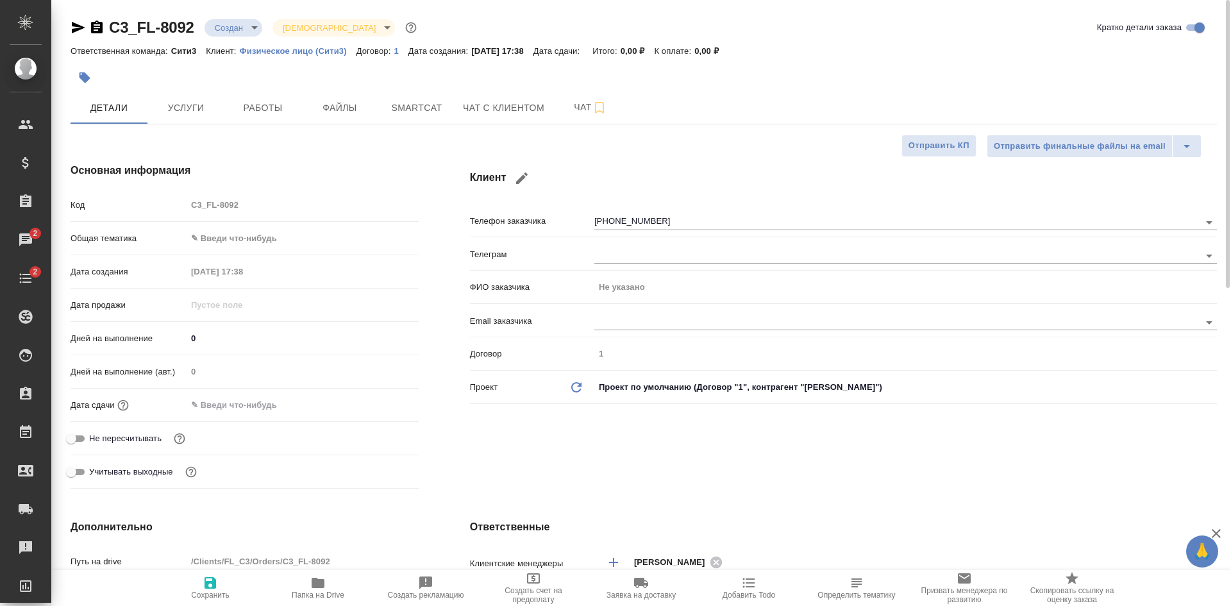
type textarea "x"
click at [502, 114] on span "Чат с клиентом" at bounding box center [503, 108] width 81 height 16
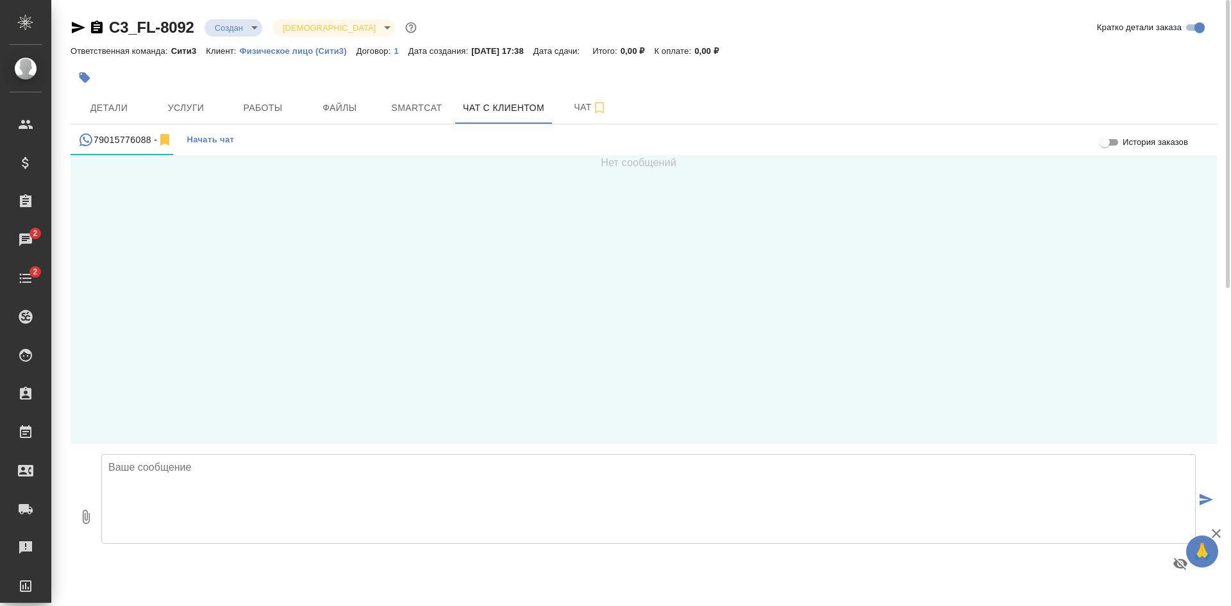
scroll to position [10, 0]
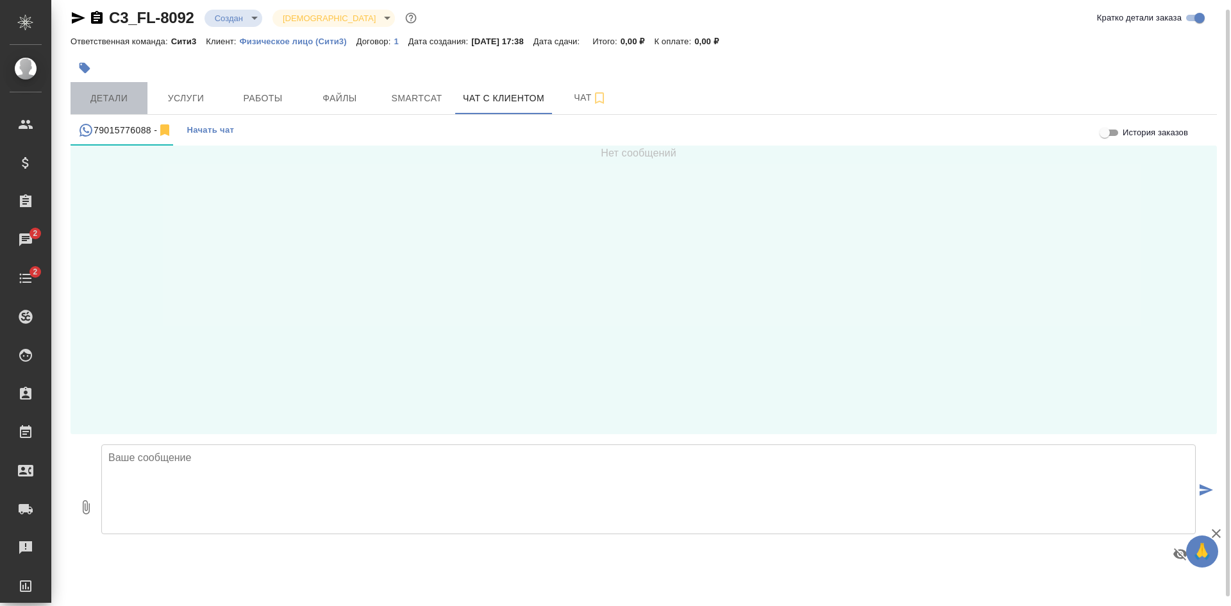
click at [110, 103] on span "Детали" at bounding box center [109, 98] width 62 height 16
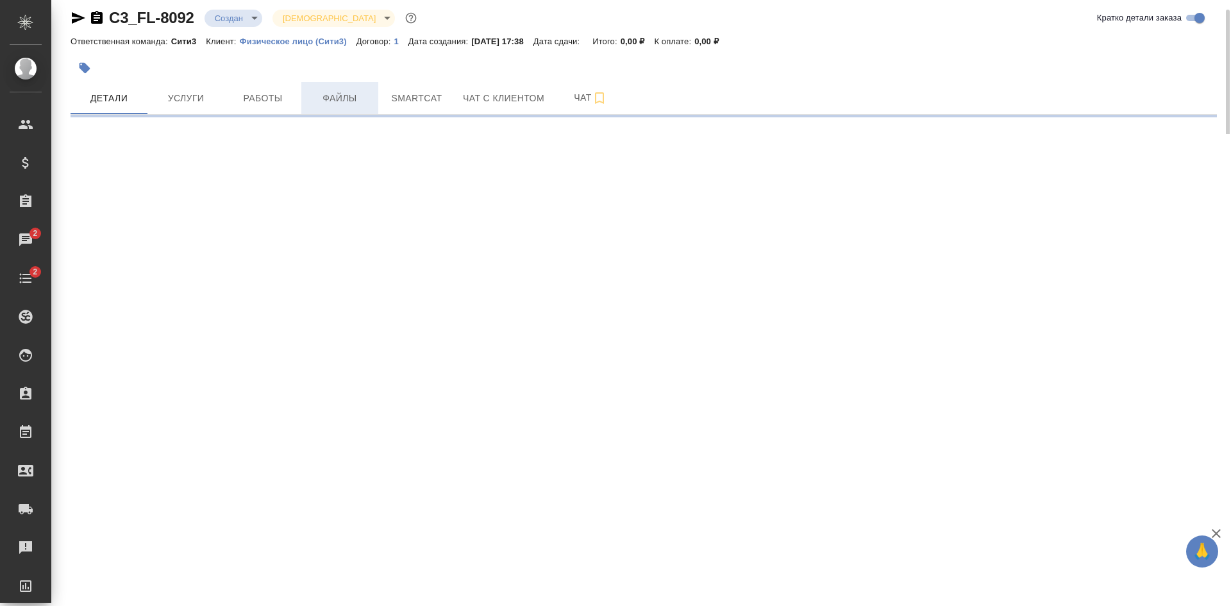
select select "RU"
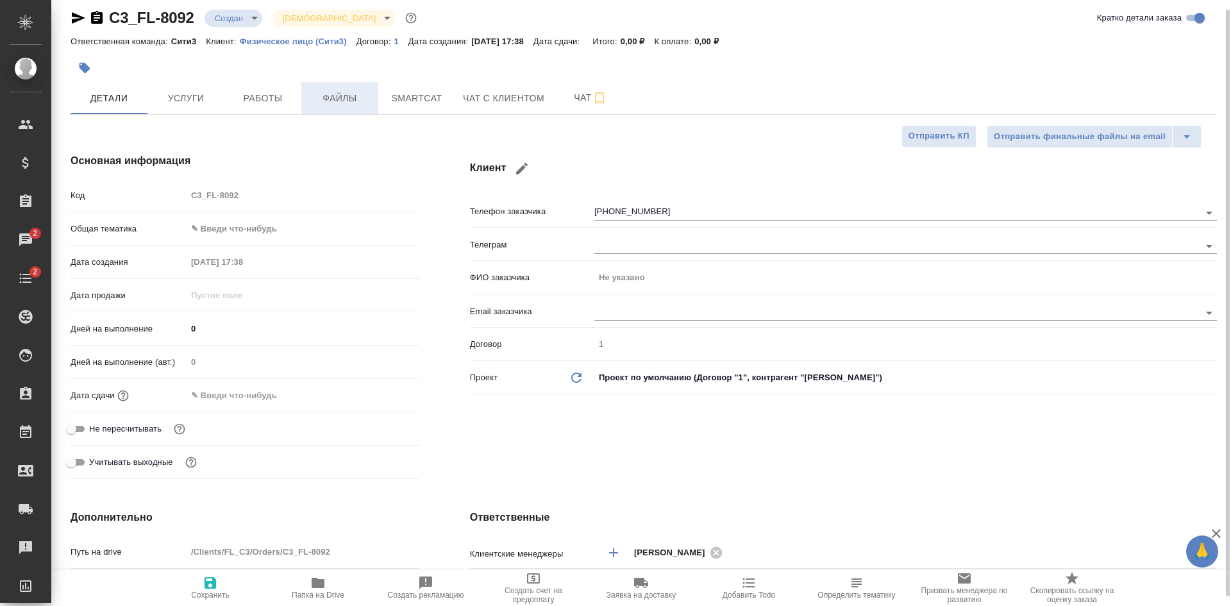
type textarea "x"
click at [515, 96] on span "Чат с клиентом" at bounding box center [503, 98] width 81 height 16
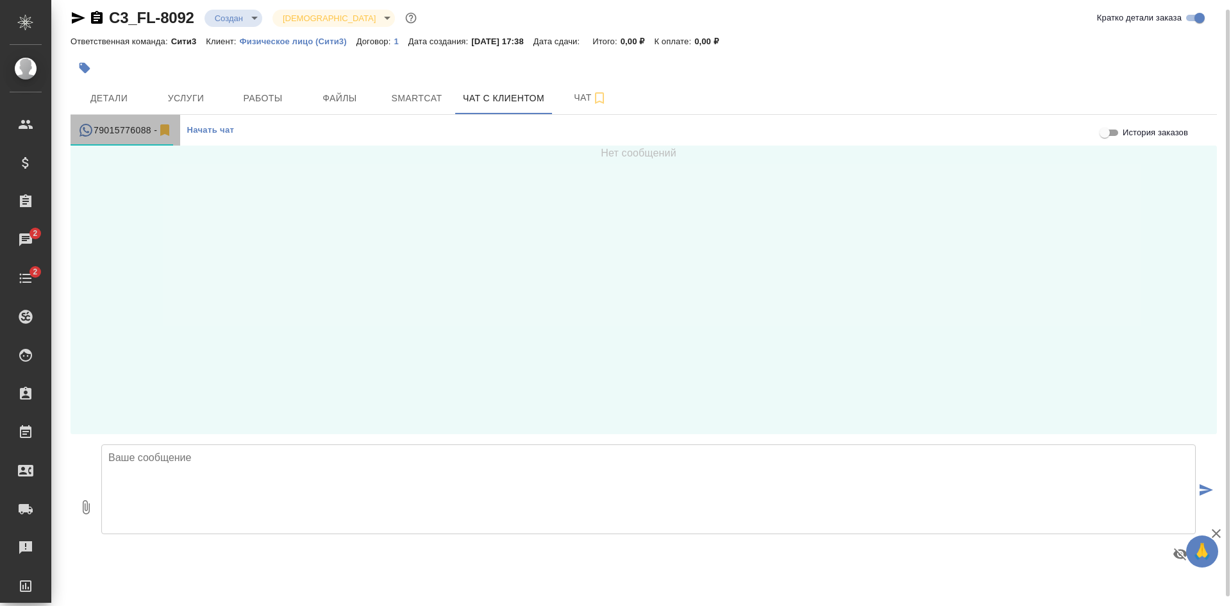
click at [143, 125] on div "79015776088 -" at bounding box center [125, 130] width 94 height 16
click at [110, 128] on div "79015776088 -" at bounding box center [125, 130] width 94 height 16
click at [204, 132] on span "Начать чат" at bounding box center [210, 130] width 47 height 15
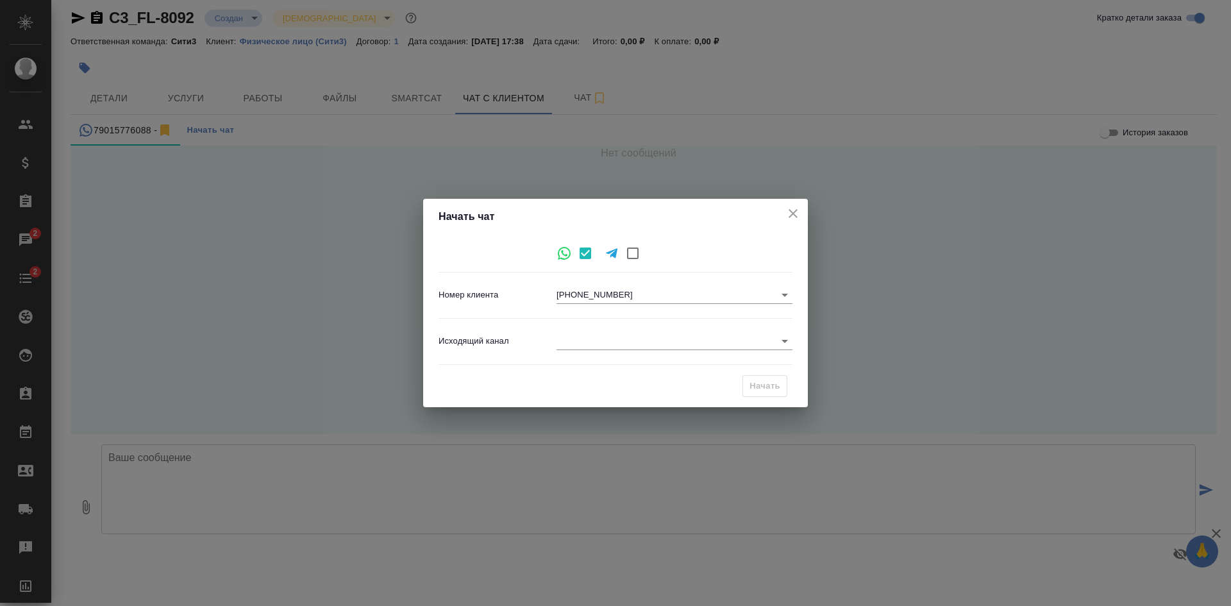
click at [578, 287] on body "🙏 .cls-1 fill:#fff; AWATERA Kasatkina Aleksandra Клиенты Спецификации Заказы 2 …" at bounding box center [615, 303] width 1231 height 606
click at [514, 282] on div at bounding box center [615, 303] width 1231 height 606
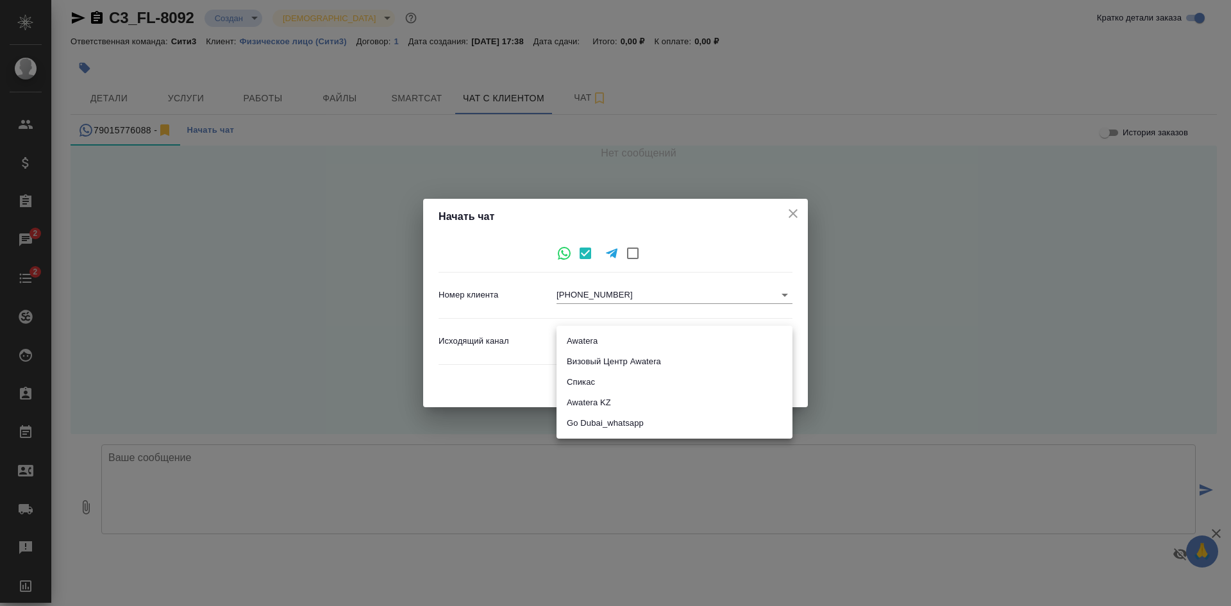
drag, startPoint x: 665, startPoint y: 331, endPoint x: 665, endPoint y: 339, distance: 7.7
click at [665, 339] on body "🙏 .cls-1 fill:#fff; AWATERA Kasatkina Aleksandra Клиенты Спецификации Заказы 2 …" at bounding box center [615, 303] width 1231 height 606
click at [792, 207] on div at bounding box center [615, 303] width 1231 height 606
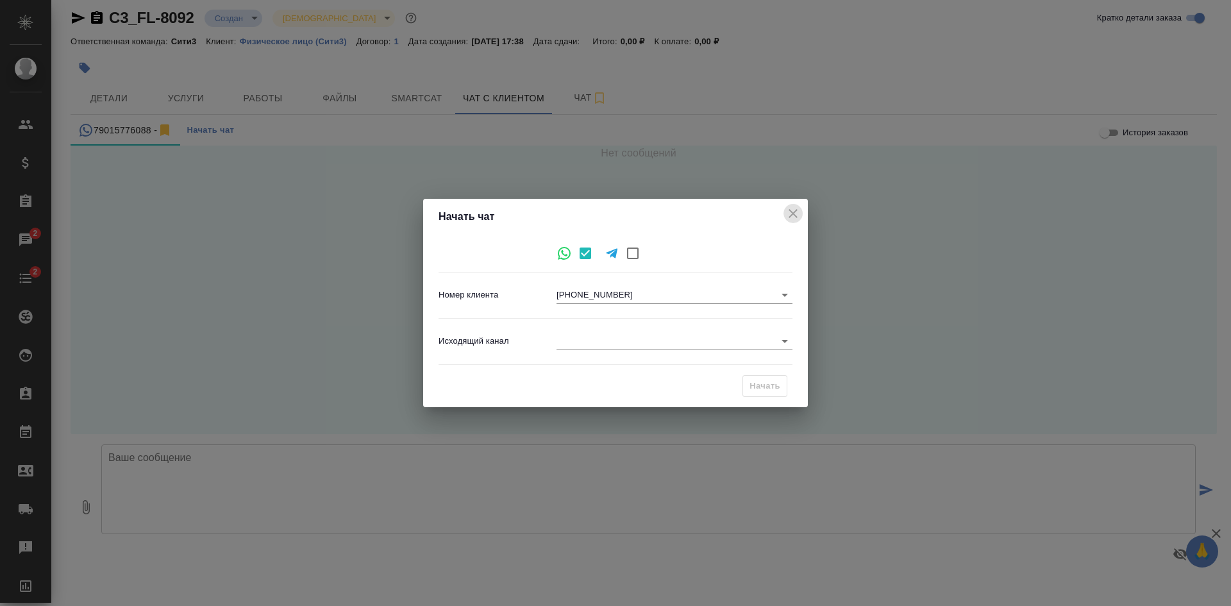
click at [792, 207] on icon "close" at bounding box center [792, 213] width 15 height 15
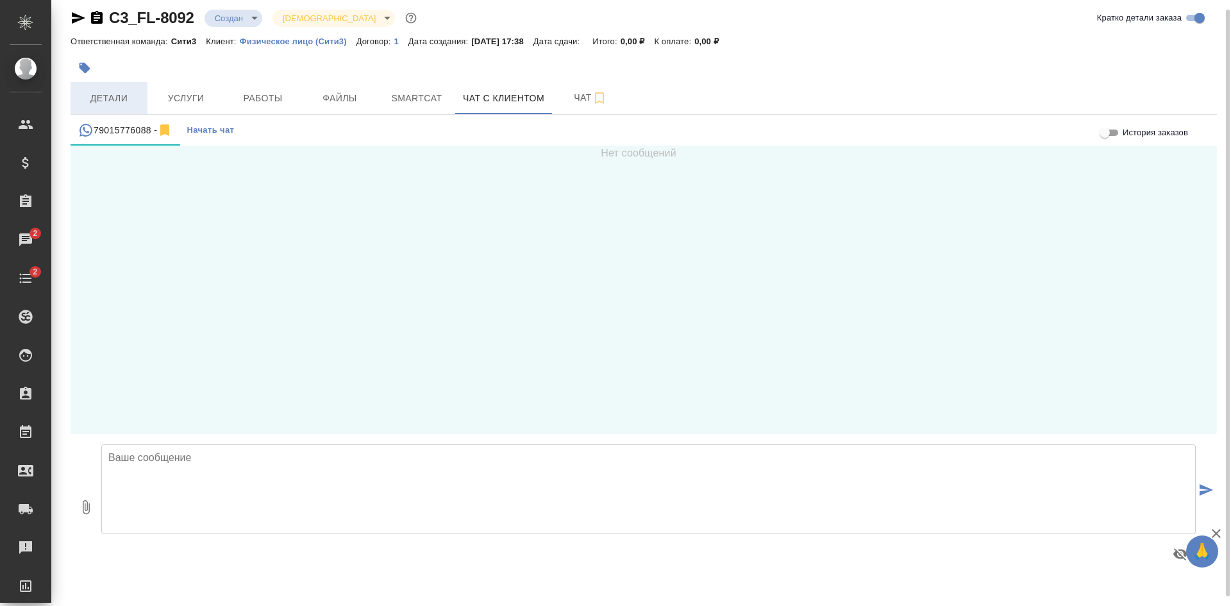
click at [104, 95] on span "Детали" at bounding box center [109, 98] width 62 height 16
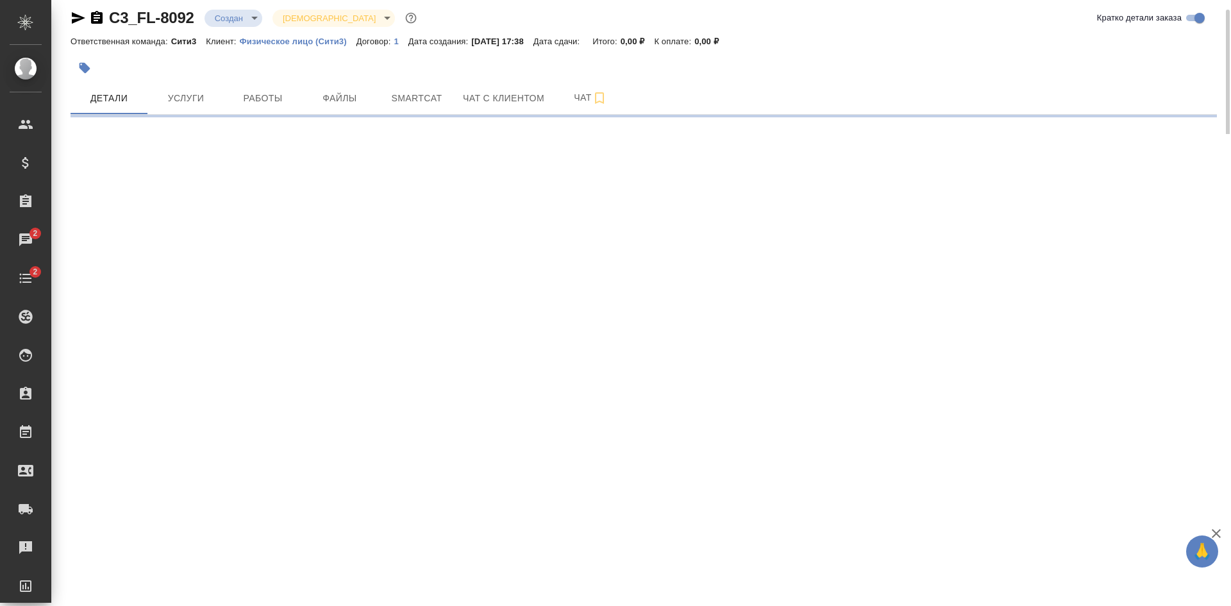
select select "RU"
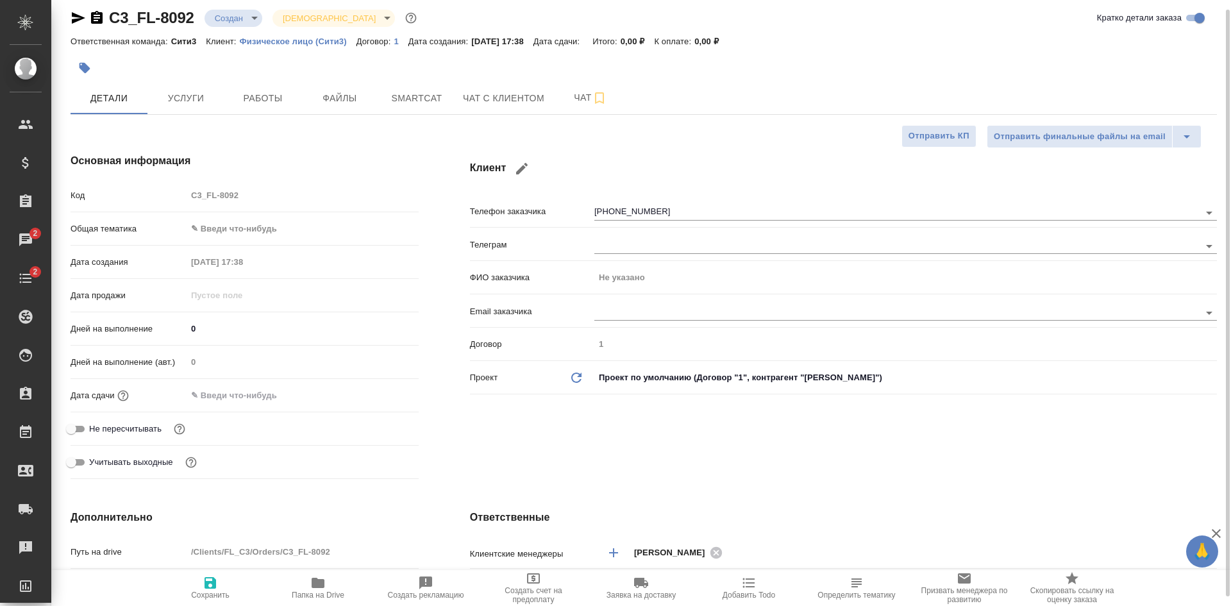
type textarea "x"
drag, startPoint x: 677, startPoint y: 202, endPoint x: 597, endPoint y: 212, distance: 80.7
click at [597, 212] on div "+79015776088" at bounding box center [905, 211] width 622 height 24
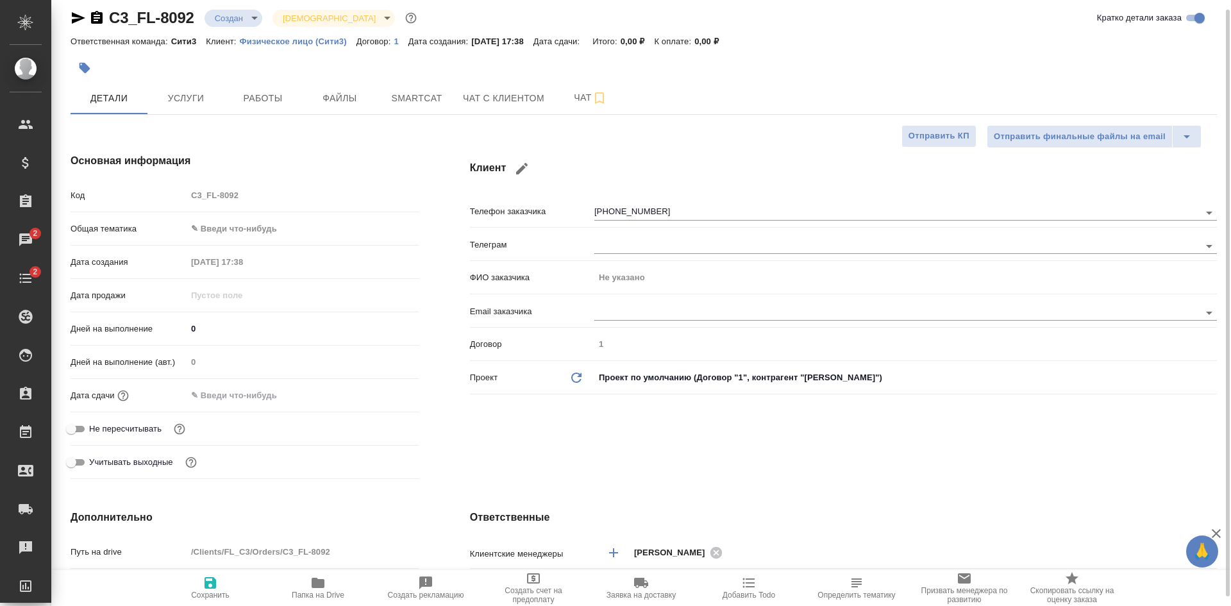
type textarea "x"
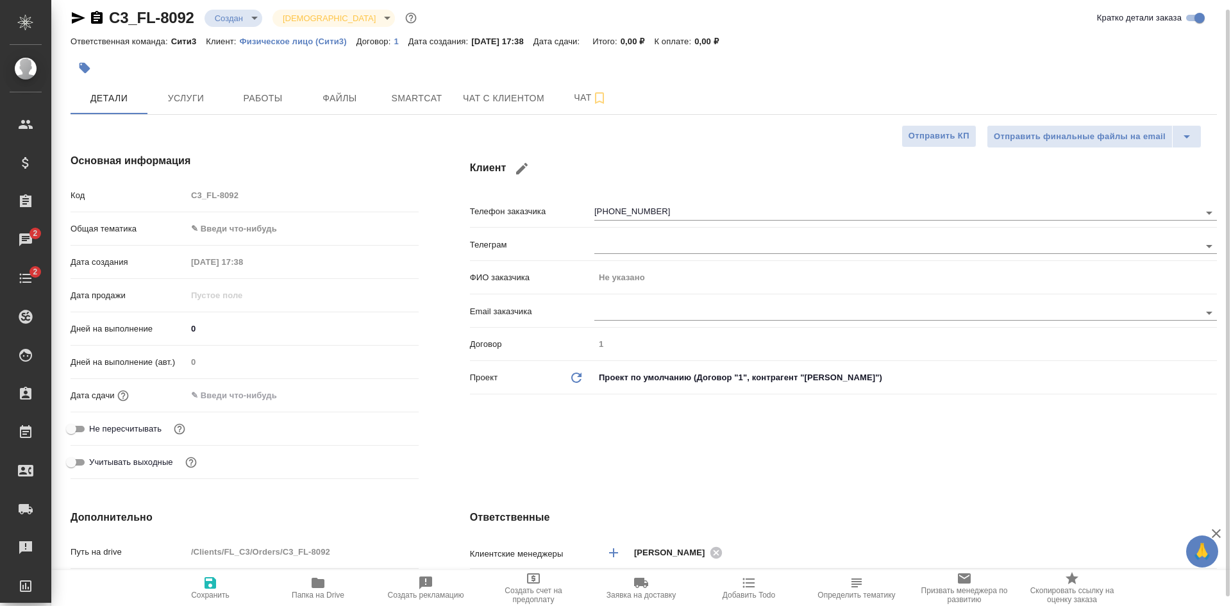
type textarea "x"
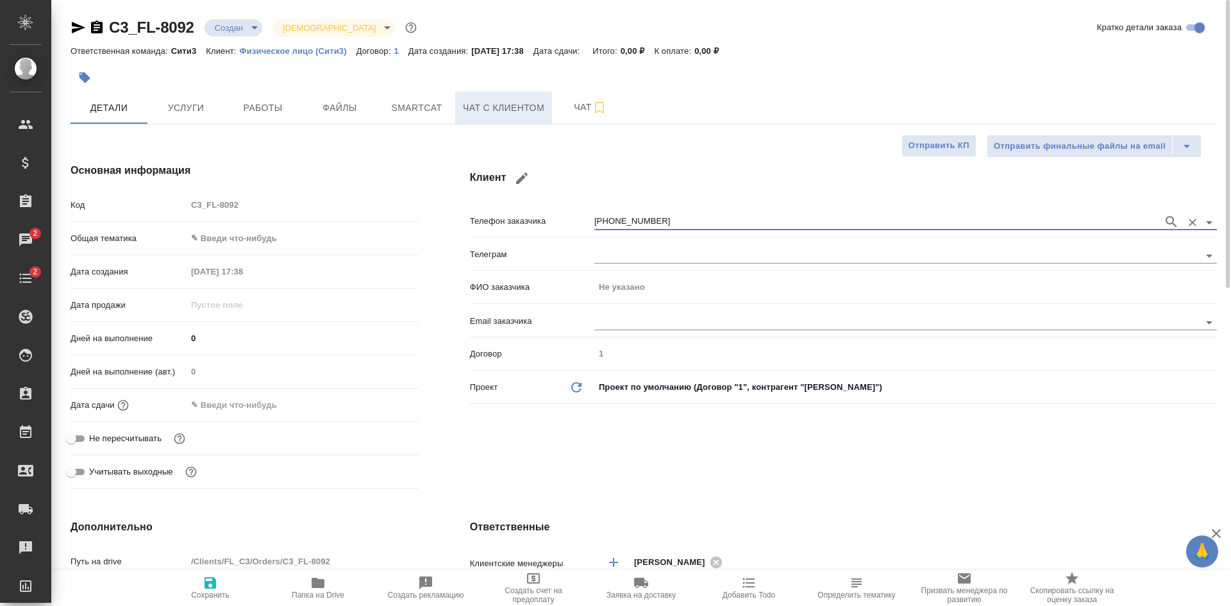
click at [490, 104] on span "Чат с клиентом" at bounding box center [503, 108] width 81 height 16
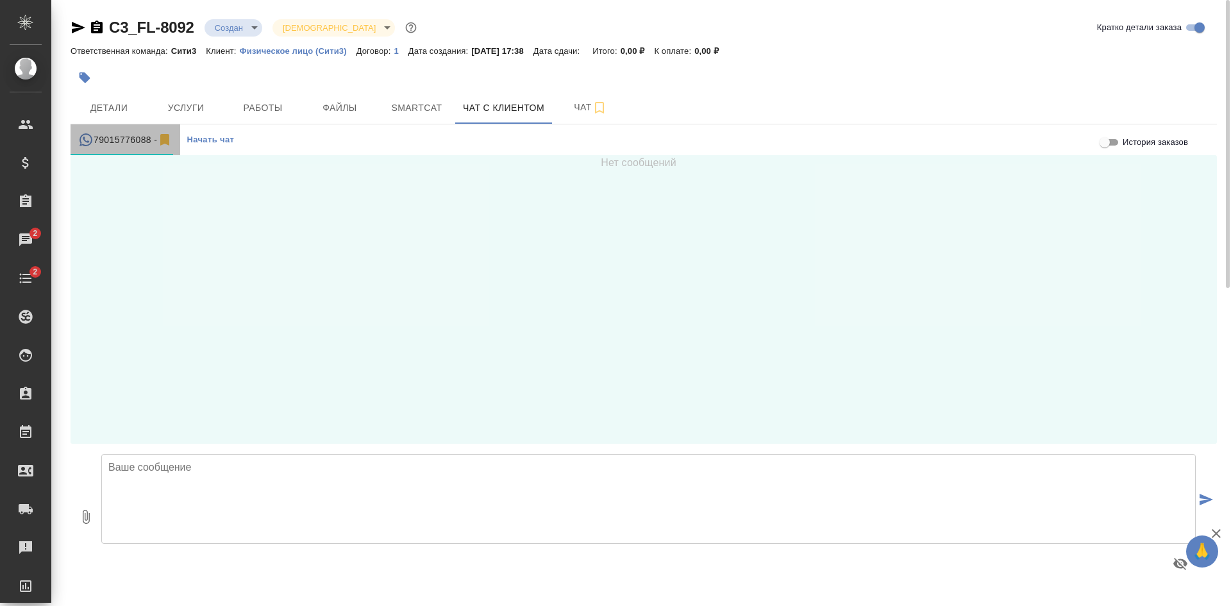
click at [132, 138] on div "79015776088 -" at bounding box center [125, 140] width 94 height 16
click at [227, 138] on span "Начать чат" at bounding box center [210, 140] width 47 height 15
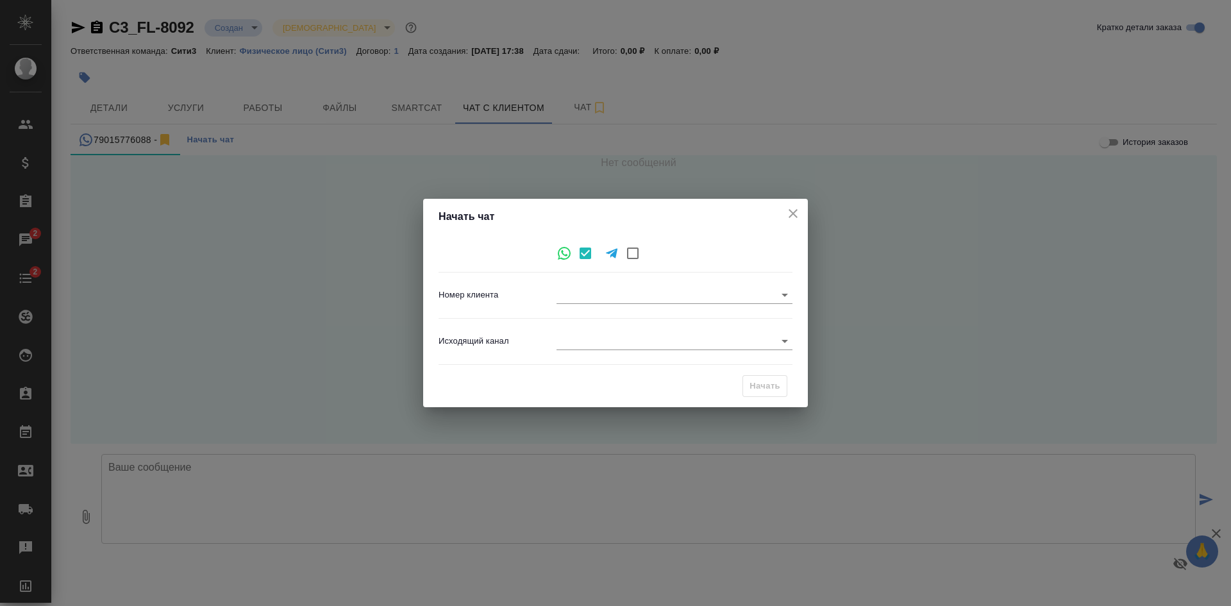
type input "20cac5b033ecba06ab69ef4e"
click at [794, 219] on icon "close" at bounding box center [792, 213] width 15 height 15
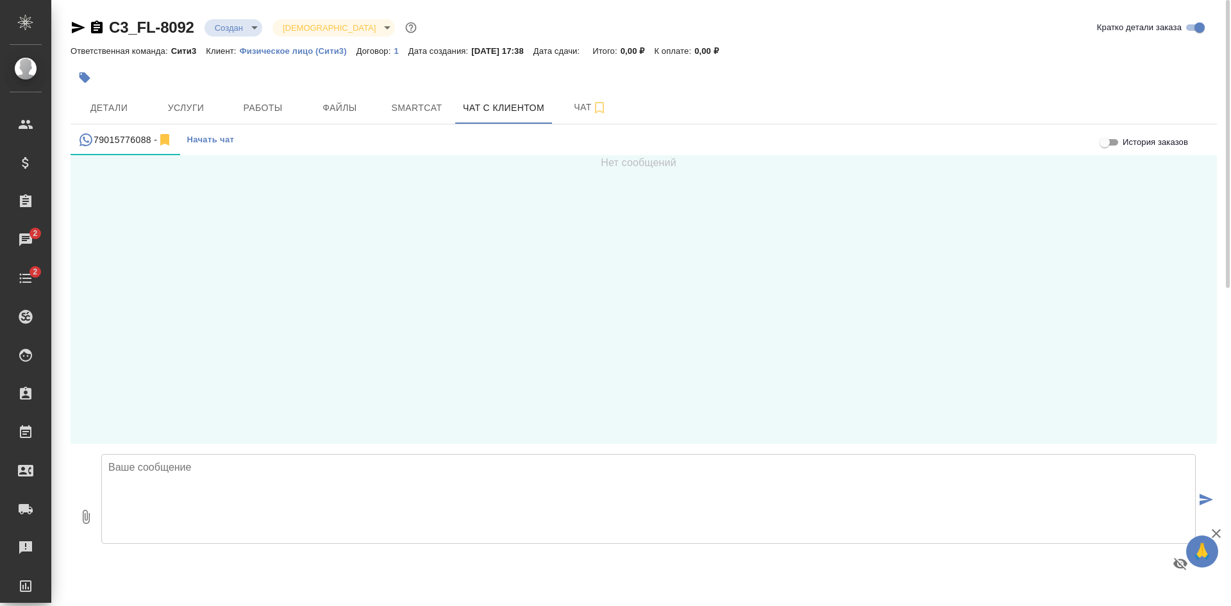
click at [253, 485] on textarea at bounding box center [648, 499] width 1094 height 90
click at [112, 106] on span "Детали" at bounding box center [109, 108] width 62 height 16
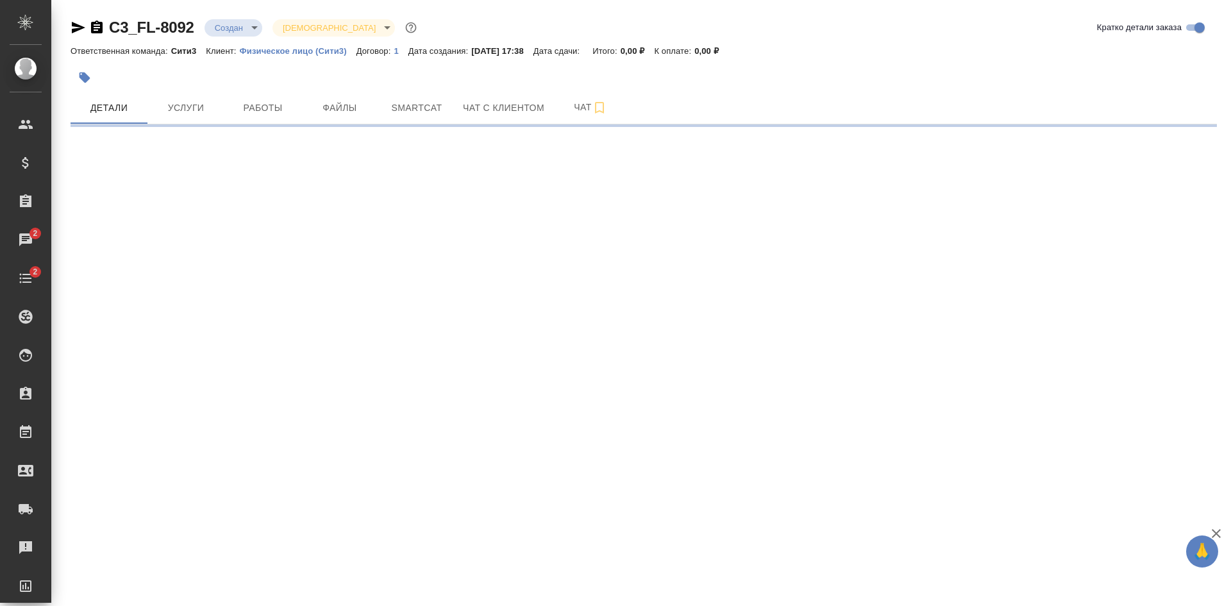
select select "RU"
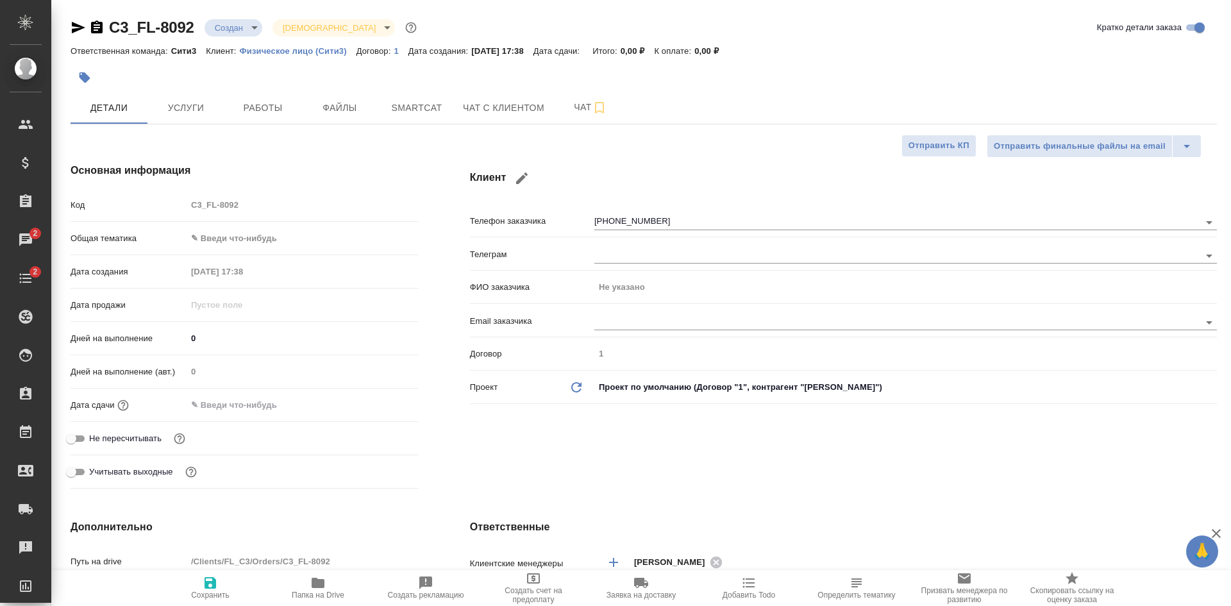
type textarea "x"
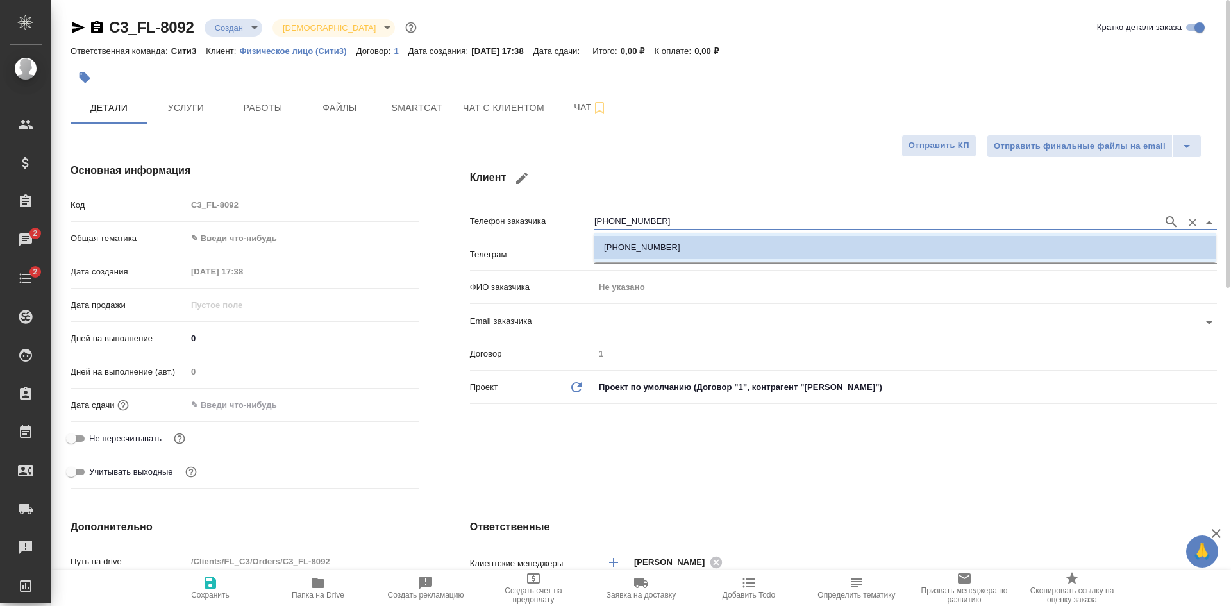
drag, startPoint x: 657, startPoint y: 217, endPoint x: 566, endPoint y: 212, distance: 91.2
click at [566, 212] on div "Телефон заказчика +79015776088" at bounding box center [843, 220] width 747 height 22
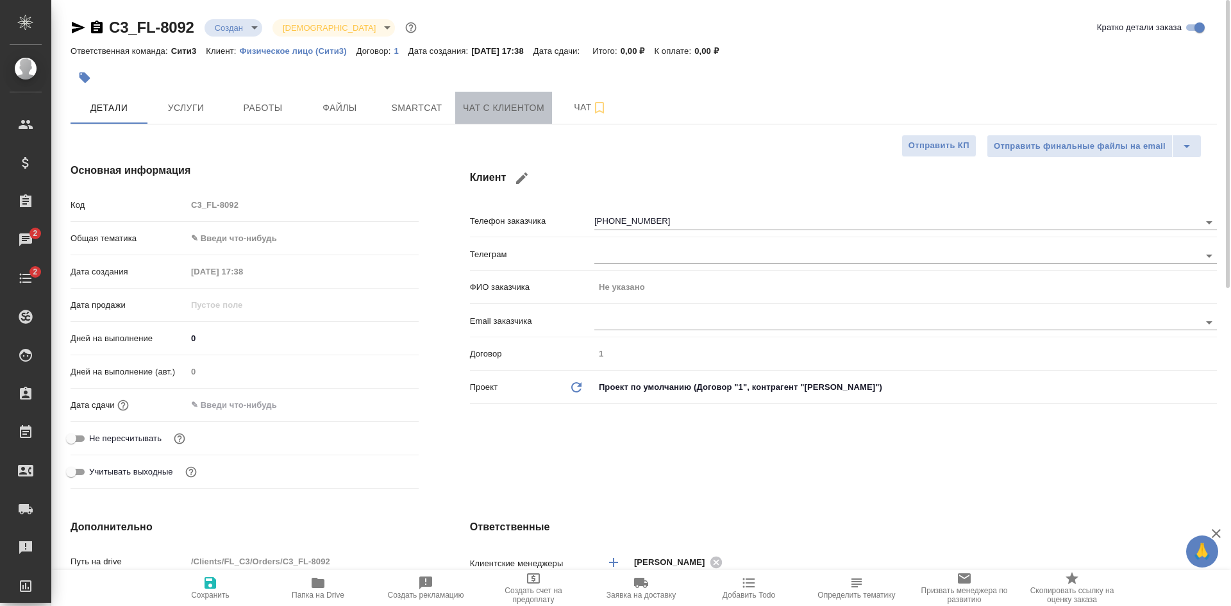
click at [491, 112] on span "Чат с клиентом" at bounding box center [503, 108] width 81 height 16
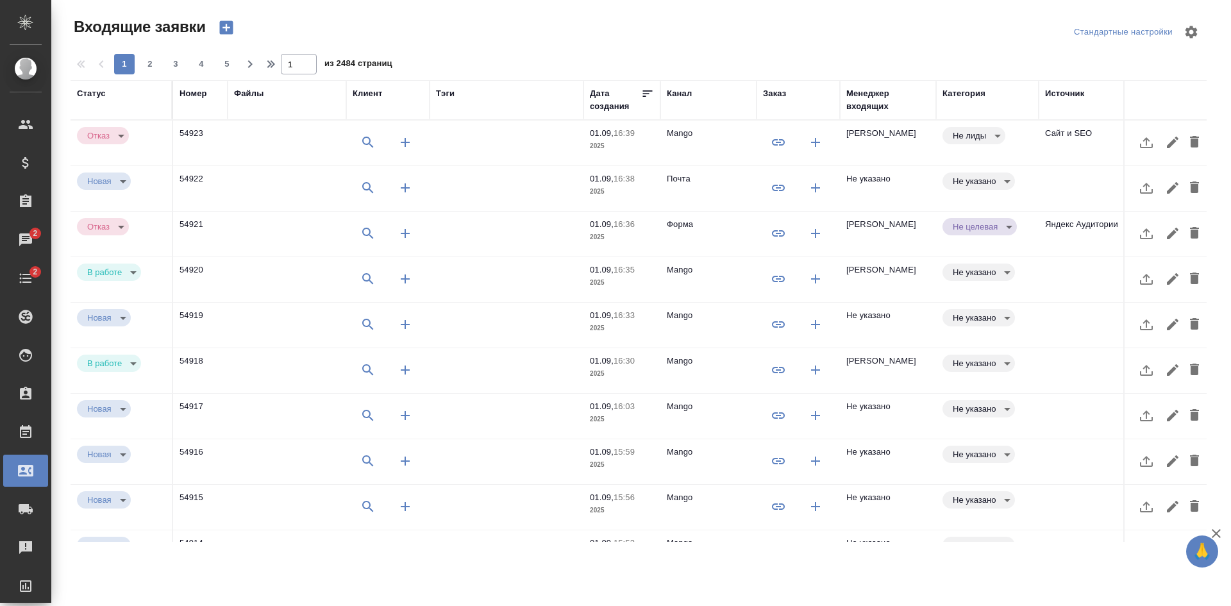
select select "RU"
click at [1053, 145] on td "Сайт и SEO" at bounding box center [1086, 143] width 96 height 45
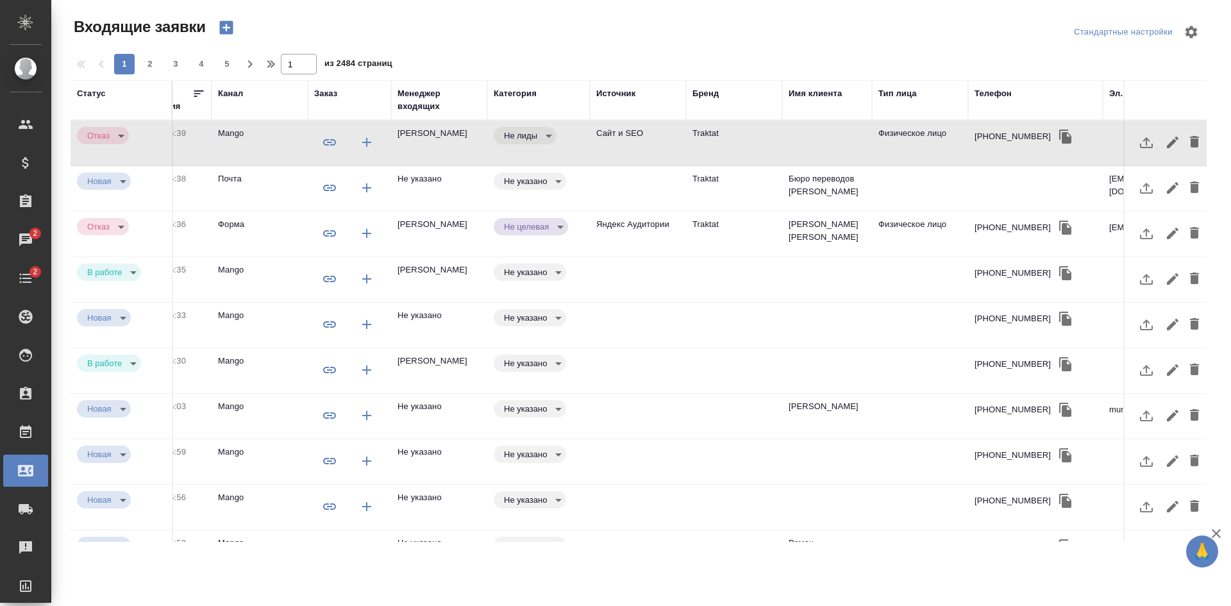
scroll to position [0, 462]
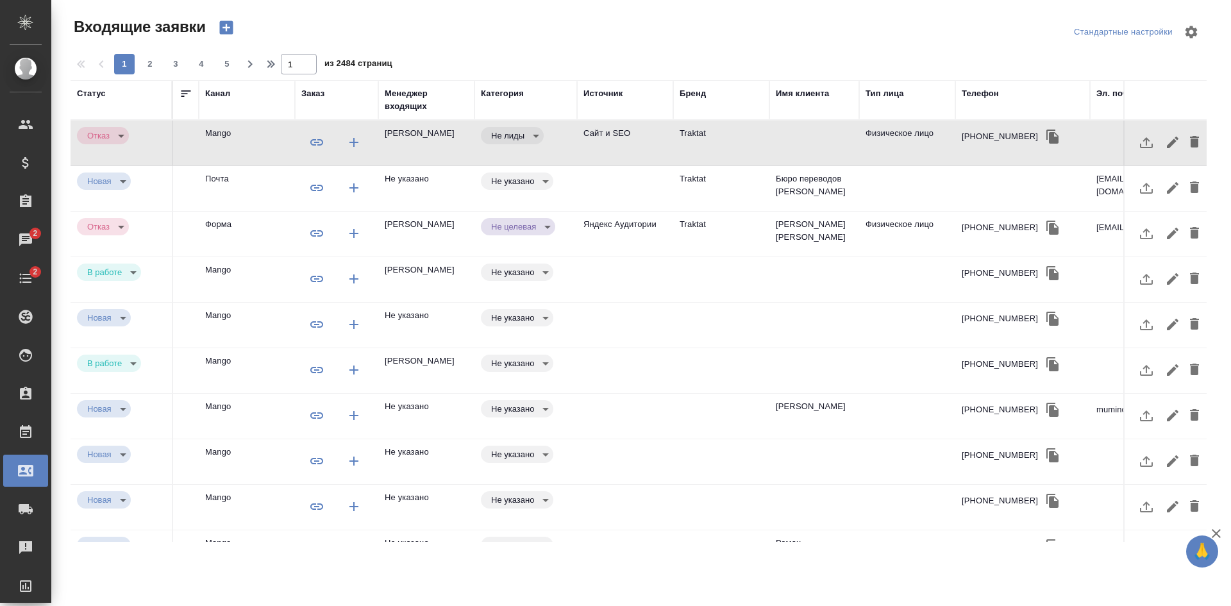
click at [786, 144] on td at bounding box center [814, 143] width 90 height 45
click at [988, 94] on div "Телефон" at bounding box center [980, 93] width 37 height 13
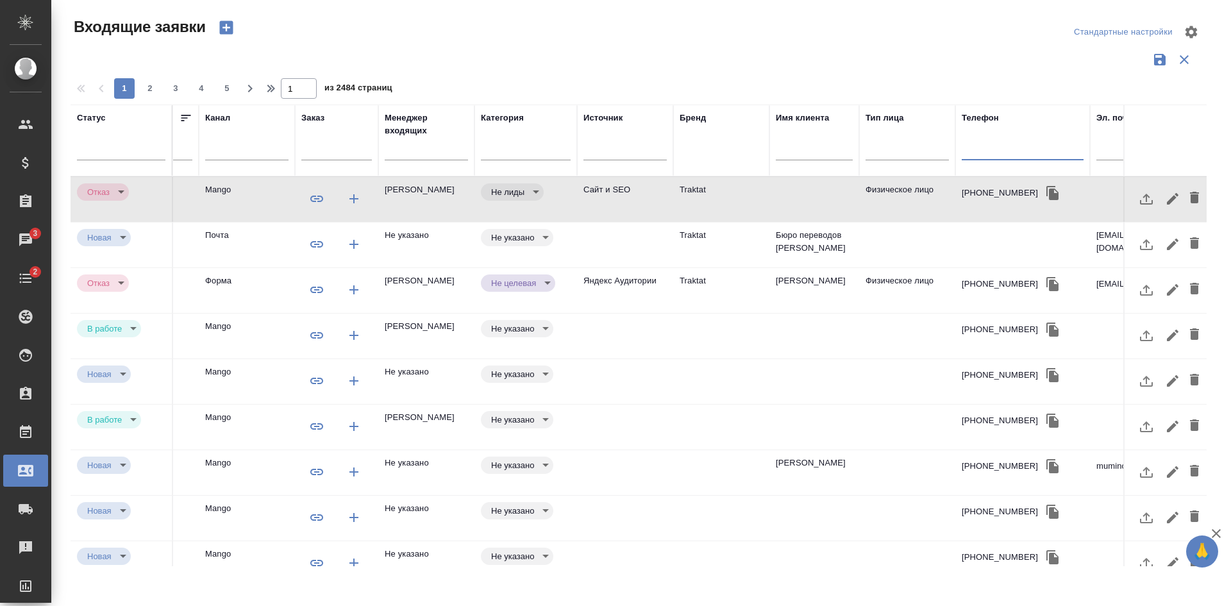
click input "text"
paste input "79015776088"
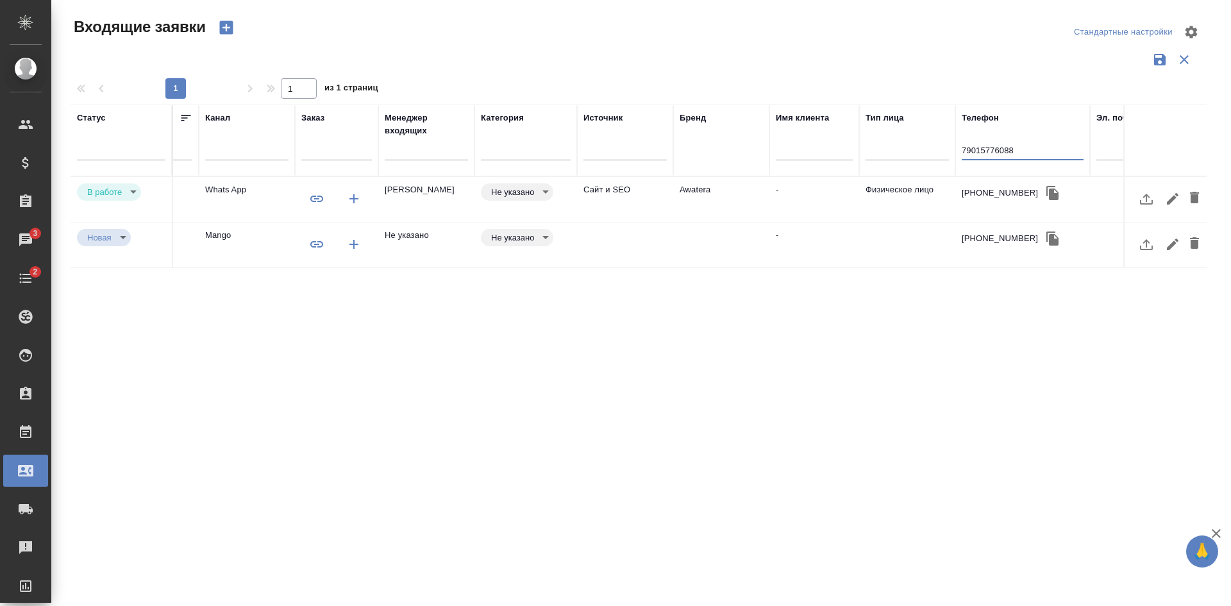
type input "79015776088"
click td
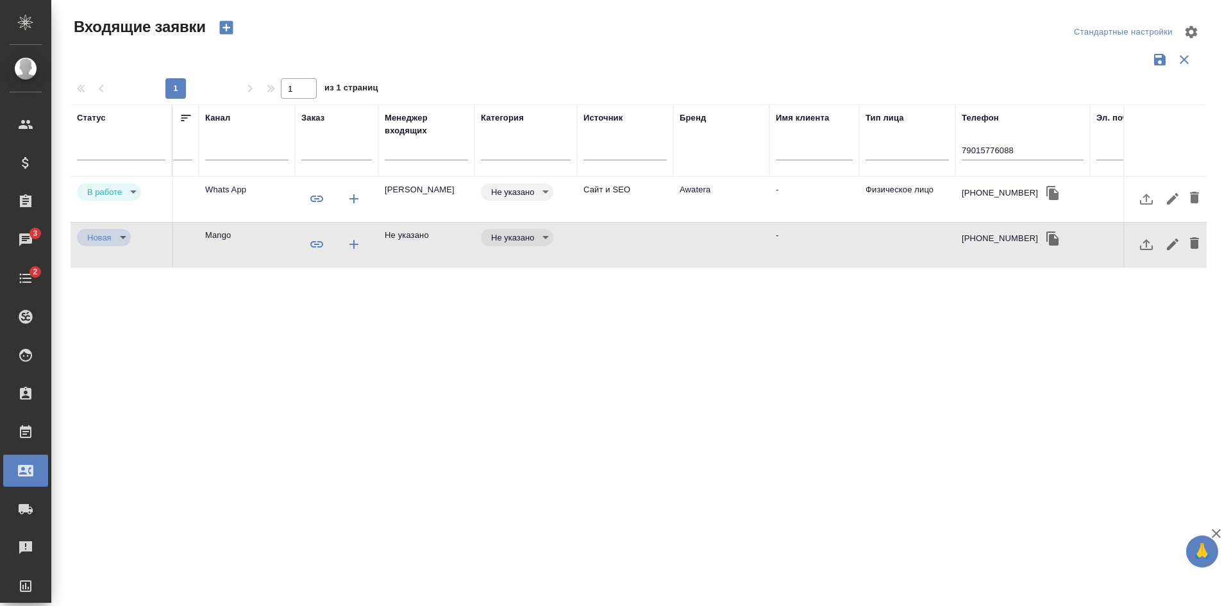
click td
drag, startPoint x: 1056, startPoint y: 156, endPoint x: 860, endPoint y: 127, distance: 198.4
click tr "Статус Номер Файлы Клиент Тэги Дата создания Канал Заказ Менеджер входящих Кате…"
click td "+79015776088"
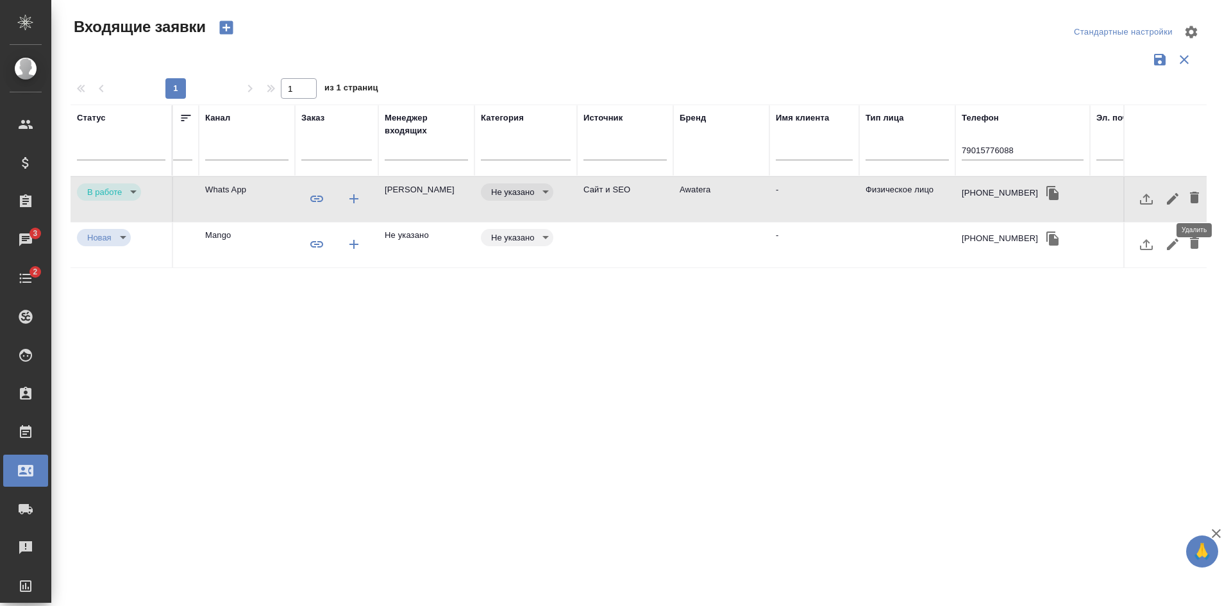
click icon "button"
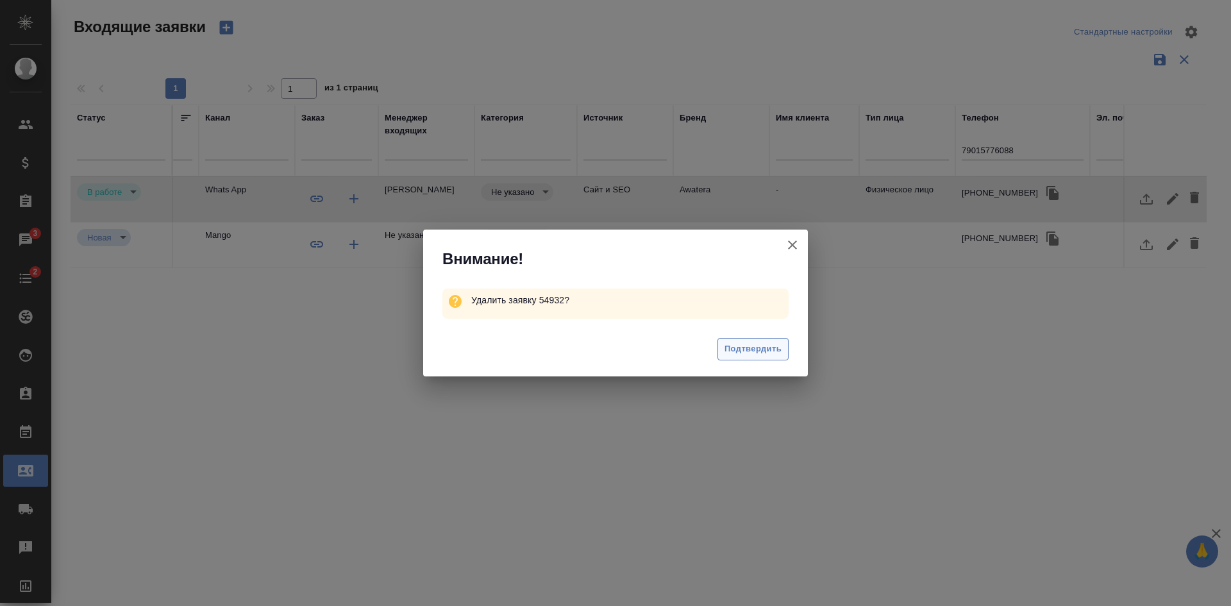
click span "Подтвердить"
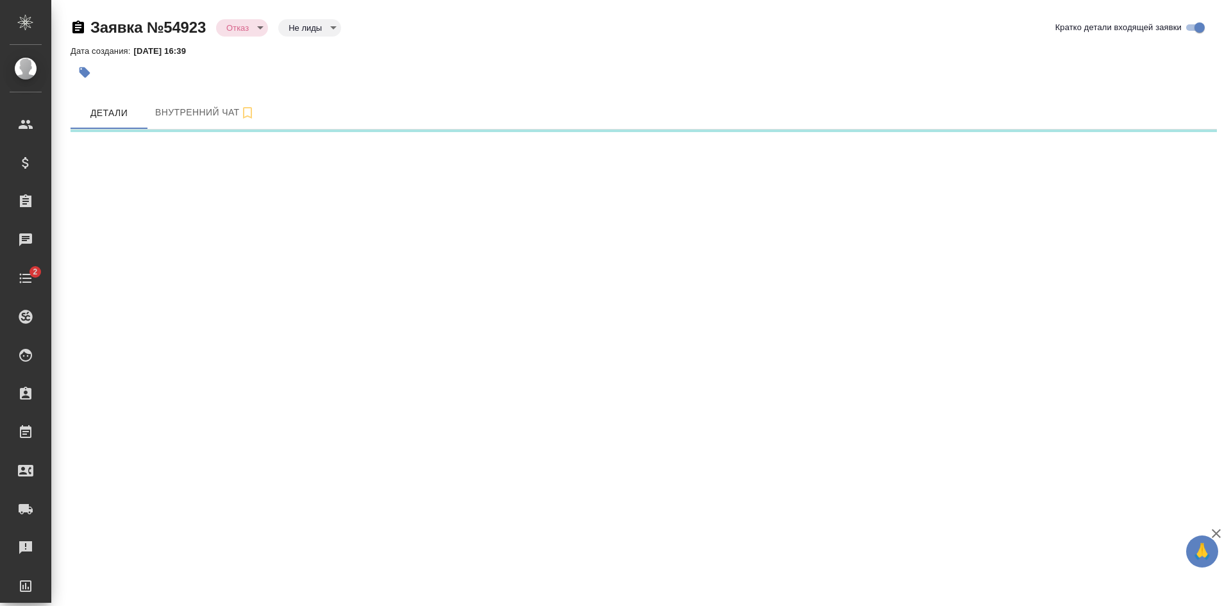
select select "RU"
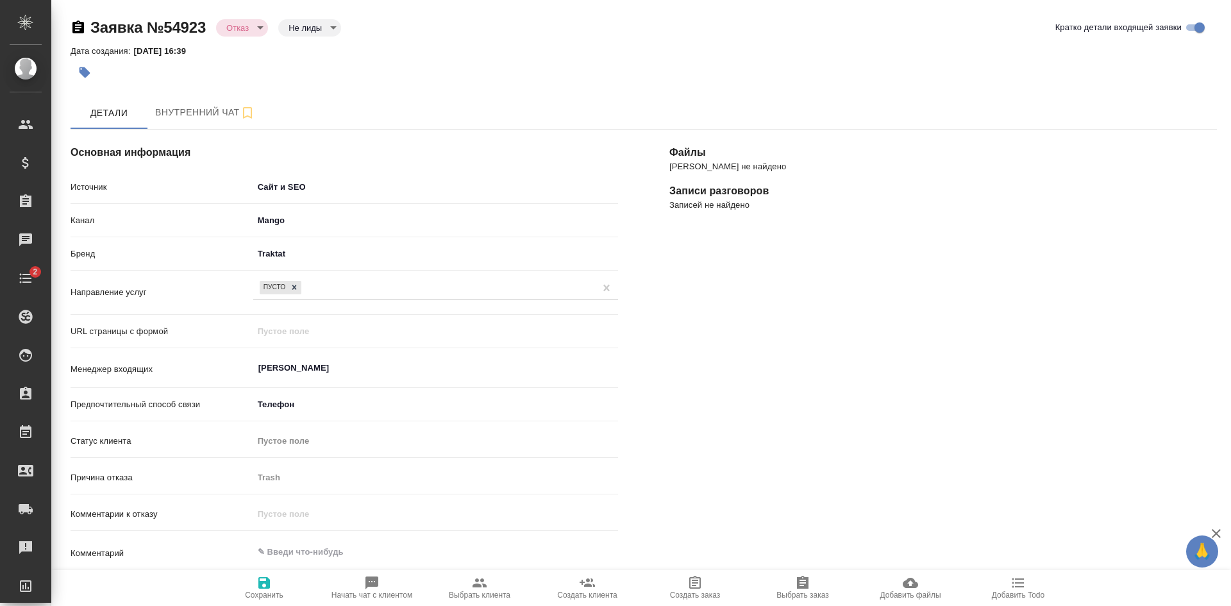
click at [378, 589] on icon "button" at bounding box center [371, 582] width 15 height 15
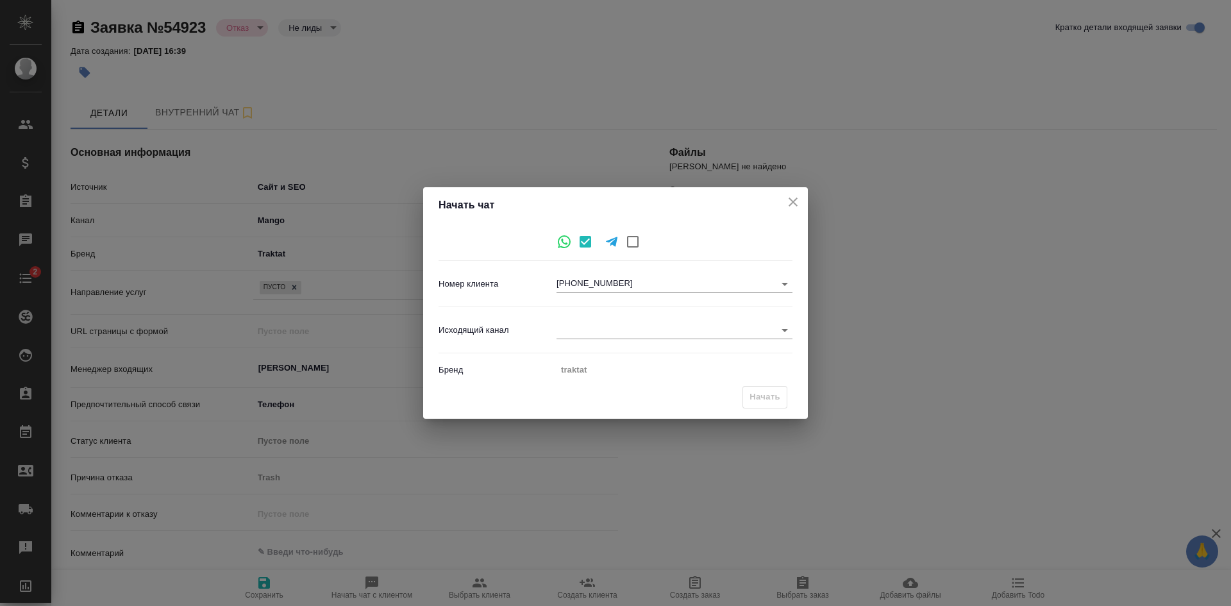
click at [792, 199] on icon "close" at bounding box center [792, 201] width 15 height 15
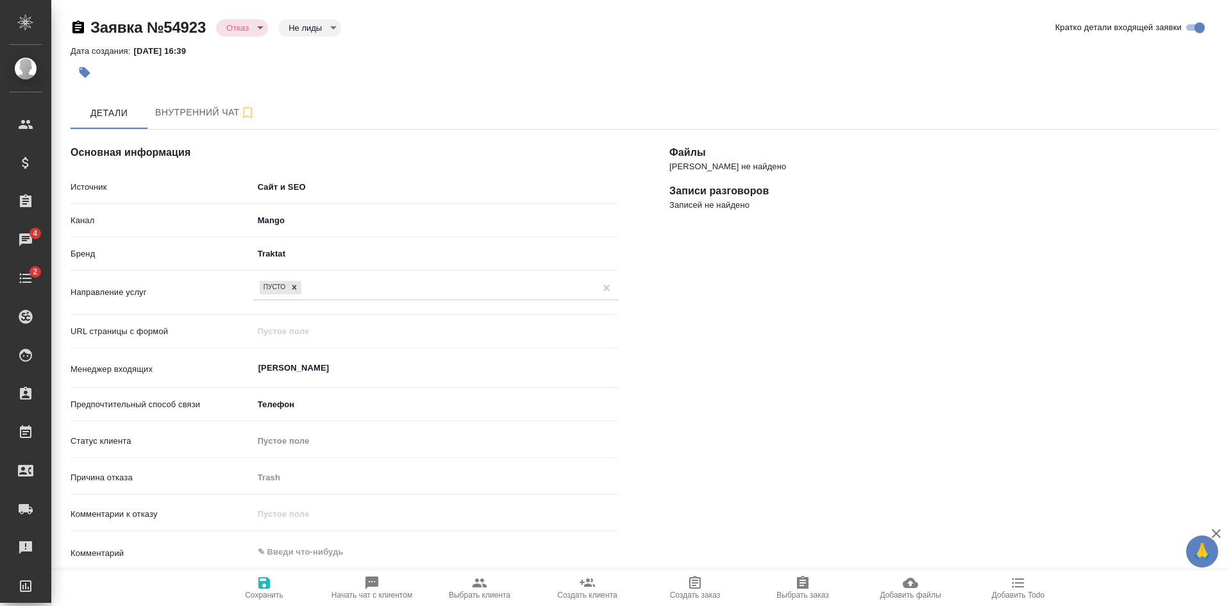
type textarea "x"
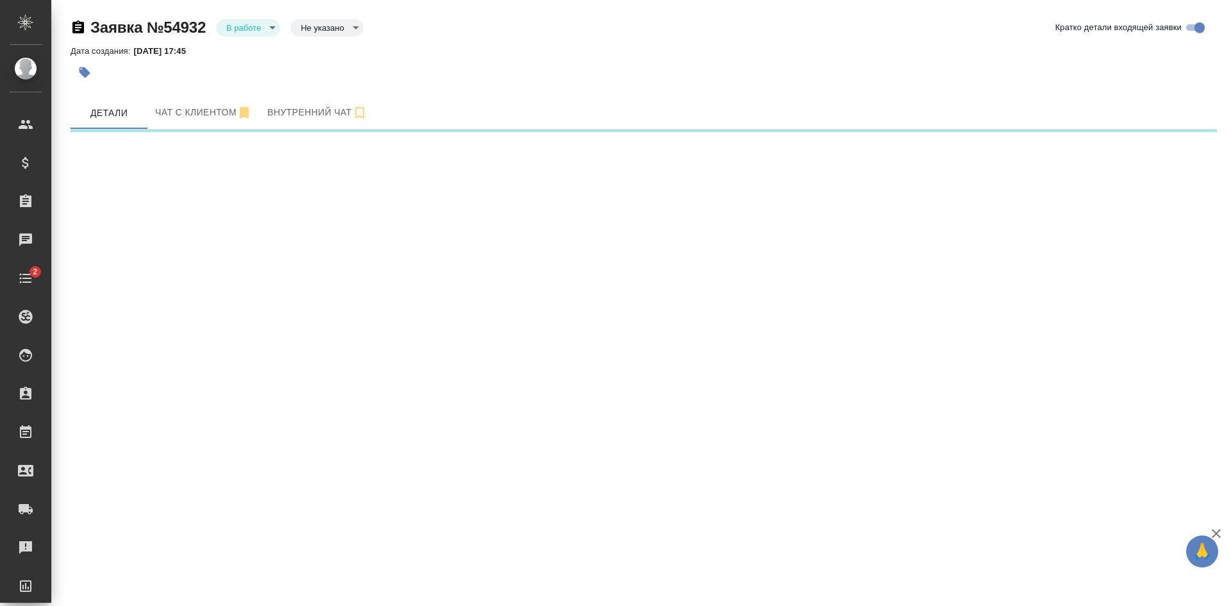
select select "RU"
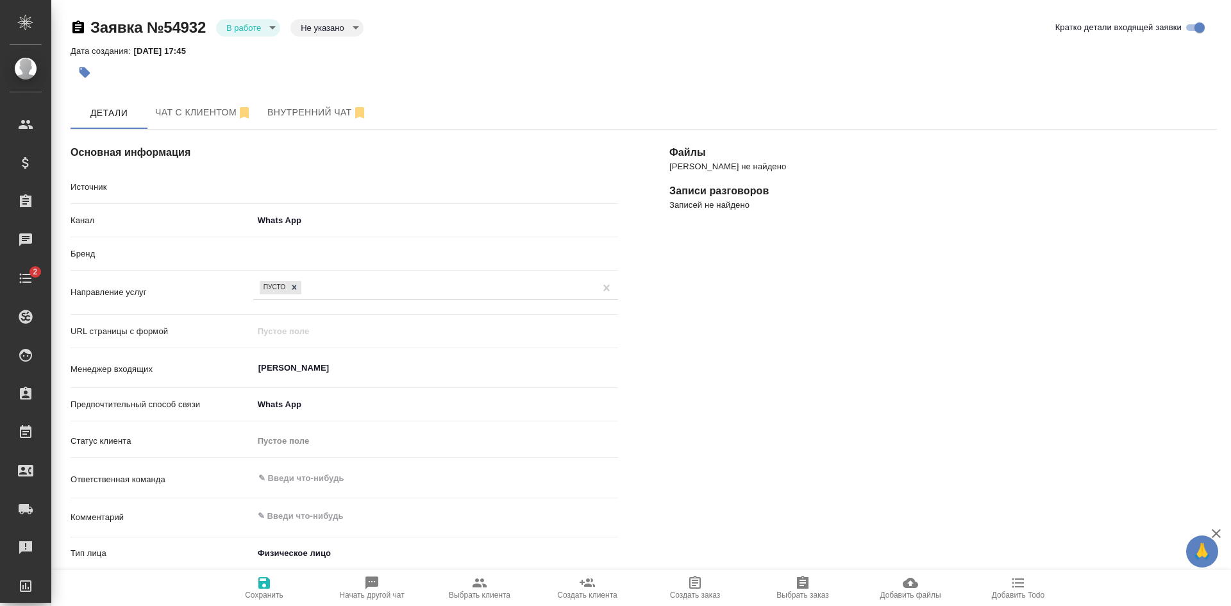
type textarea "x"
click at [992, 304] on div "[PERSON_NAME] не найдено Записи разговоров Записей не найдено" at bounding box center [943, 496] width 599 height 784
click at [211, 106] on span "Чат с клиентом" at bounding box center [203, 112] width 97 height 16
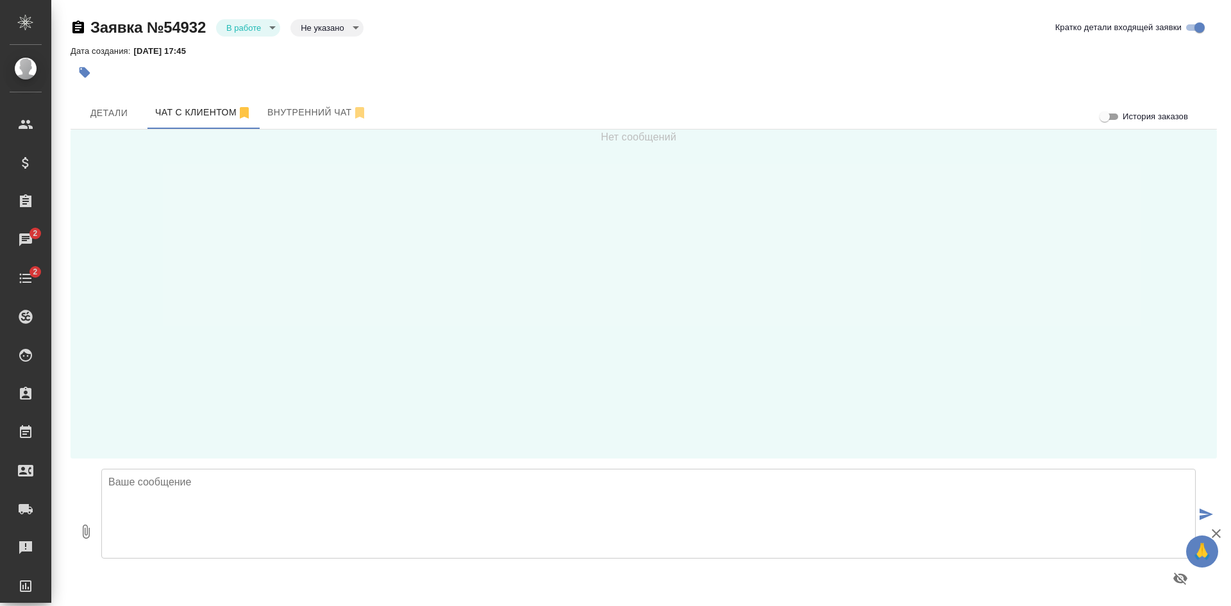
scroll to position [5, 0]
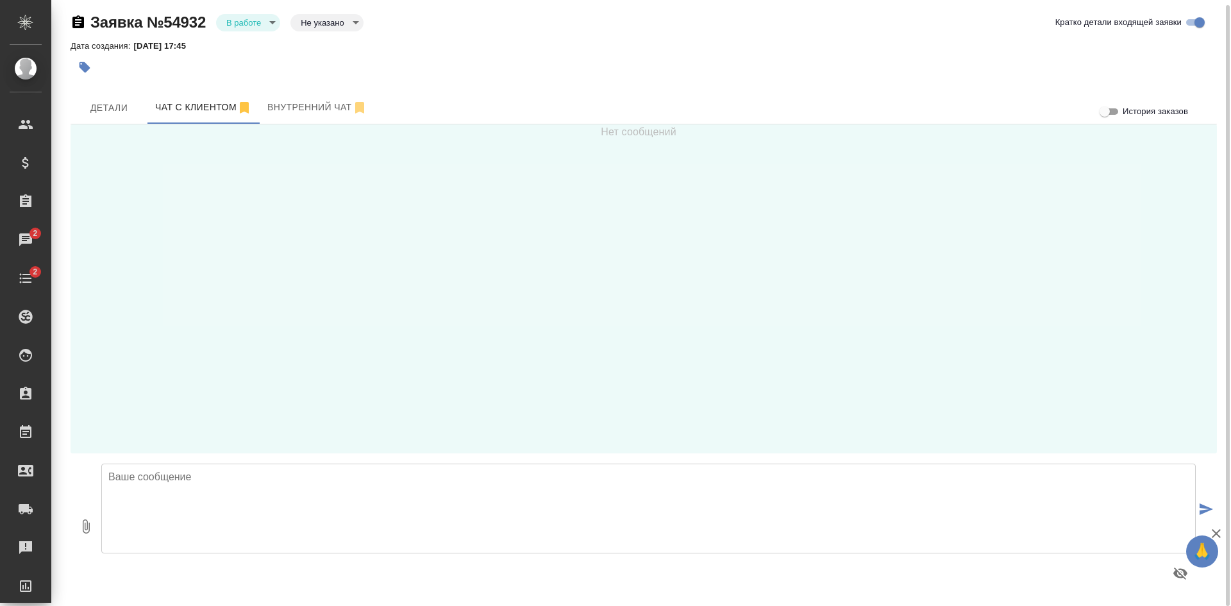
click at [257, 488] on textarea at bounding box center [648, 508] width 1094 height 90
type textarea "добрый день!"
click at [118, 119] on button "Детали" at bounding box center [109, 108] width 77 height 32
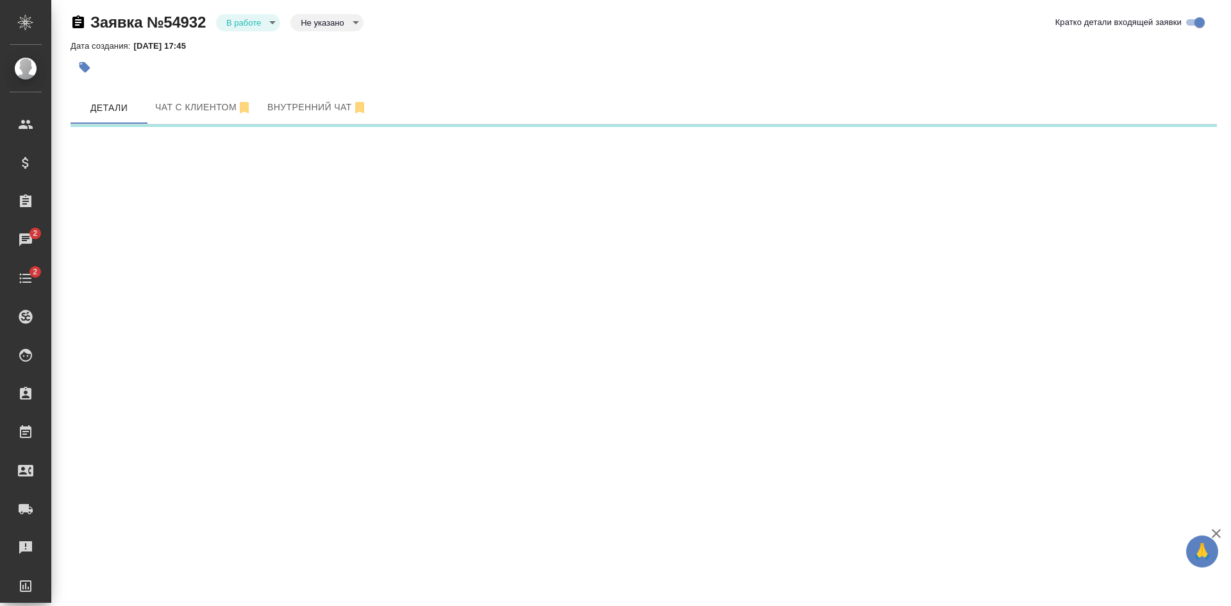
select select "RU"
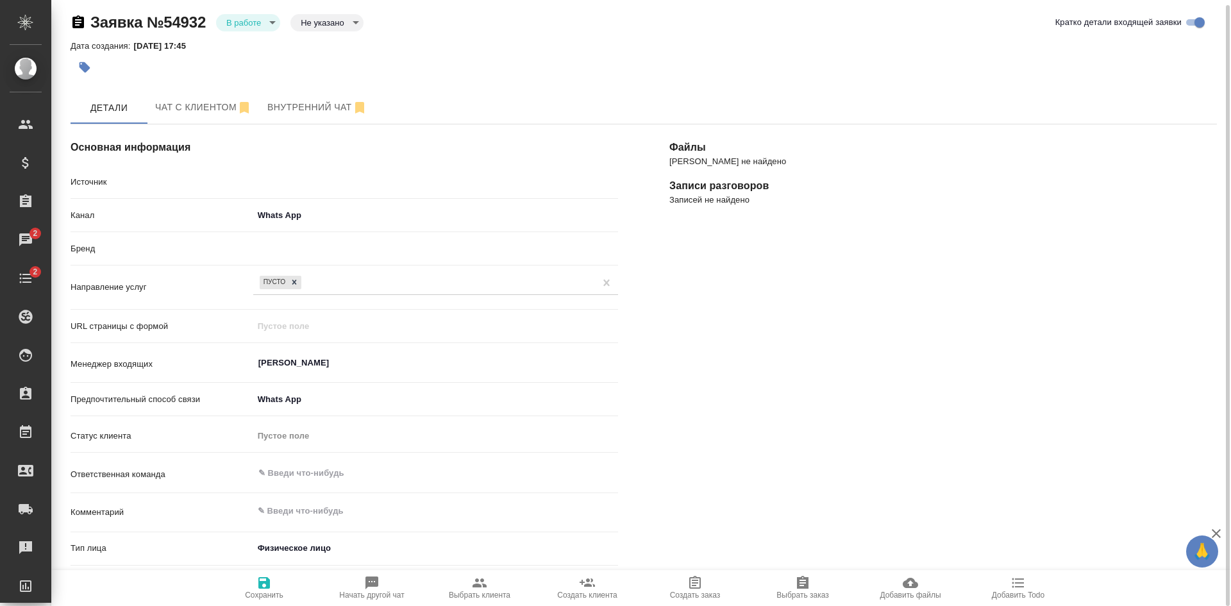
type textarea "x"
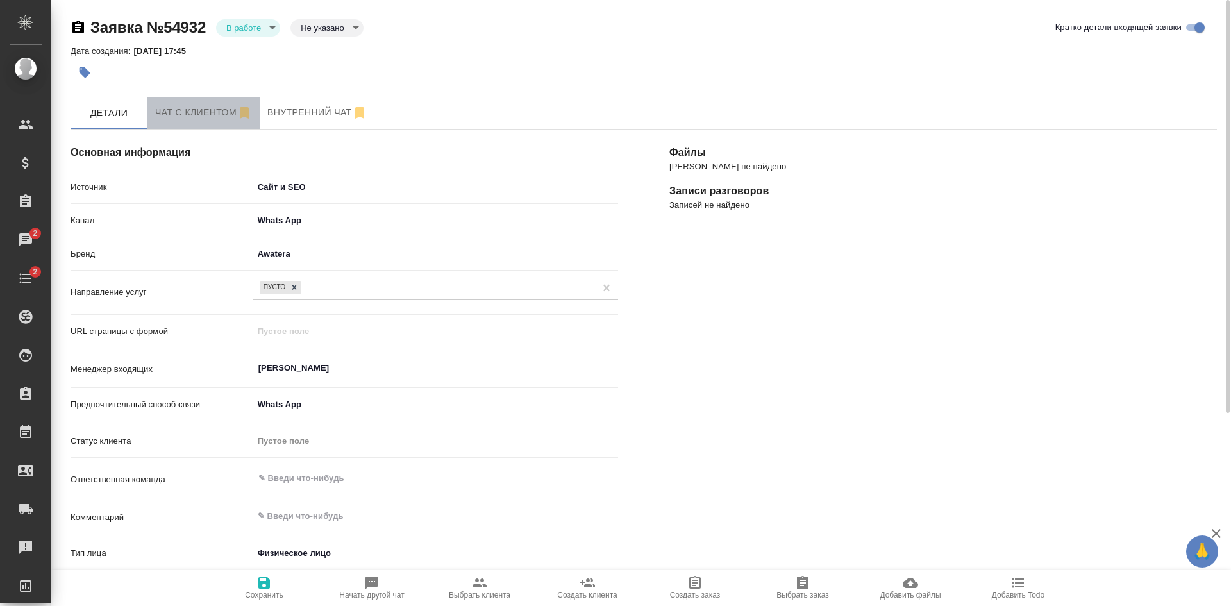
click at [189, 109] on span "Чат с клиентом" at bounding box center [203, 112] width 97 height 16
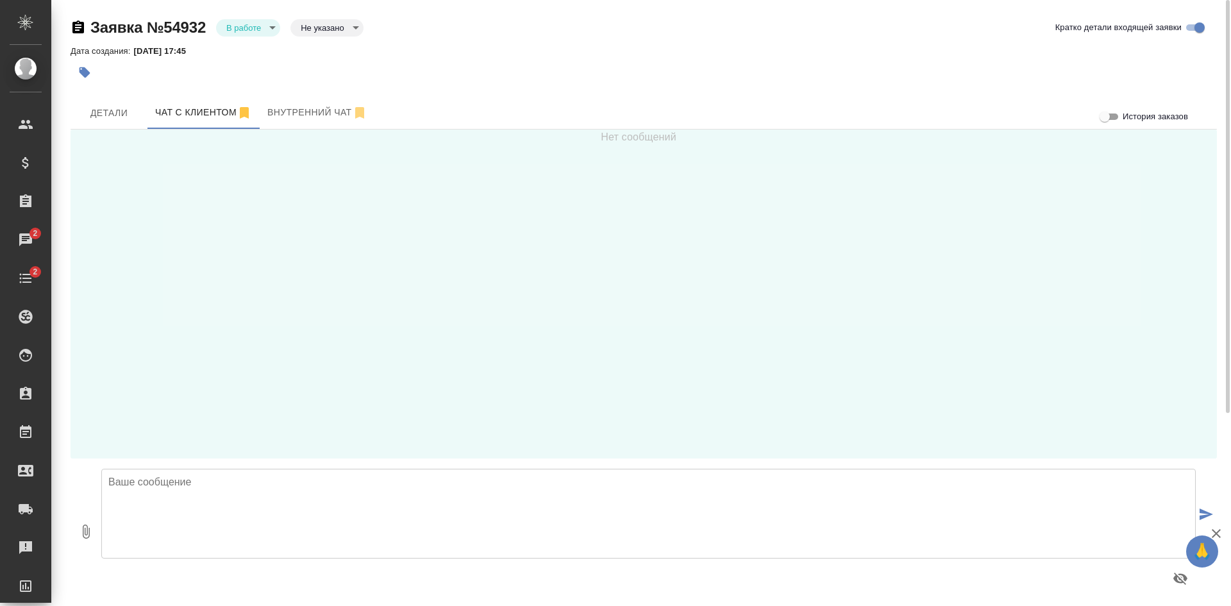
click at [283, 478] on textarea at bounding box center [648, 514] width 1094 height 90
type textarea "Добрый день!"
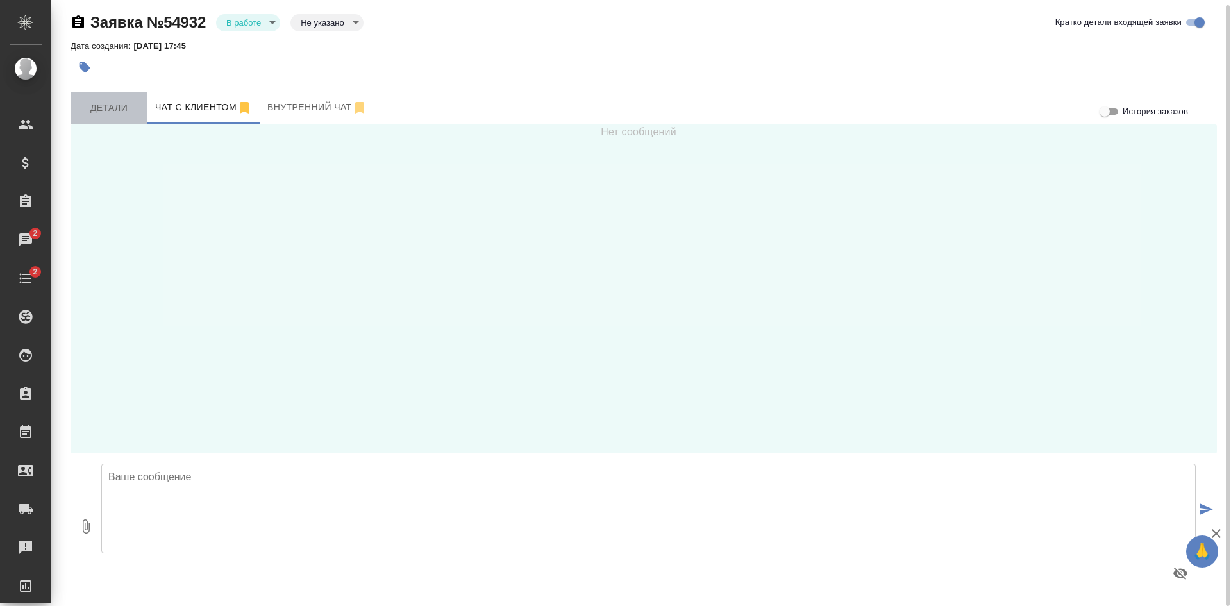
click at [116, 107] on span "Детали" at bounding box center [109, 108] width 62 height 16
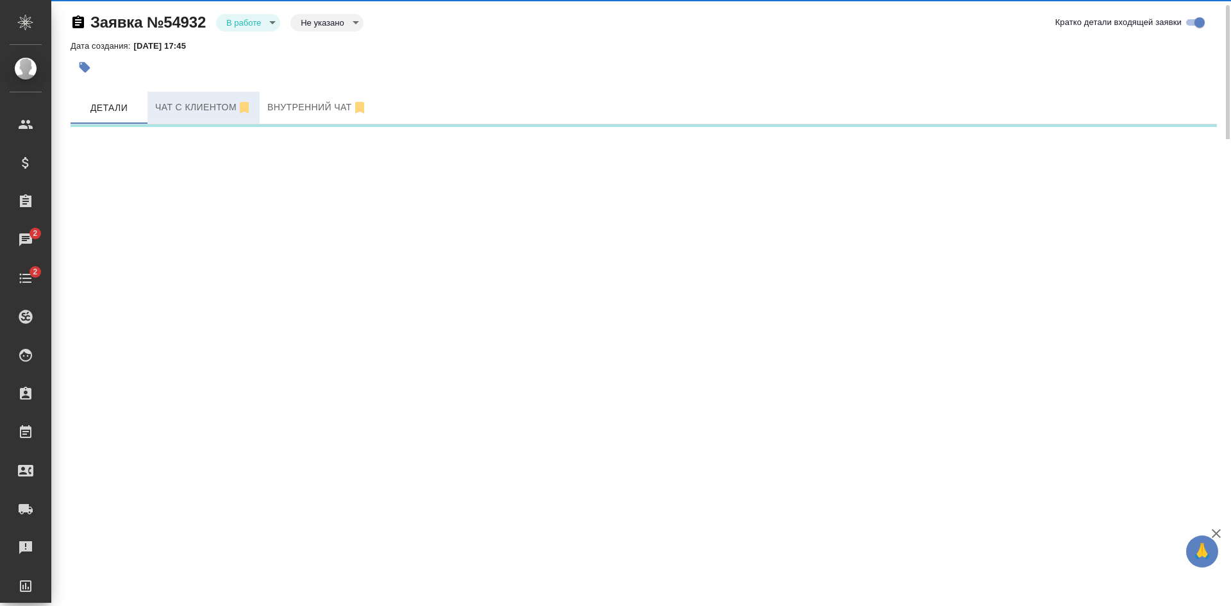
select select "RU"
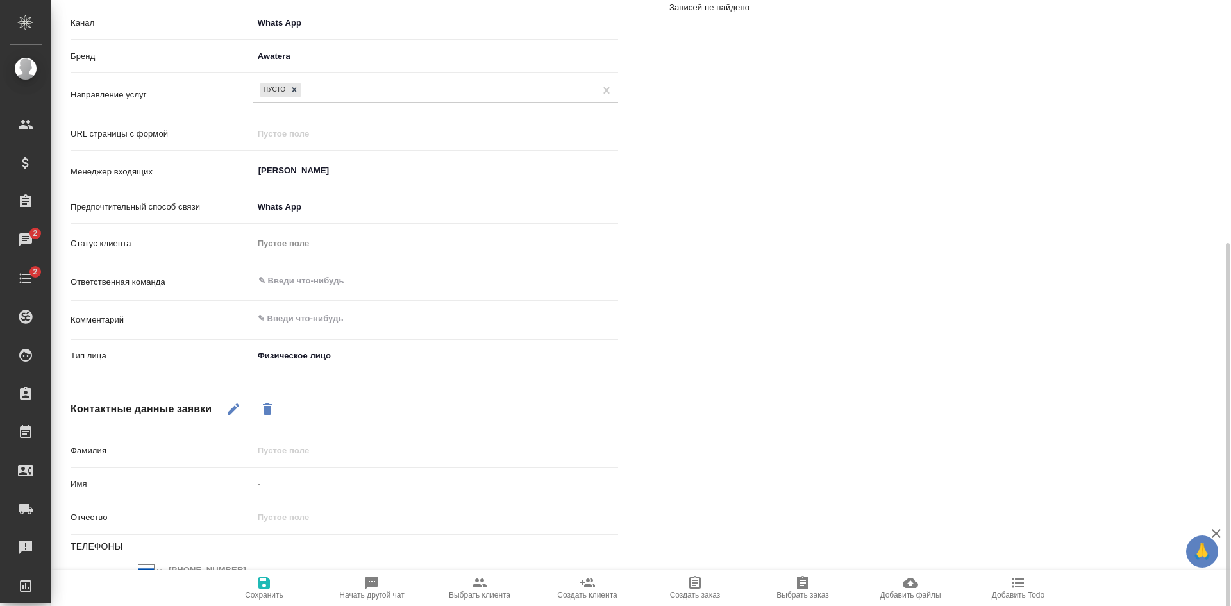
scroll to position [262, 0]
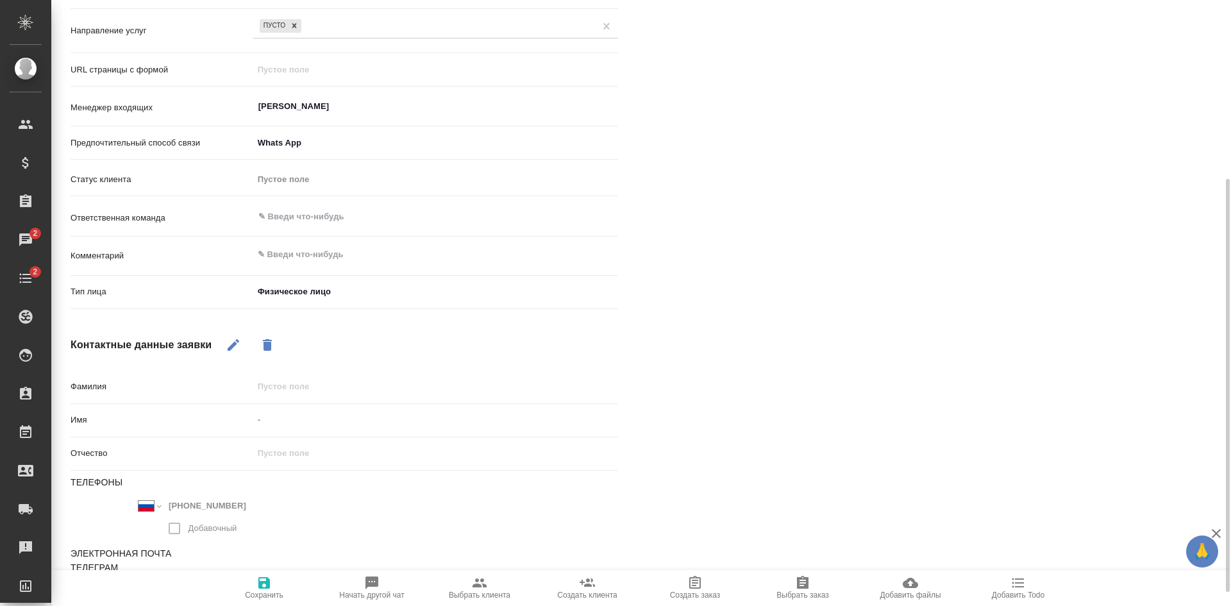
type textarea "x"
click at [293, 264] on textarea at bounding box center [435, 255] width 365 height 22
paste textarea "79015776088"
type textarea "79015776088"
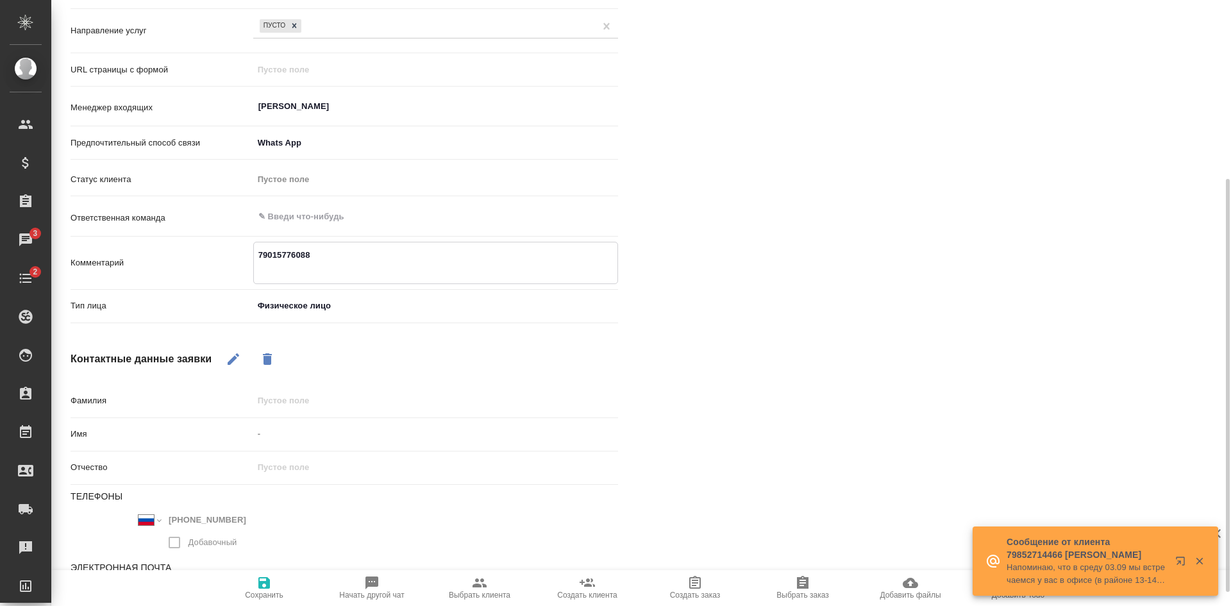
click at [256, 265] on textarea "79015776088" at bounding box center [435, 261] width 363 height 35
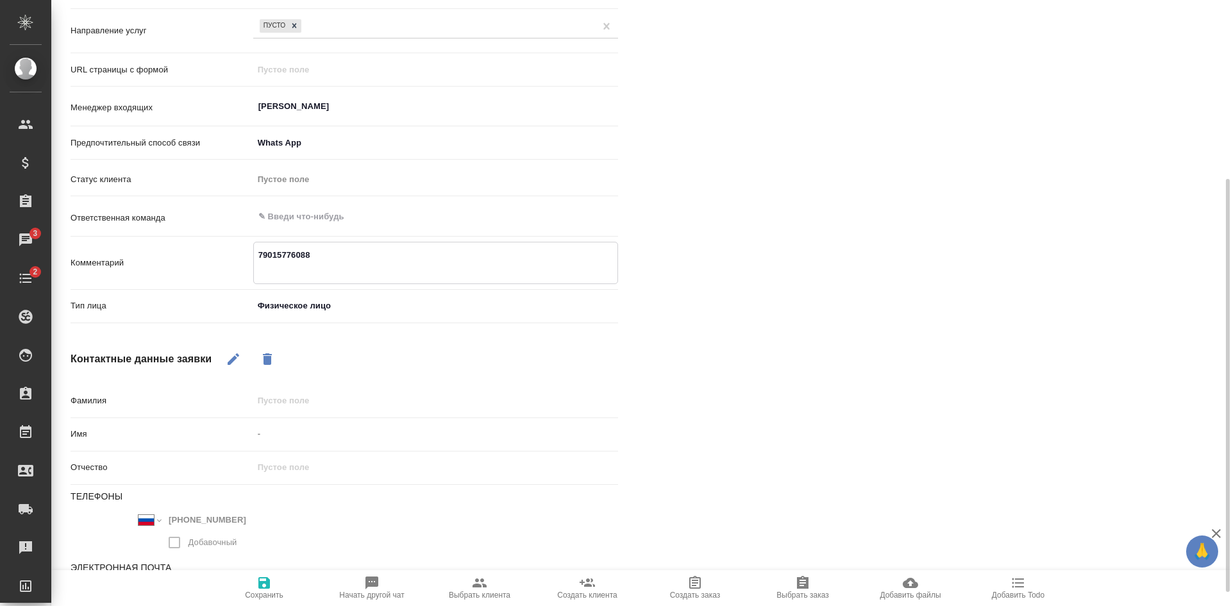
scroll to position [133, 0]
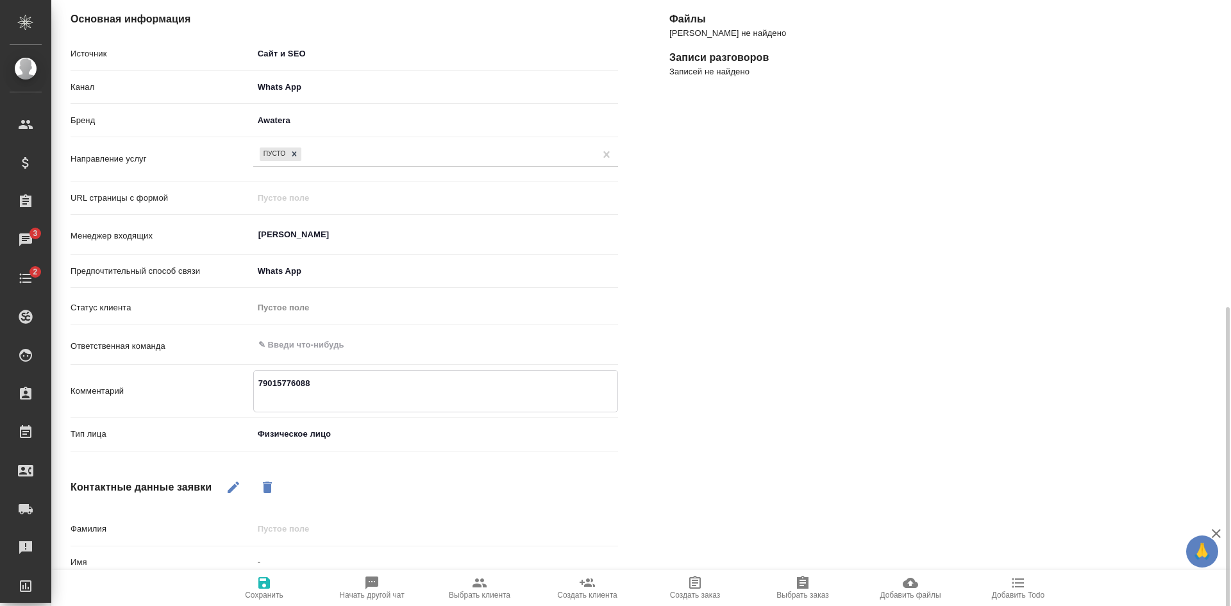
type textarea "x"
type textarea "79015776088"
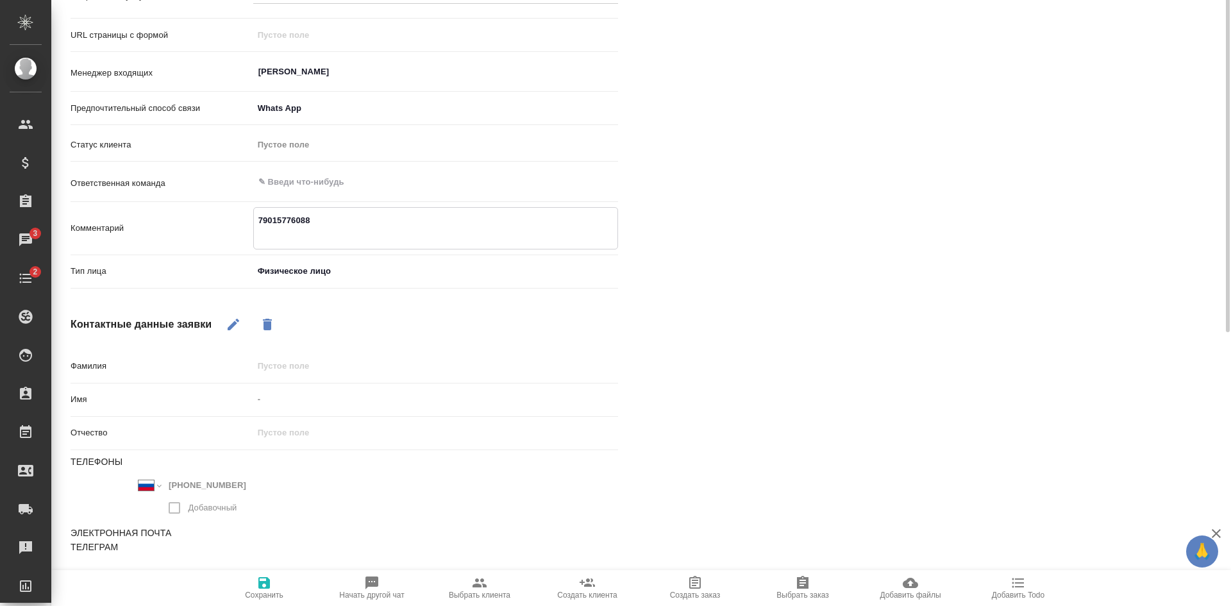
scroll to position [4, 0]
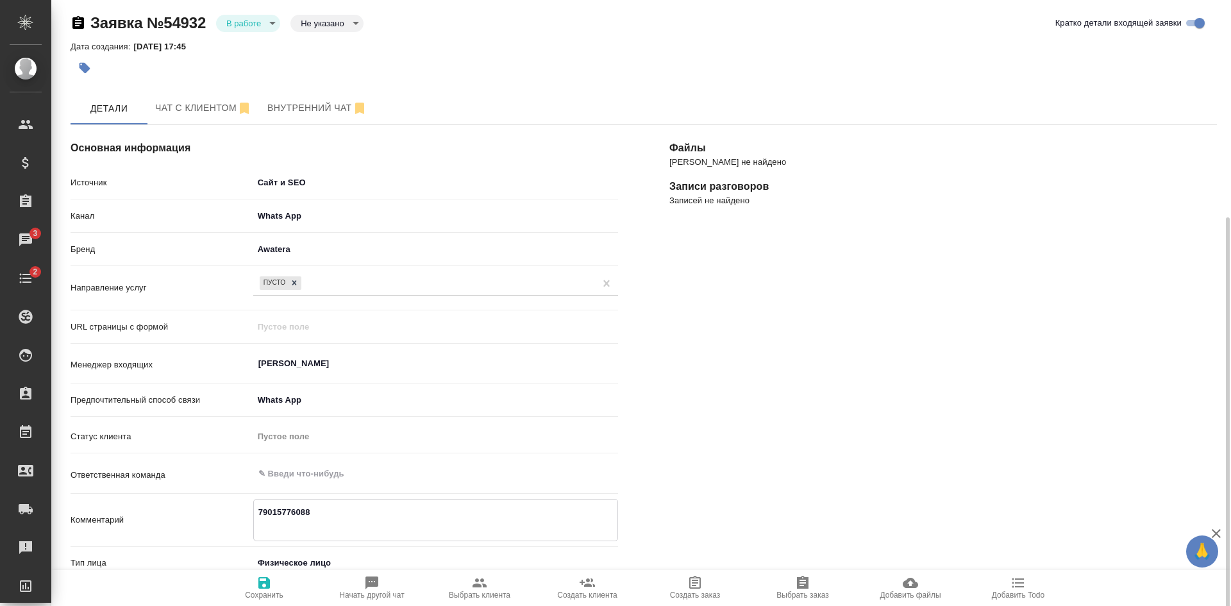
type textarea "x"
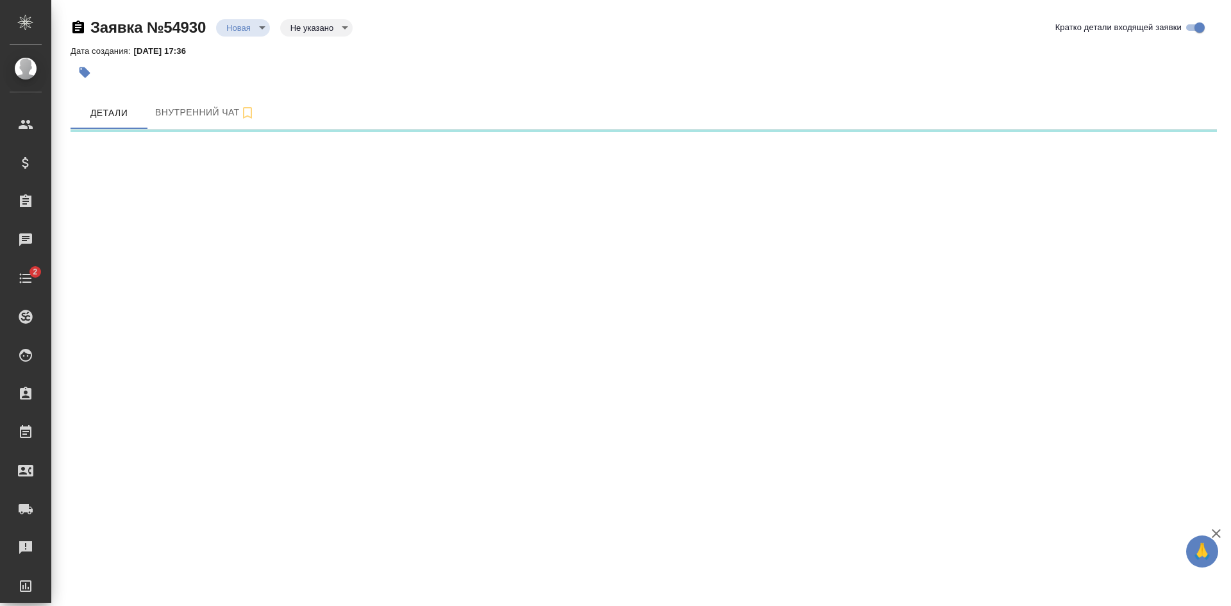
select select "RU"
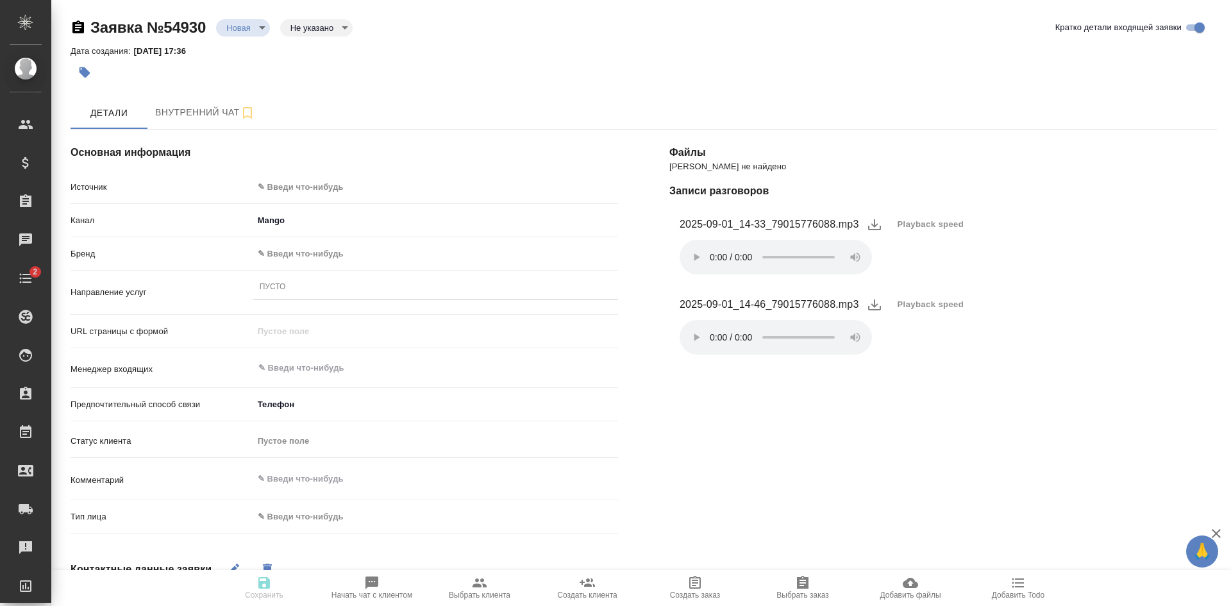
type textarea "x"
click at [308, 187] on body "🙏 .cls-1 fill:#fff; AWATERA [PERSON_NAME] Спецификации Заказы Чаты 2 Todo Проек…" at bounding box center [615, 303] width 1231 height 606
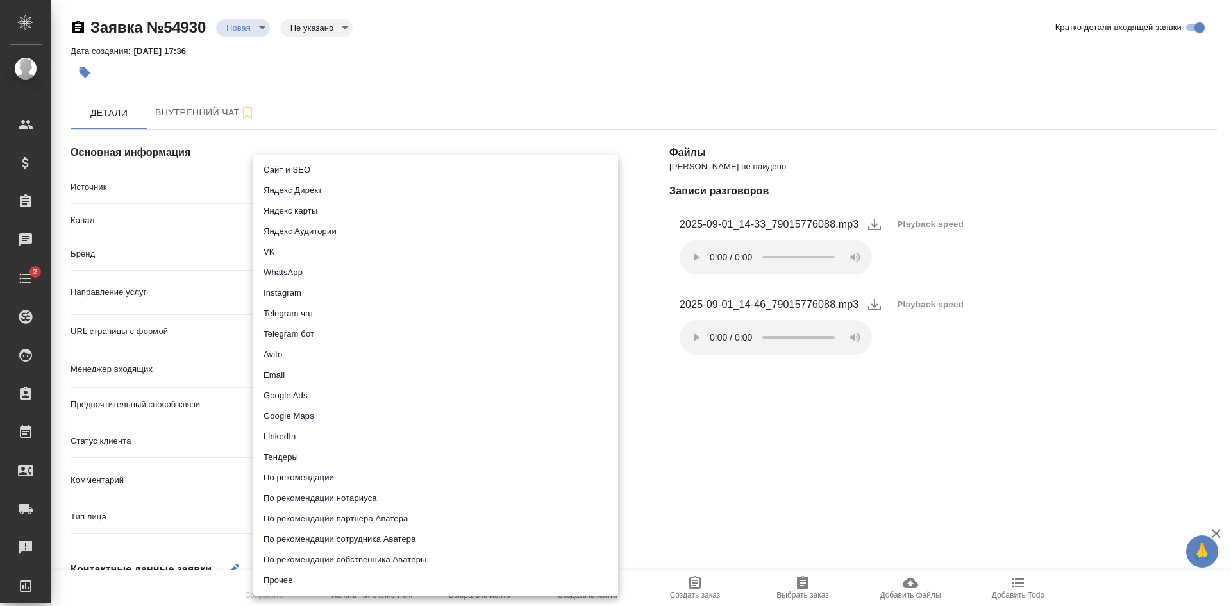
click at [306, 174] on li "Сайт и SEO" at bounding box center [435, 170] width 365 height 21
type input "seo"
type textarea "x"
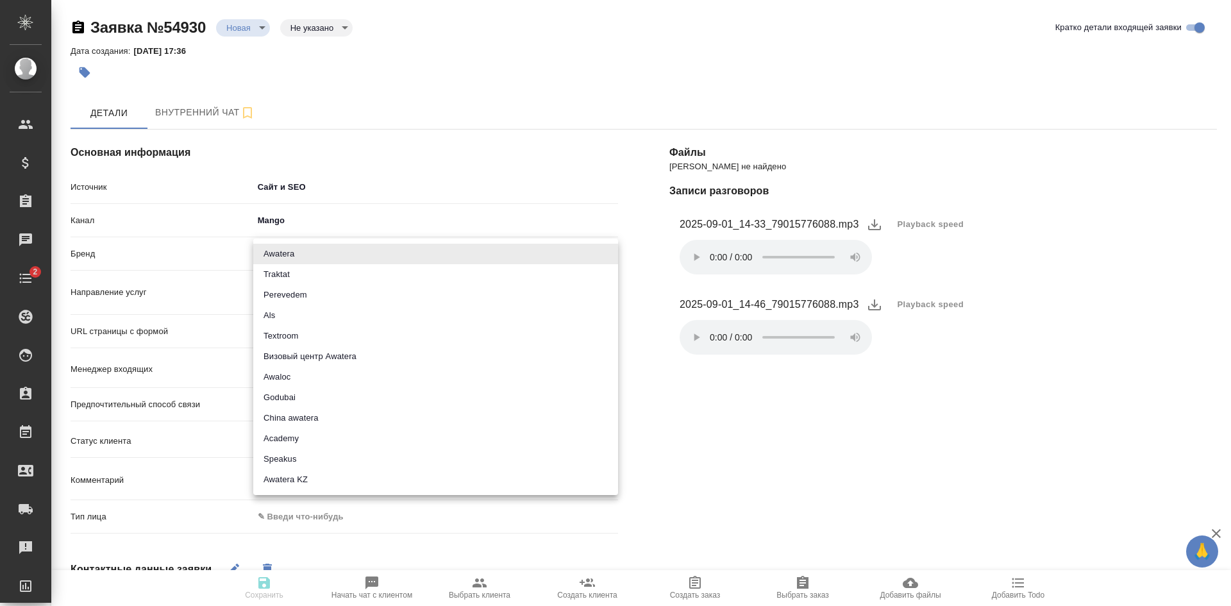
click at [296, 250] on body "🙏 .cls-1 fill:#fff; AWATERA Kasatkina Aleksandra Клиенты Спецификации Заказы Ча…" at bounding box center [615, 303] width 1231 height 606
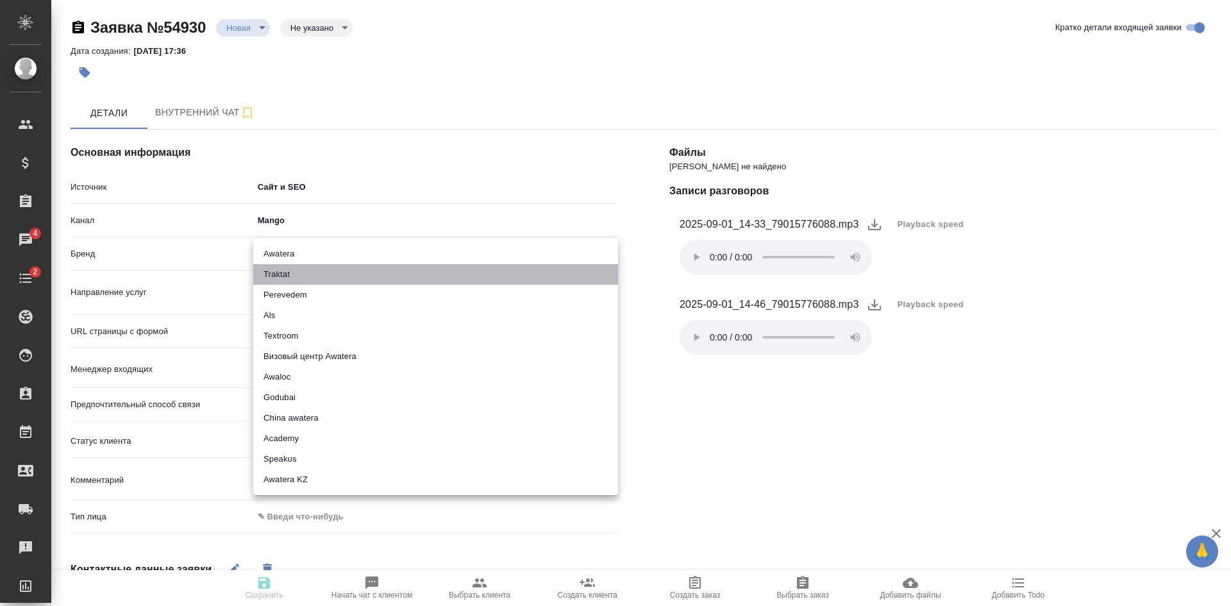
click at [287, 272] on li "Traktat" at bounding box center [435, 274] width 365 height 21
type input "traktat"
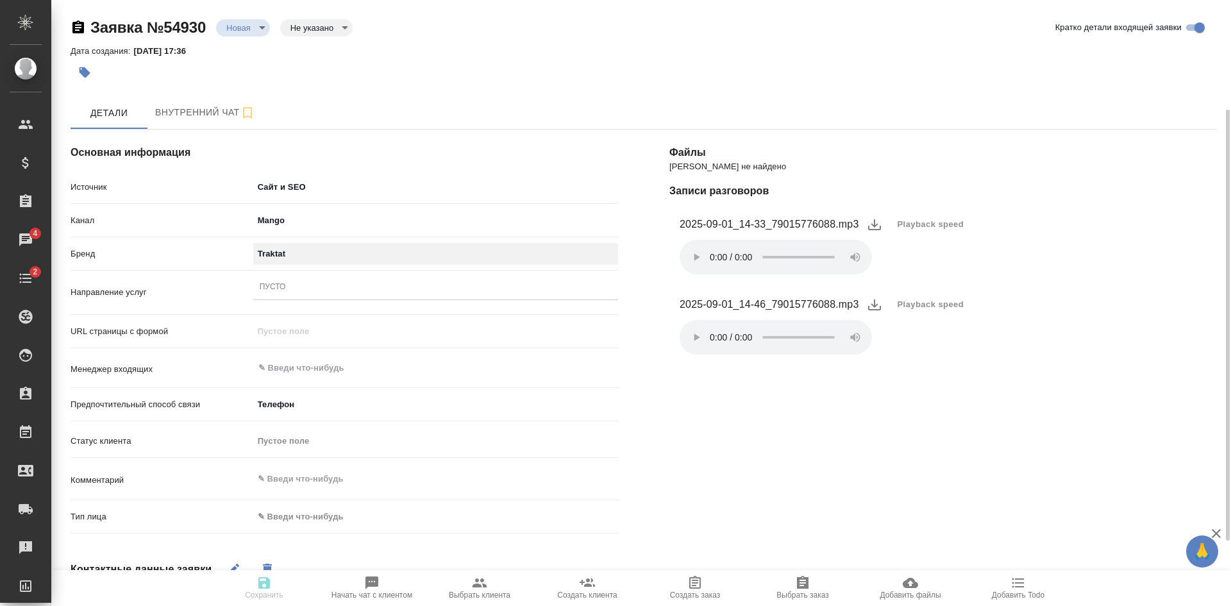
scroll to position [64, 0]
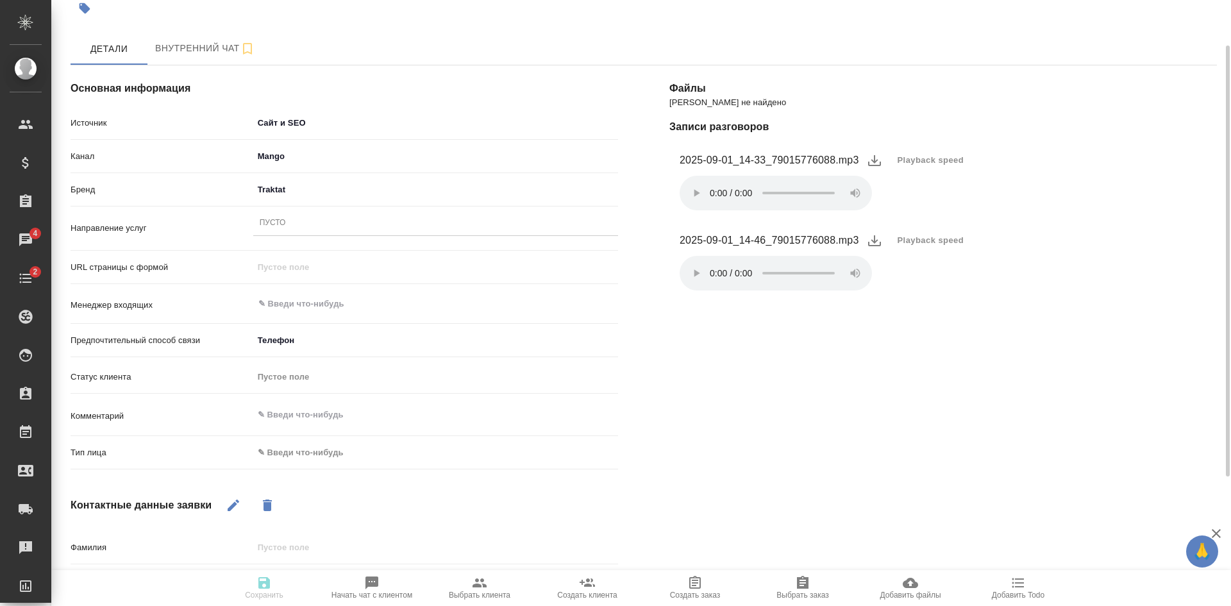
click at [300, 457] on body "🙏 .cls-1 fill:#fff; AWATERA Kasatkina Aleksandra Клиенты Спецификации Заказы 4 …" at bounding box center [615, 303] width 1231 height 606
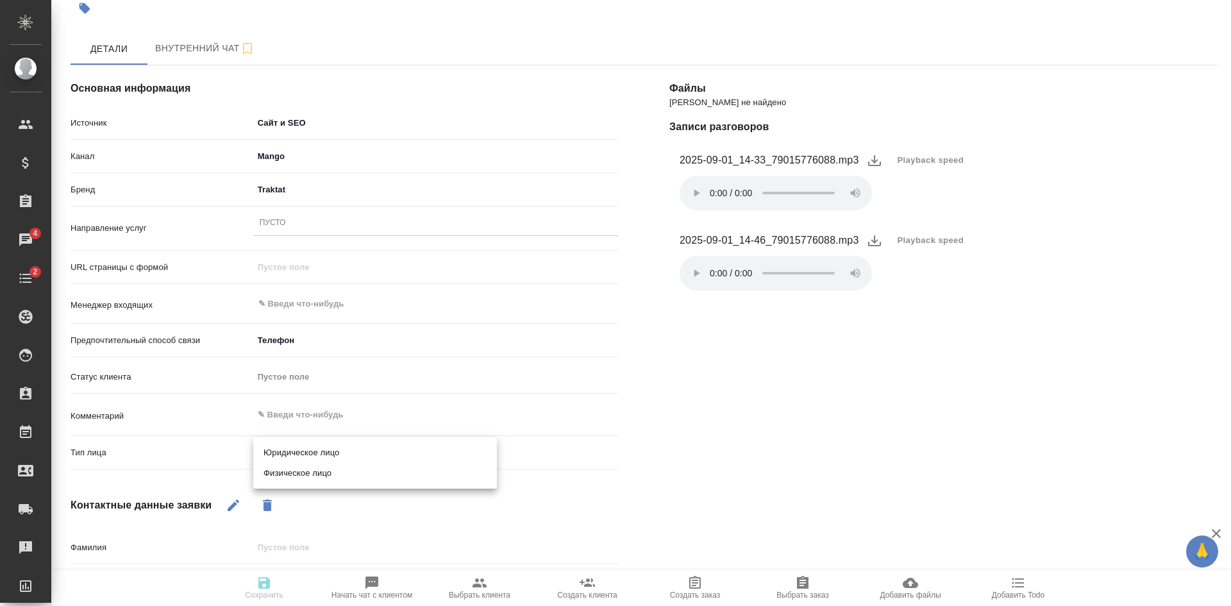
click at [296, 456] on li "Юридическое лицо" at bounding box center [375, 452] width 244 height 21
type textarea "x"
type input "company"
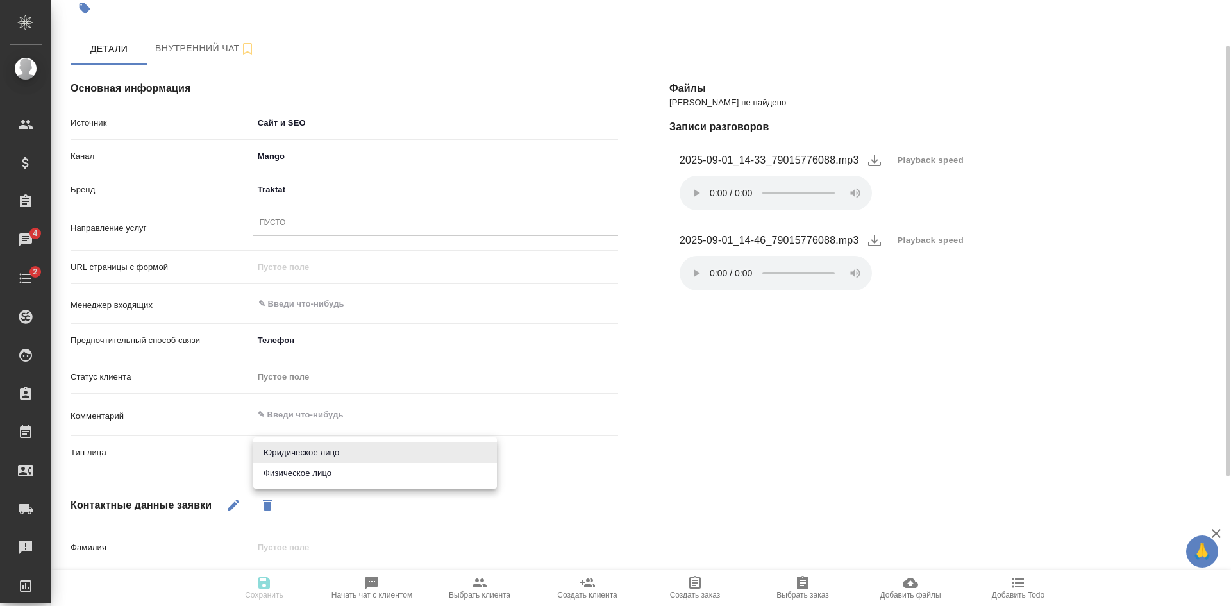
click at [292, 444] on body "🙏 .cls-1 fill:#fff; AWATERA Kasatkina Aleksandra Клиенты Спецификации Заказы 4 …" at bounding box center [615, 303] width 1231 height 606
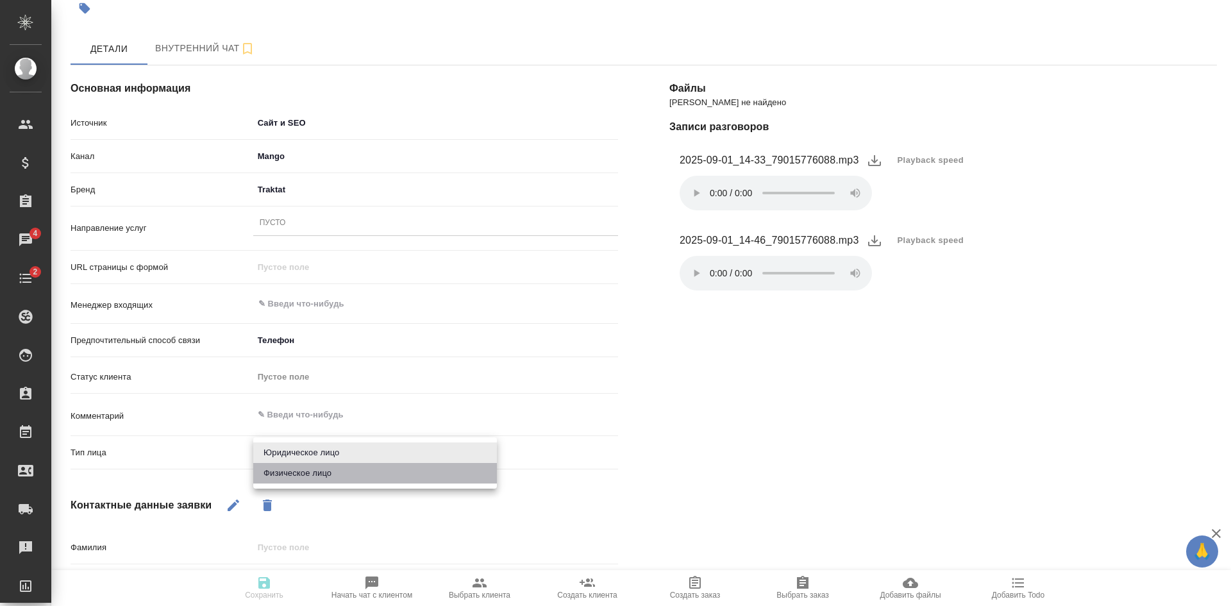
click at [293, 469] on li "Физическое лицо" at bounding box center [375, 473] width 244 height 21
type textarea "x"
type input "private"
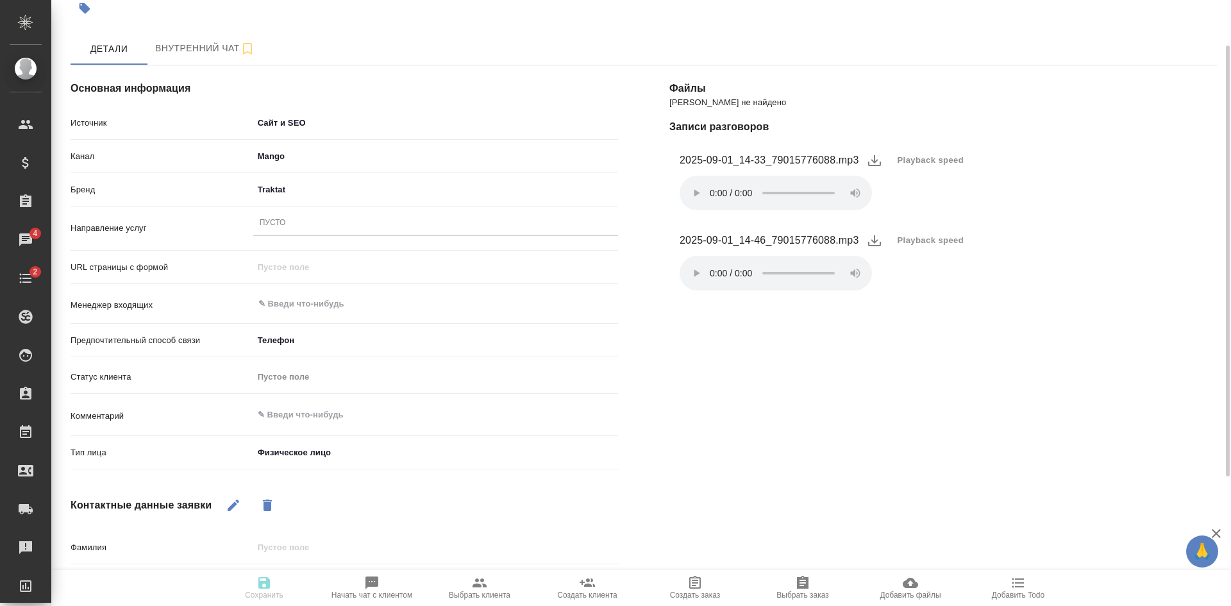
click at [288, 225] on div "Пусто" at bounding box center [435, 223] width 365 height 19
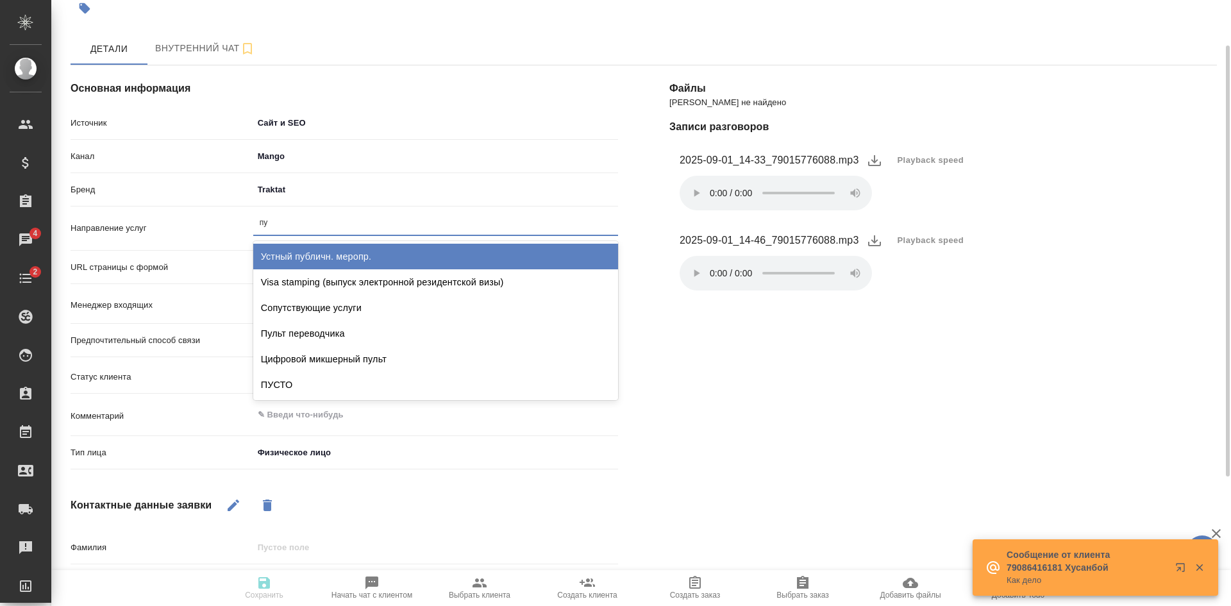
type input "пус"
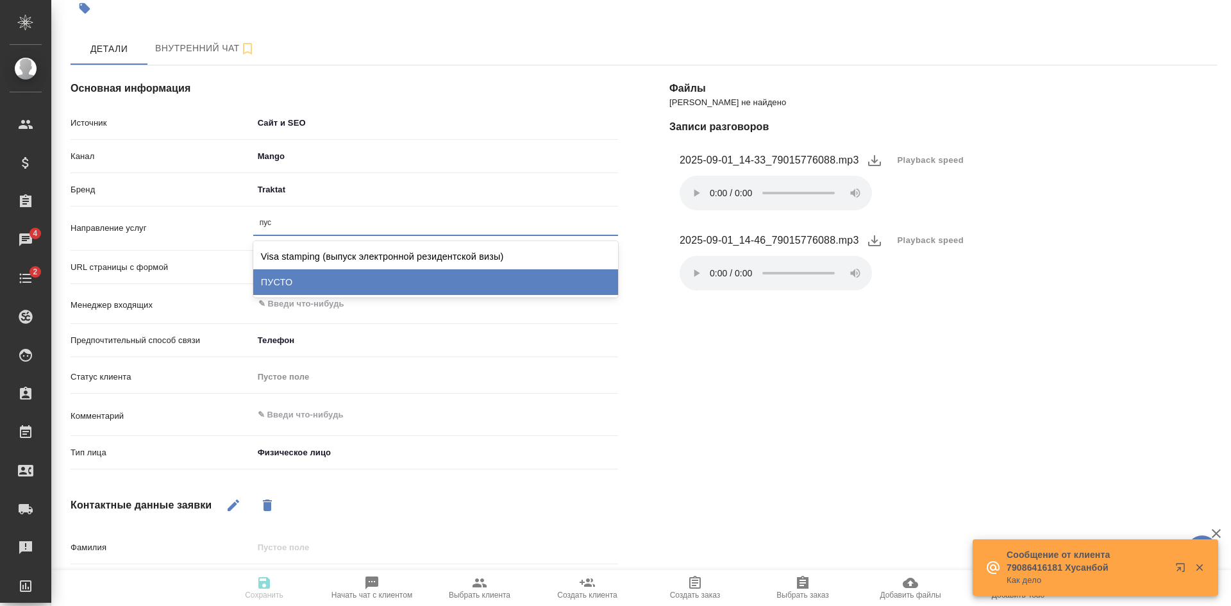
click at [292, 283] on div "ПУСТО" at bounding box center [435, 282] width 365 height 26
type textarea "x"
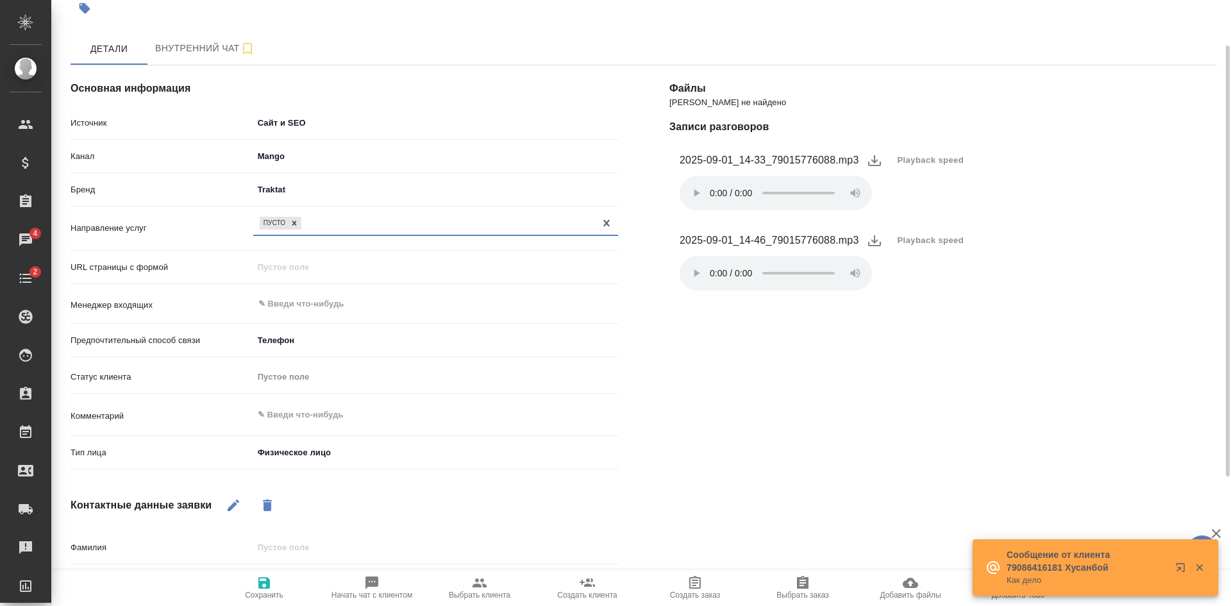
click at [261, 589] on icon "button" at bounding box center [263, 582] width 15 height 15
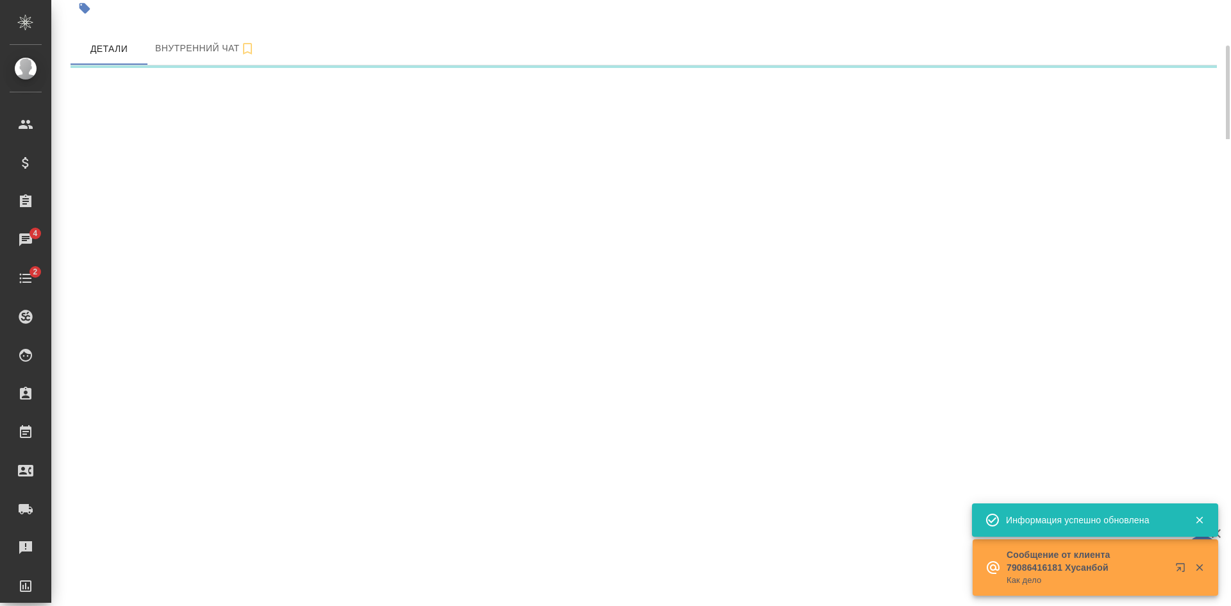
select select "RU"
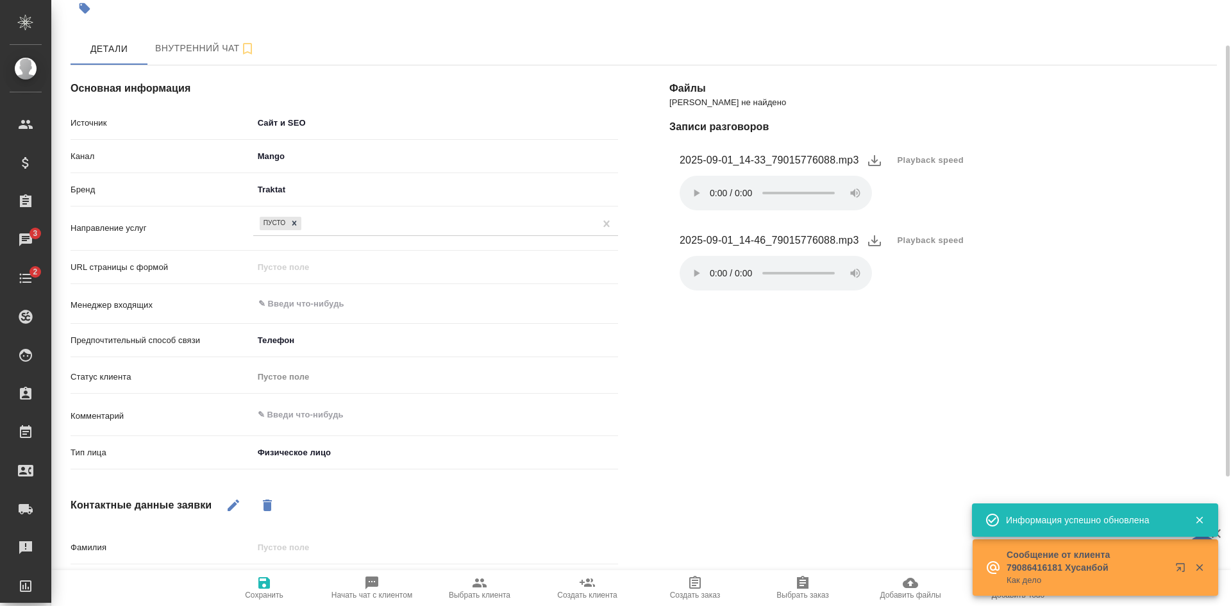
type textarea "x"
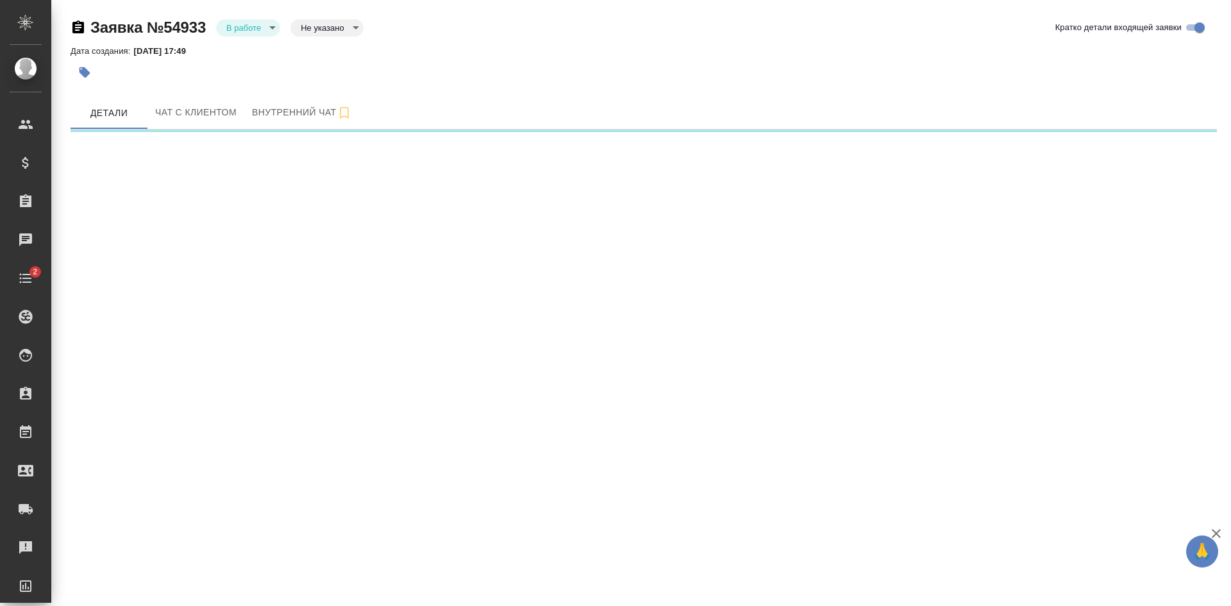
select select "RU"
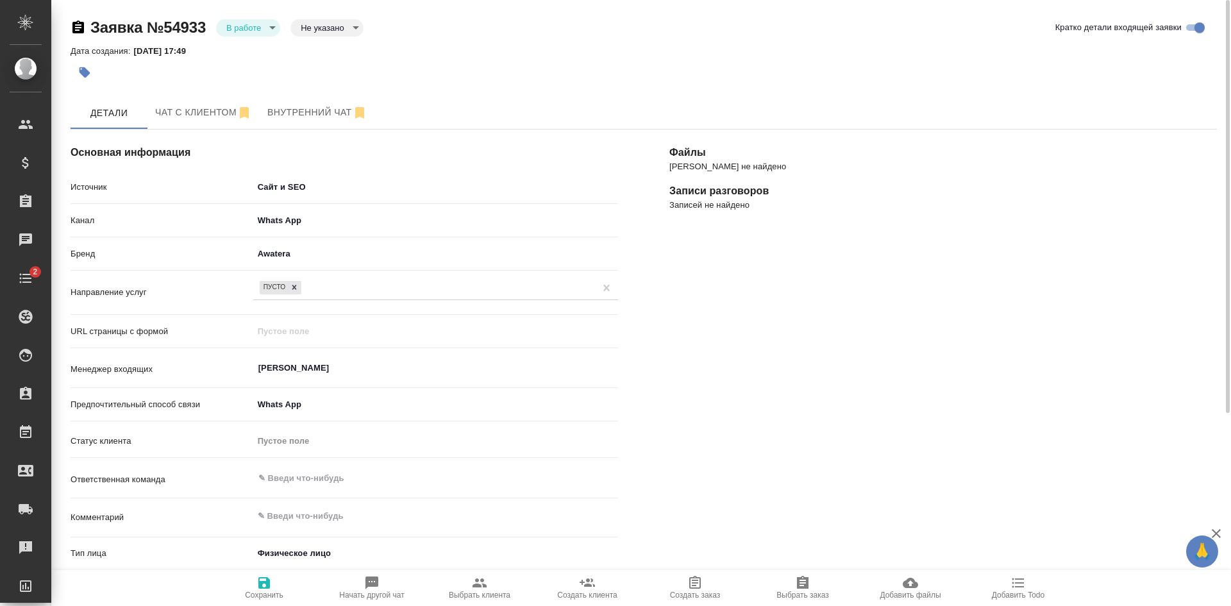
click at [76, 20] on icon "button" at bounding box center [78, 27] width 15 height 15
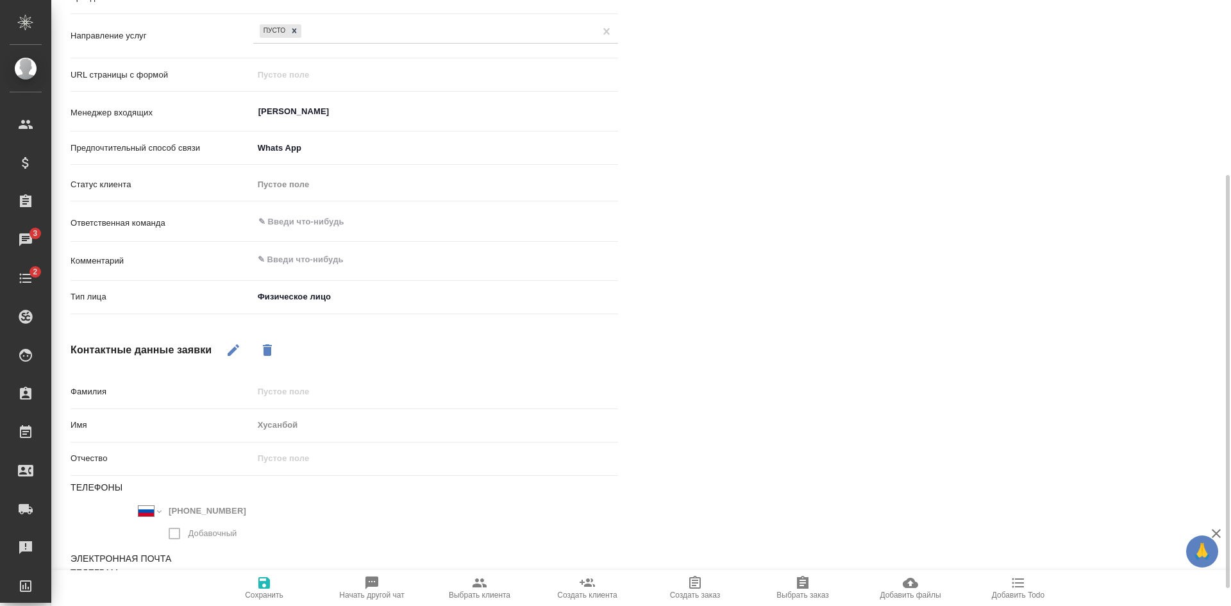
type textarea "x"
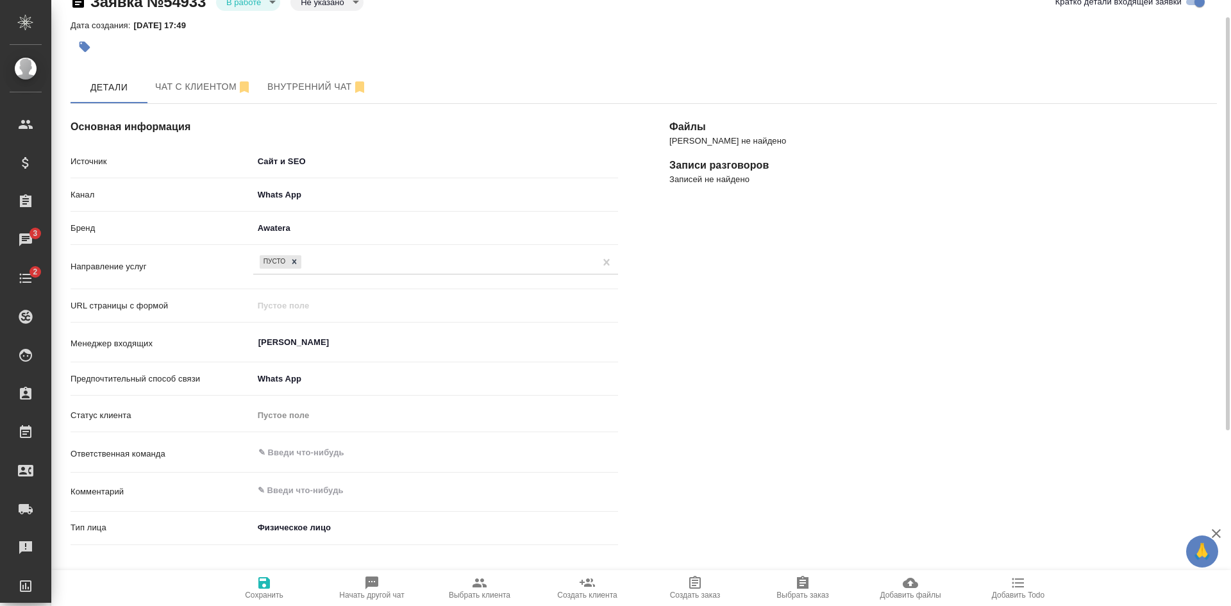
scroll to position [0, 0]
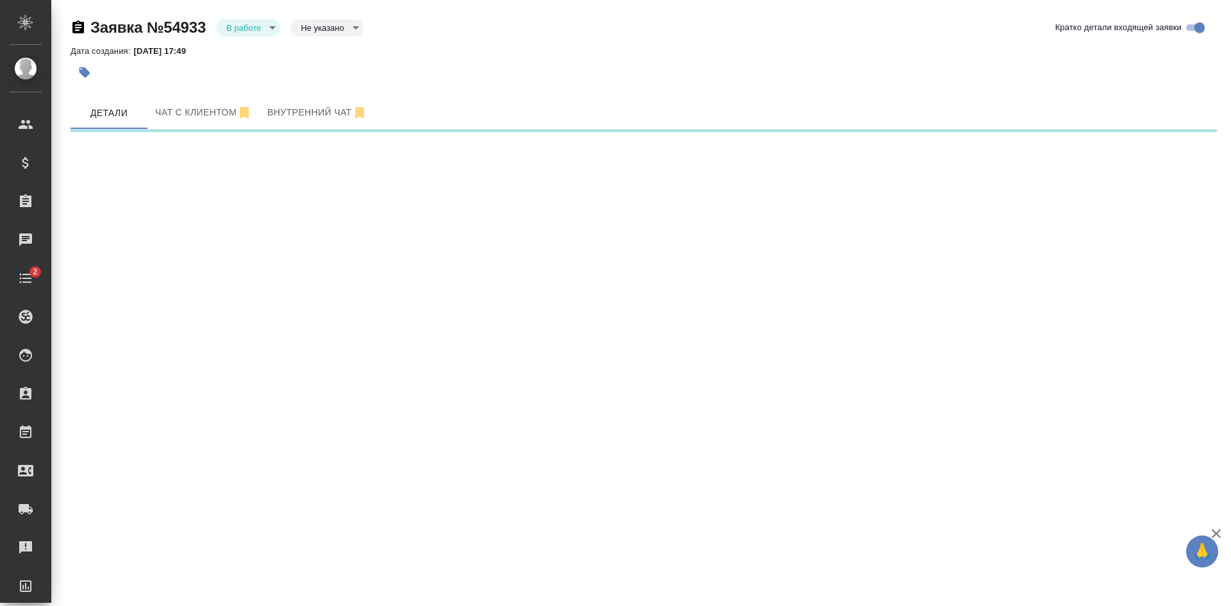
select select "RU"
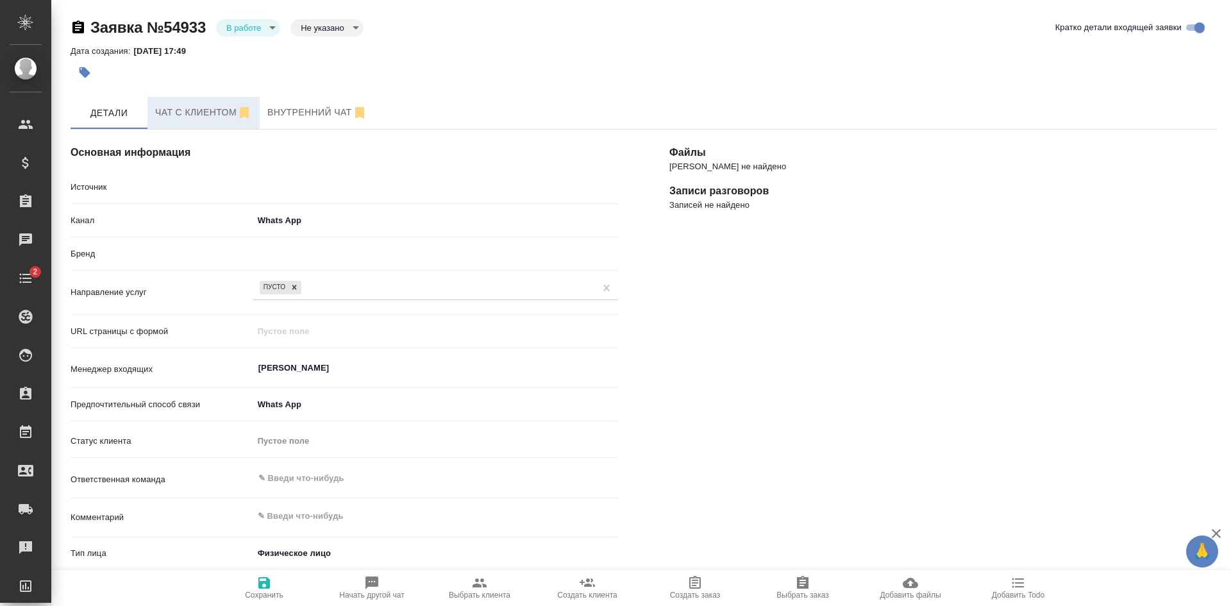
type textarea "x"
click at [212, 122] on button "Чат с клиентом" at bounding box center [203, 113] width 112 height 32
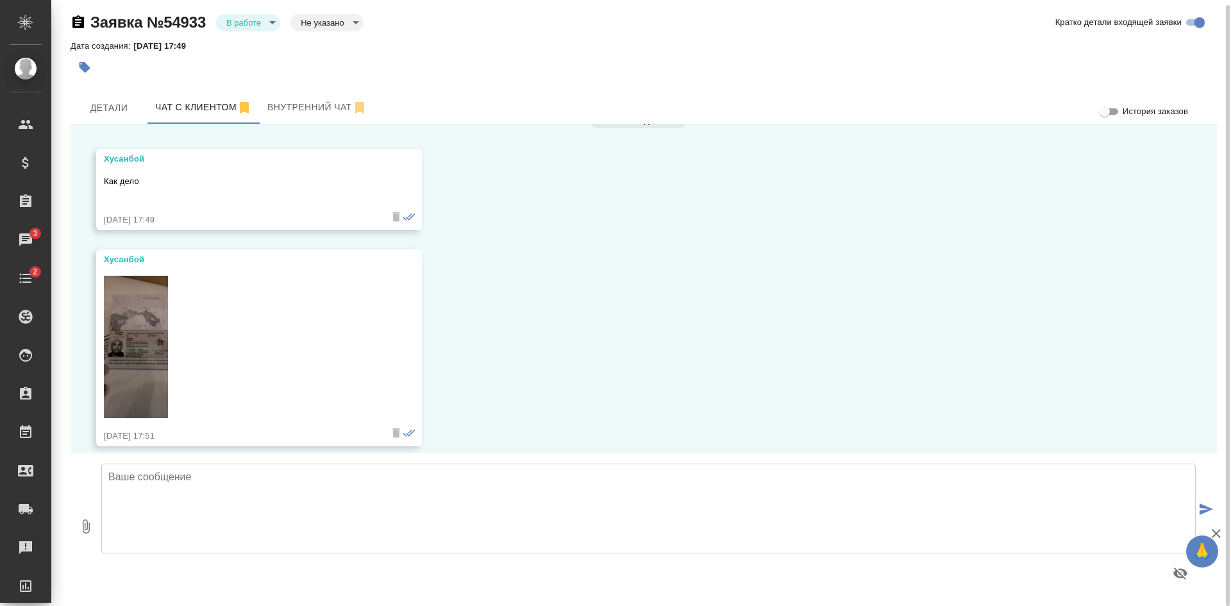
scroll to position [157, 0]
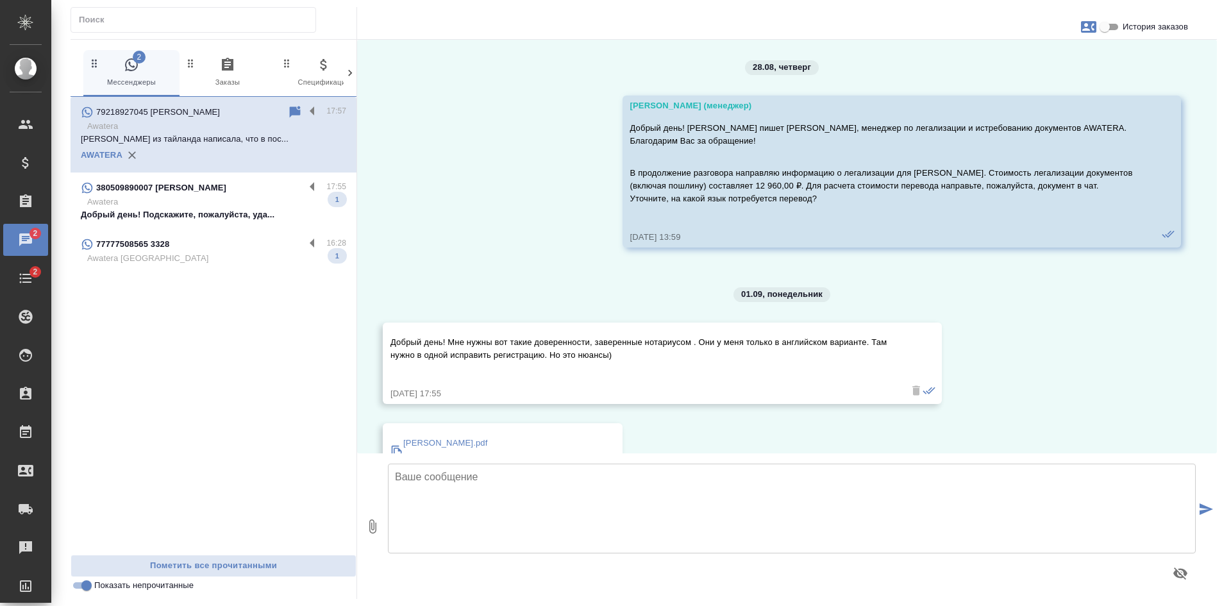
scroll to position [587, 0]
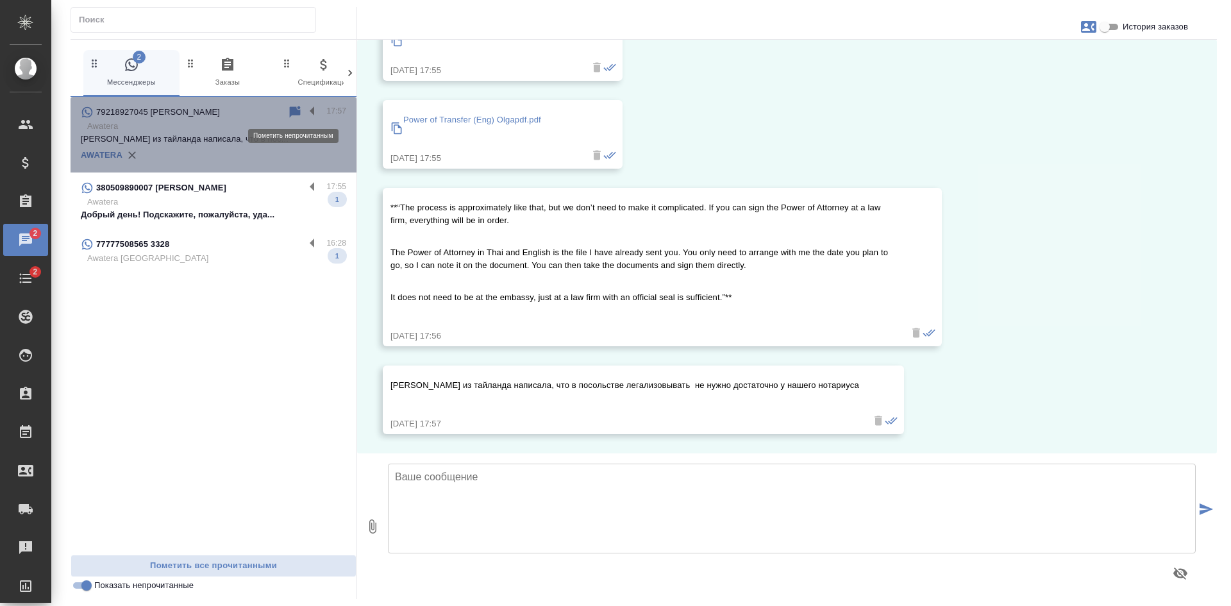
click at [293, 111] on icon at bounding box center [295, 112] width 11 height 12
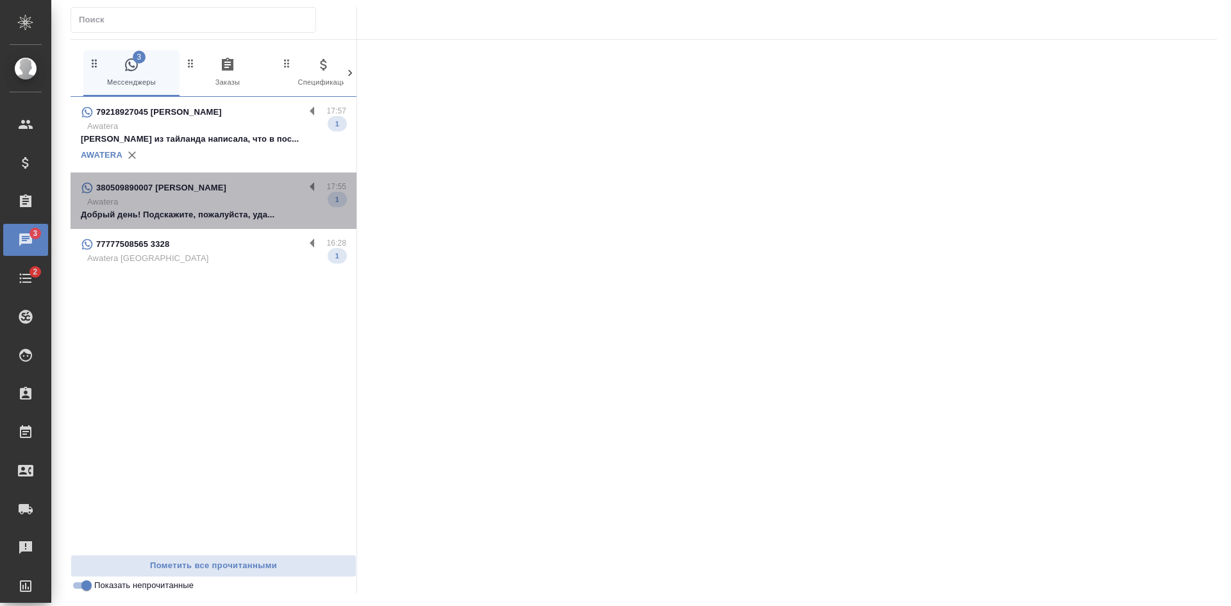
click at [191, 216] on p "Добрый день! Подскажите, пожалуйста, уда..." at bounding box center [213, 214] width 265 height 13
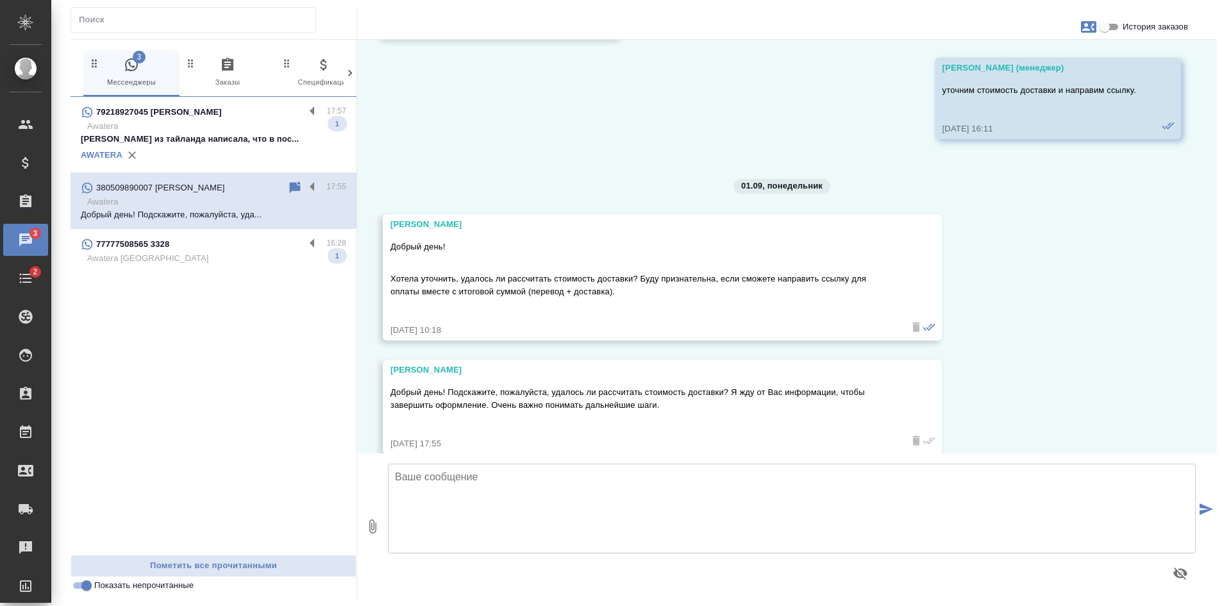
scroll to position [1024, 0]
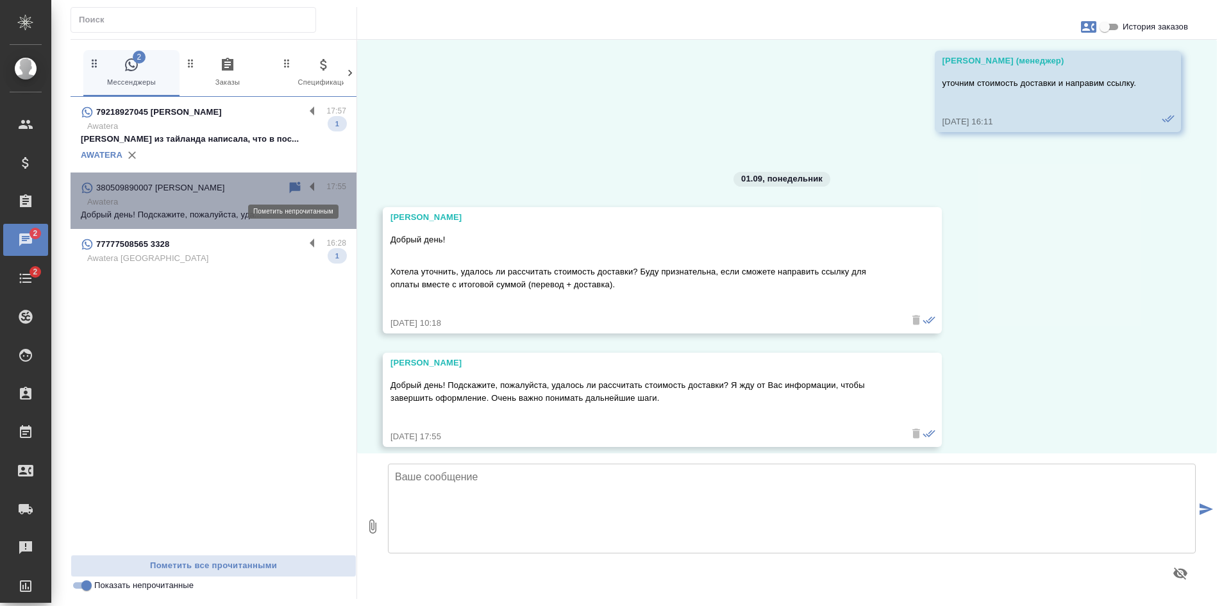
click at [288, 188] on icon at bounding box center [294, 187] width 15 height 15
